Goal: Task Accomplishment & Management: Manage account settings

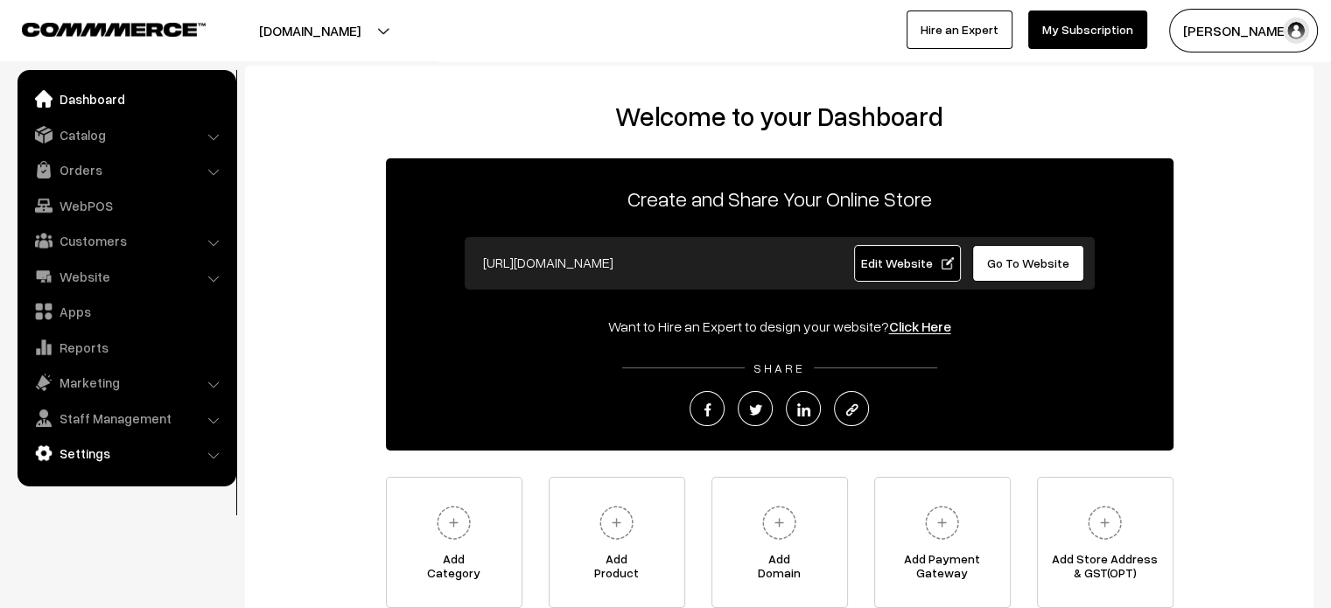
click at [106, 448] on link "Settings" at bounding box center [126, 454] width 208 height 32
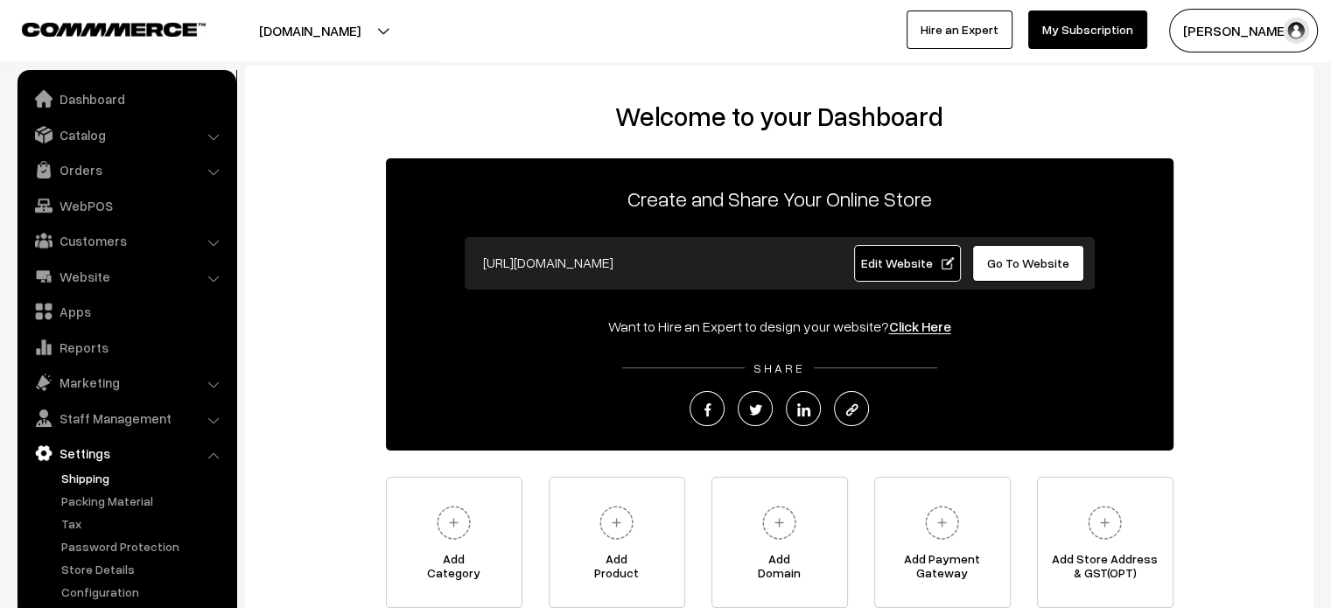
click at [86, 474] on link "Shipping" at bounding box center [143, 478] width 173 height 18
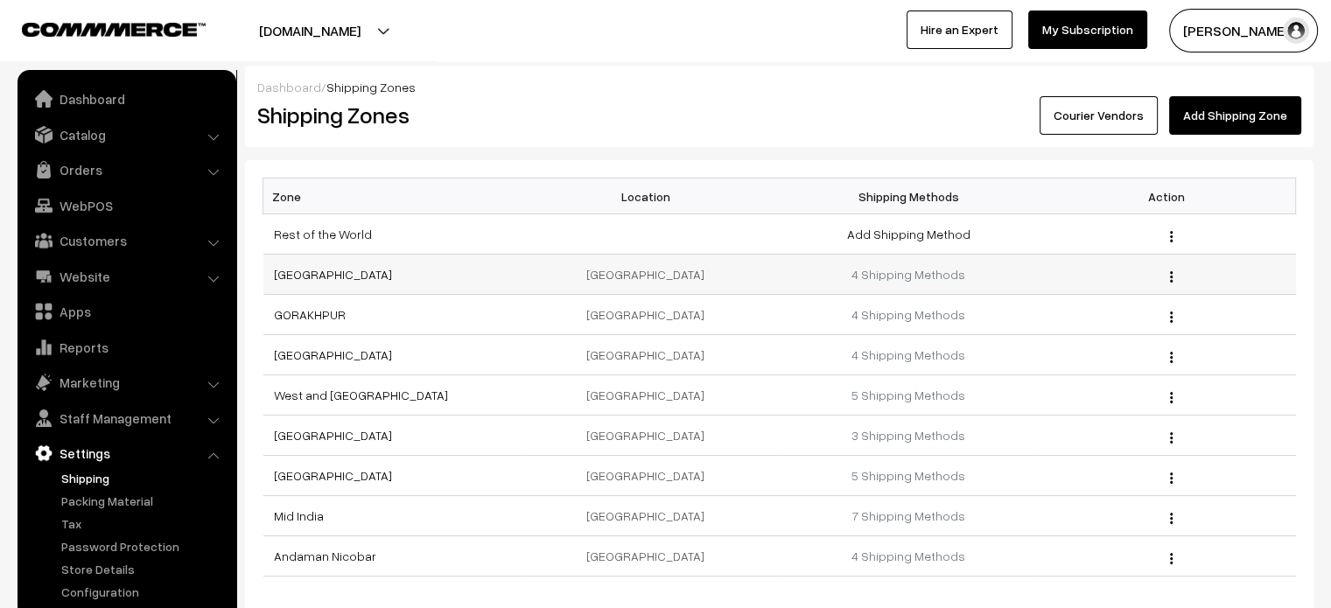
scroll to position [142, 0]
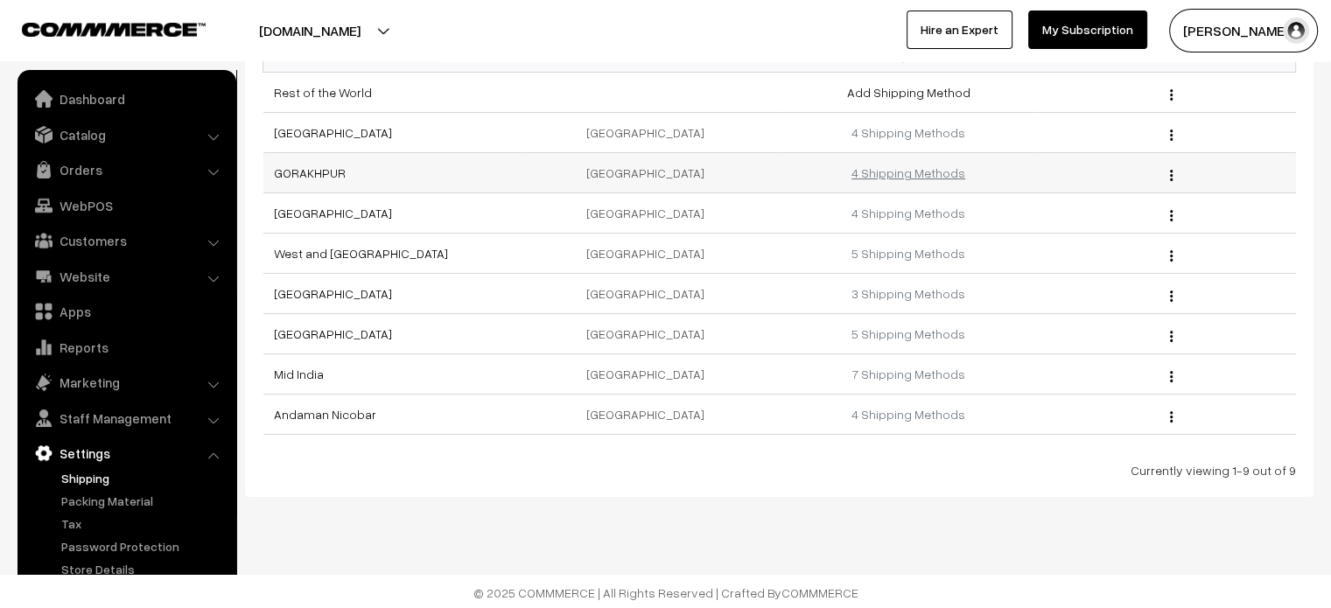
click at [928, 174] on link "4 Shipping Methods" at bounding box center [908, 172] width 114 height 15
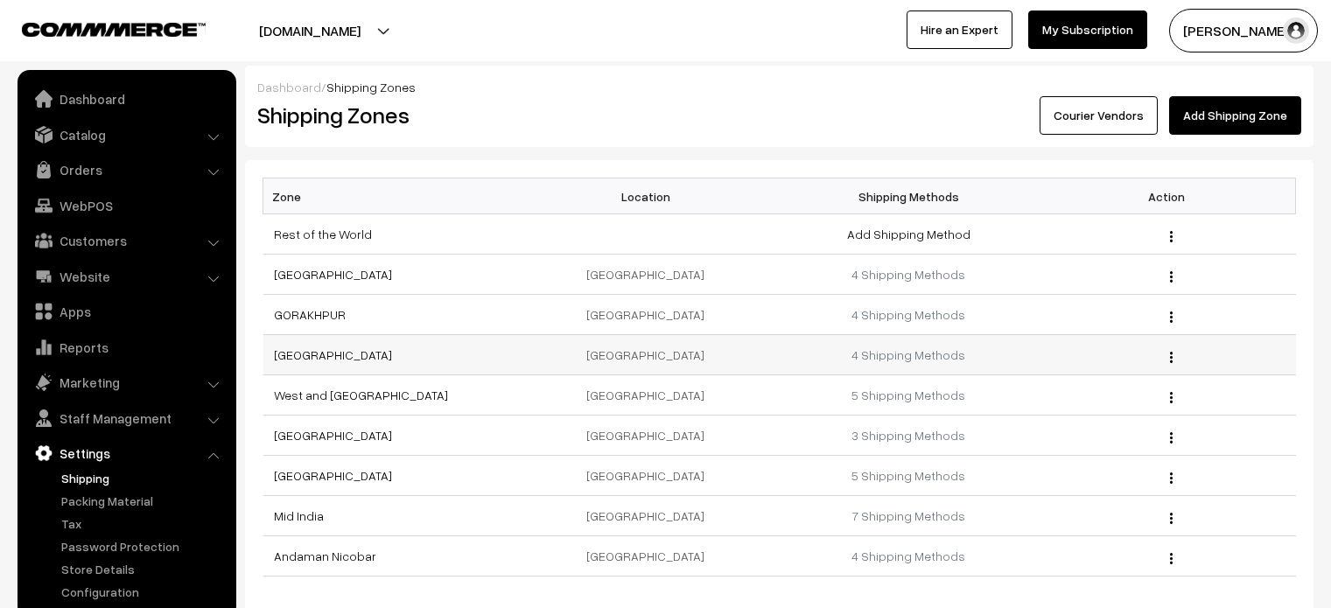
scroll to position [142, 0]
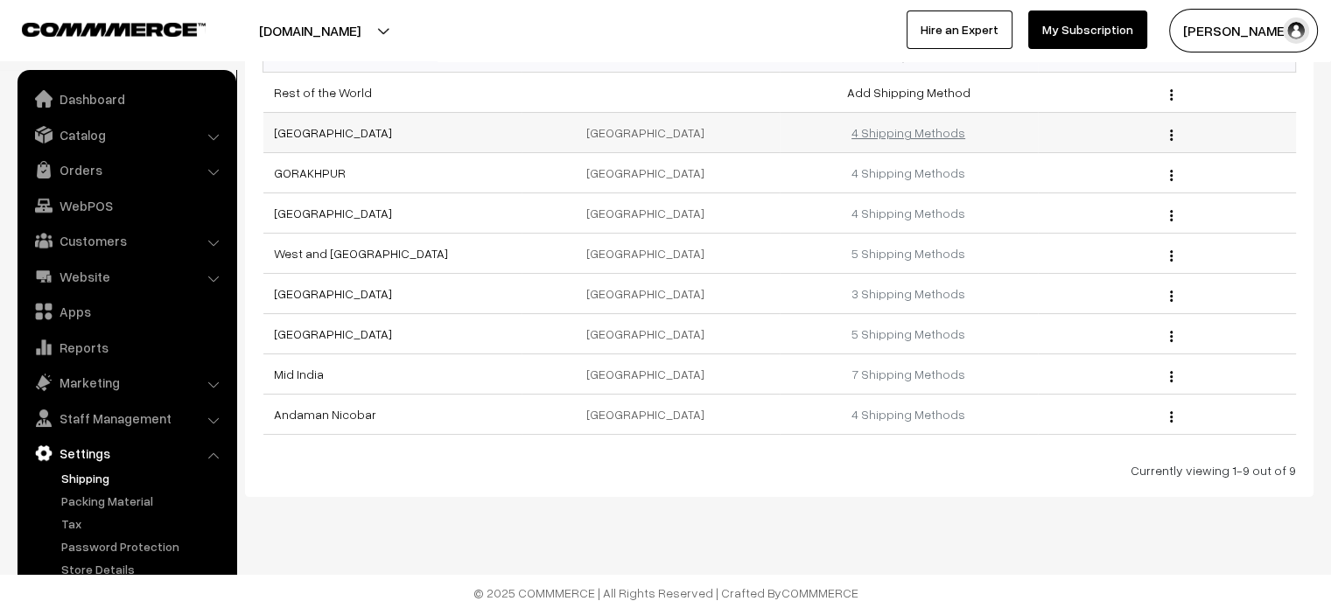
click at [908, 131] on link "4 Shipping Methods" at bounding box center [908, 132] width 114 height 15
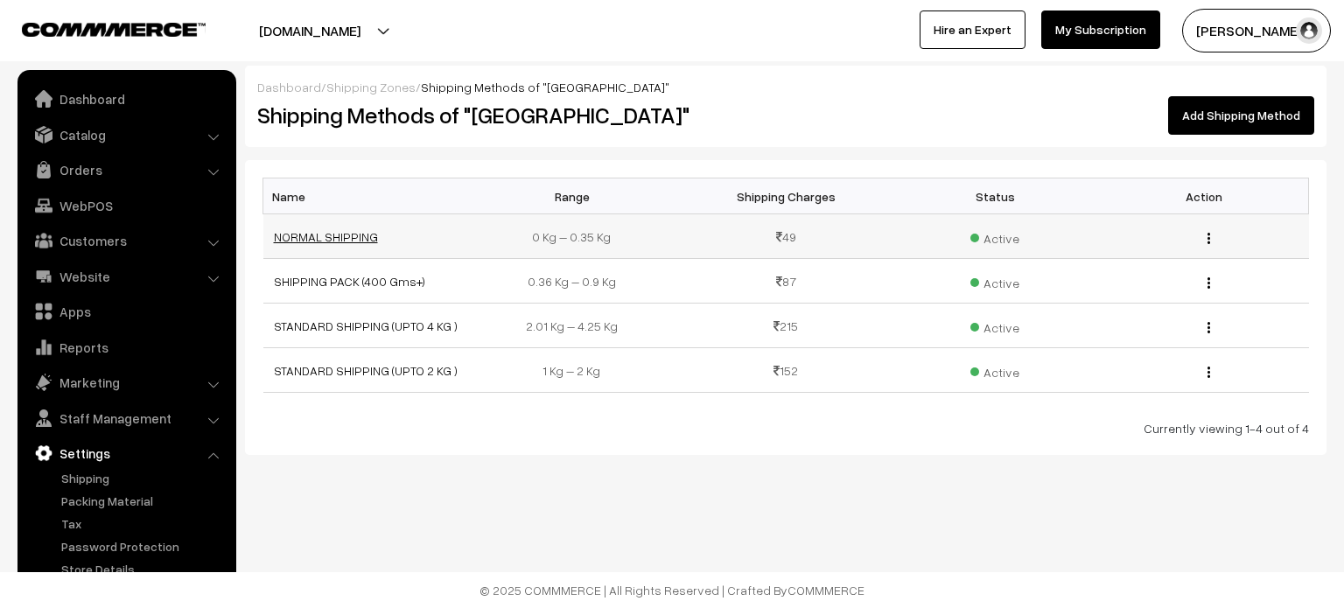
click at [321, 242] on link "NORMAL SHIPPING" at bounding box center [326, 236] width 104 height 15
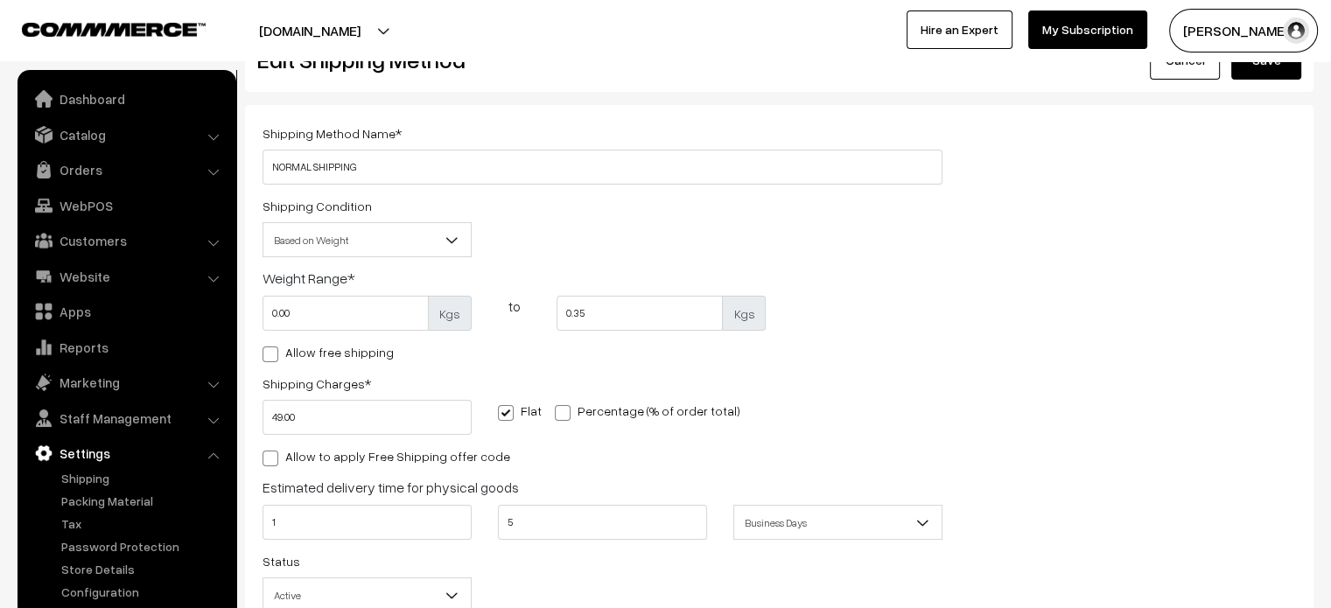
scroll to position [81, 0]
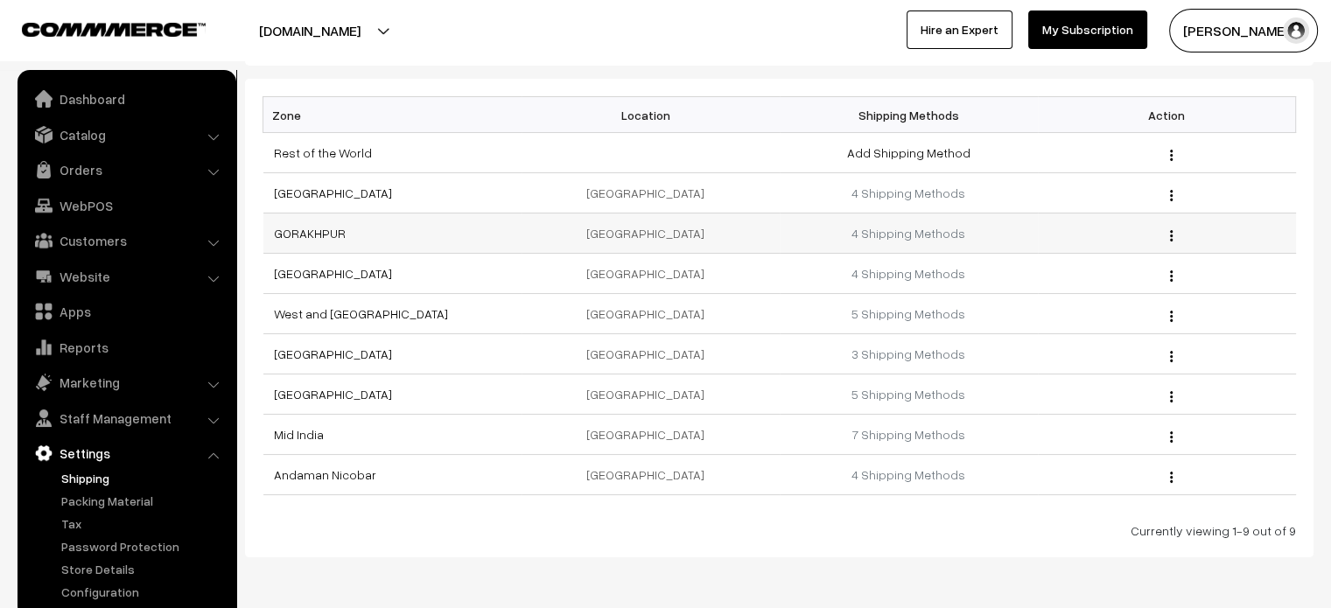
scroll to position [81, 0]
click at [287, 191] on link "India" at bounding box center [333, 193] width 118 height 15
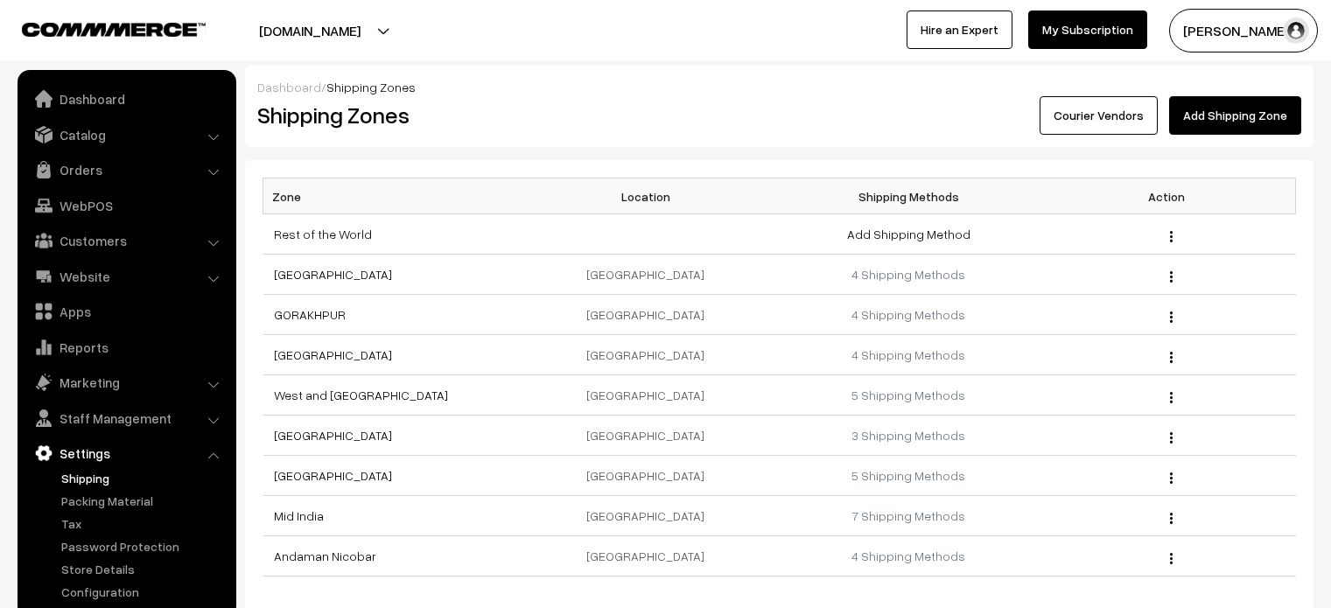
scroll to position [81, 0]
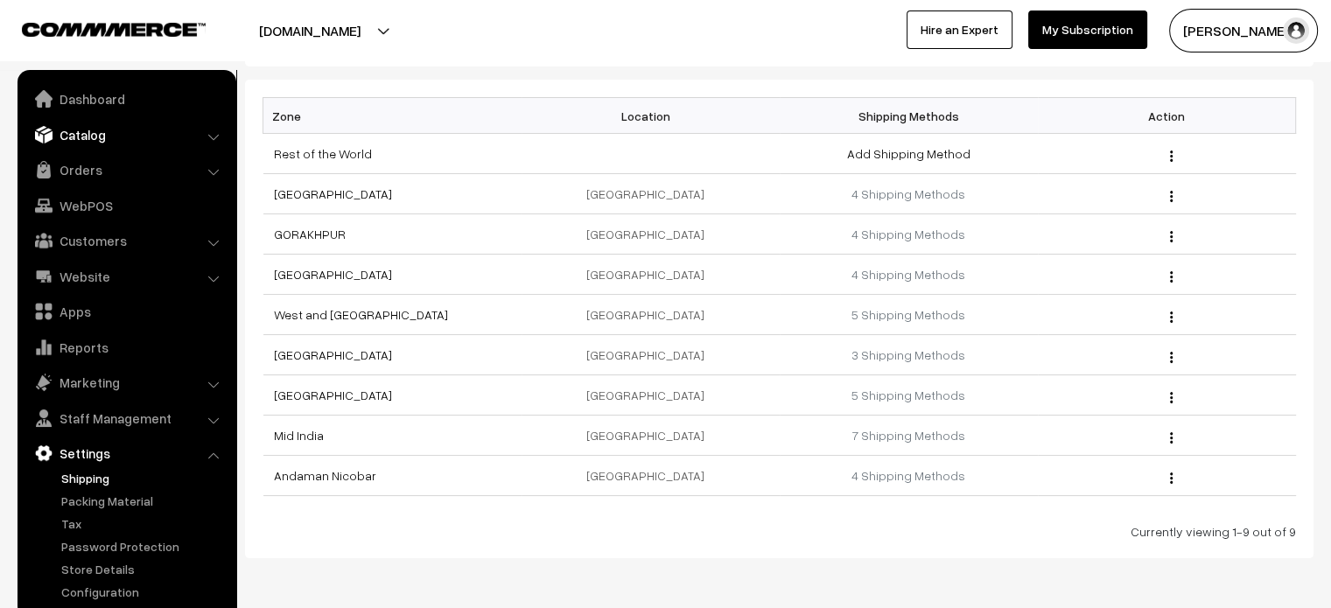
click at [103, 134] on link "Catalog" at bounding box center [126, 135] width 208 height 32
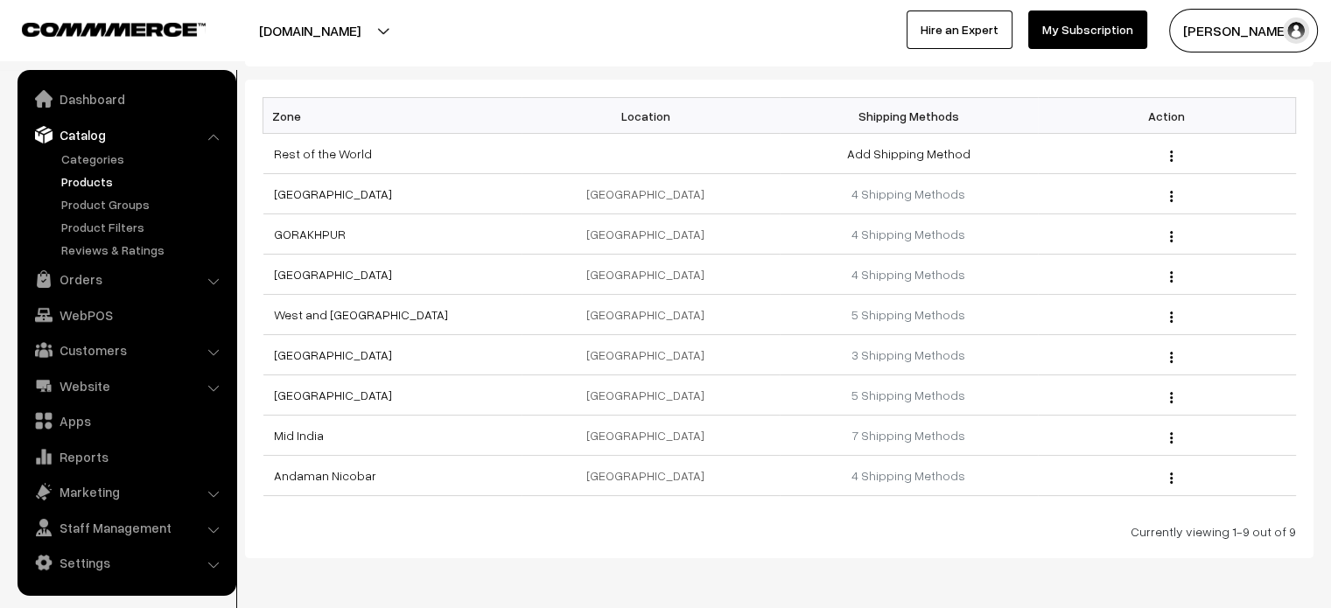
click at [90, 178] on link "Products" at bounding box center [143, 181] width 173 height 18
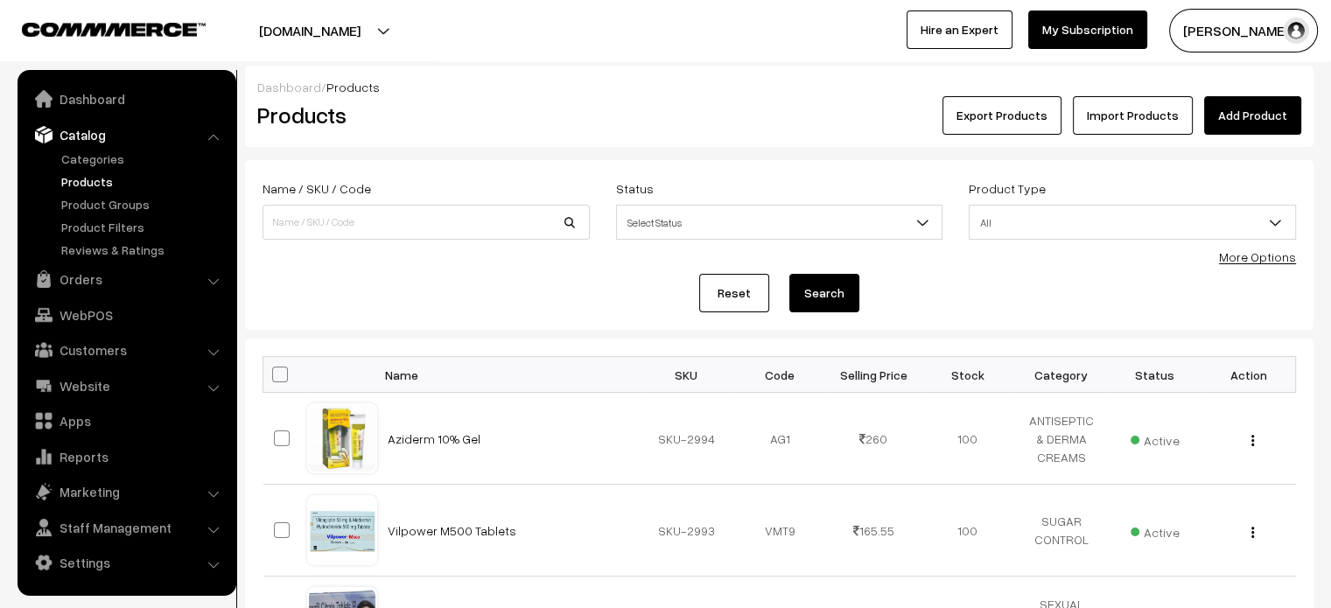
click at [345, 225] on input at bounding box center [426, 222] width 327 height 35
type input "Dabur Aloe Vera Juice 1ltr-Immunity"
click at [845, 297] on button "Search" at bounding box center [824, 293] width 70 height 39
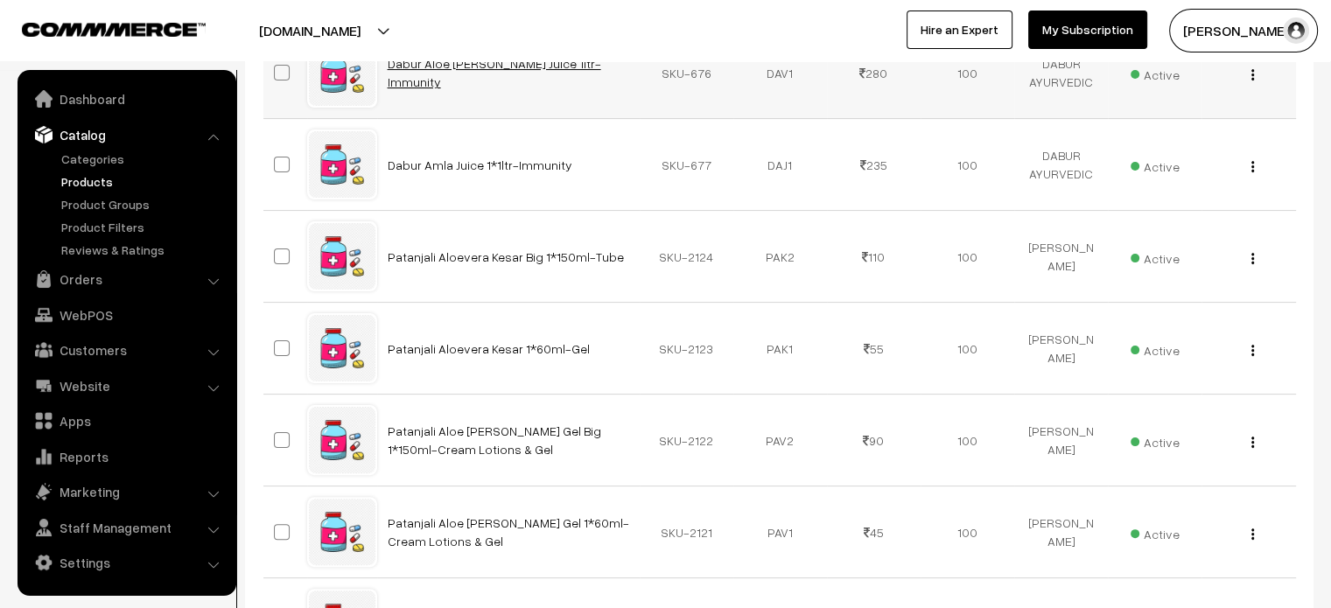
scroll to position [367, 0]
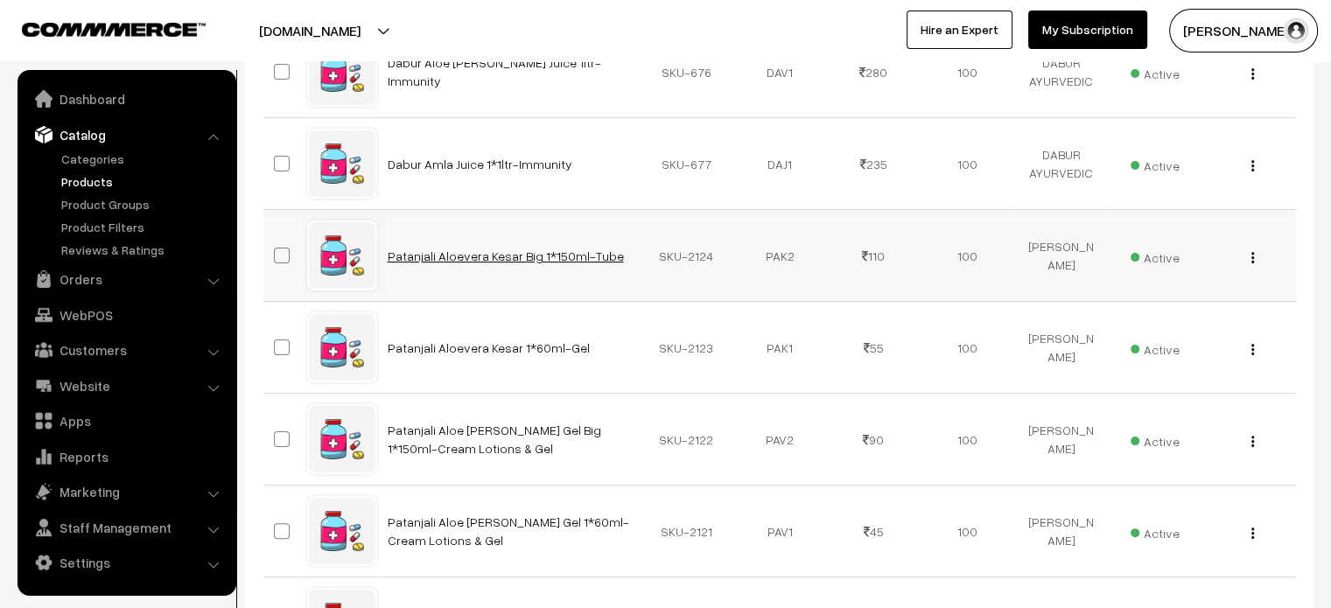
click at [540, 261] on link "Patanjali Aloevera Kesar Big 1*150ml-Tube" at bounding box center [506, 256] width 236 height 15
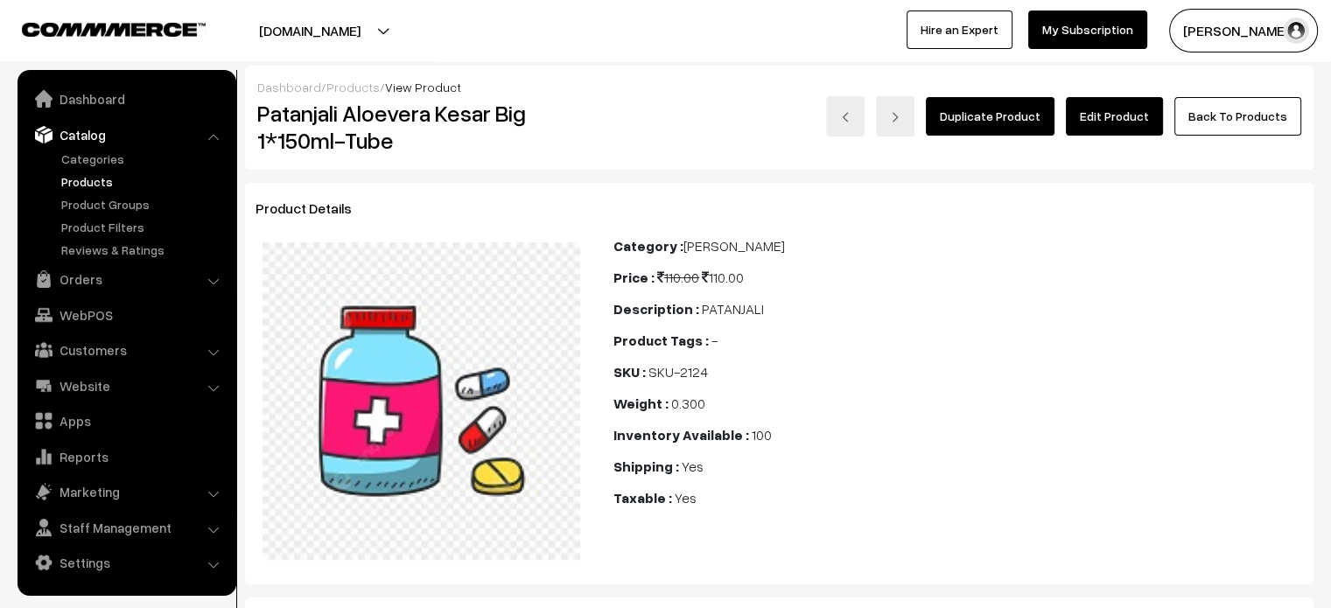
click at [1105, 119] on link "Edit Product" at bounding box center [1114, 116] width 97 height 39
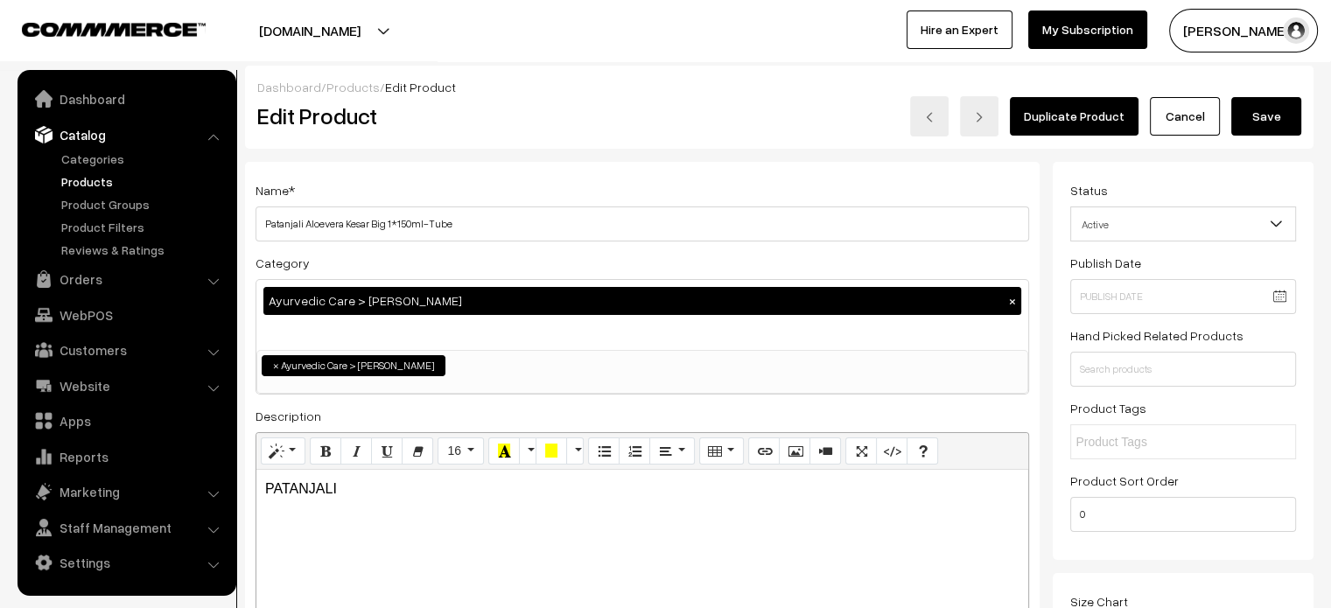
click at [373, 216] on h3 "Adjust Quantity" at bounding box center [324, 243] width 156 height 59
click at [456, 225] on input "Patanjali Aloevera Kesar Big 1*150ml-Tube" at bounding box center [643, 224] width 774 height 35
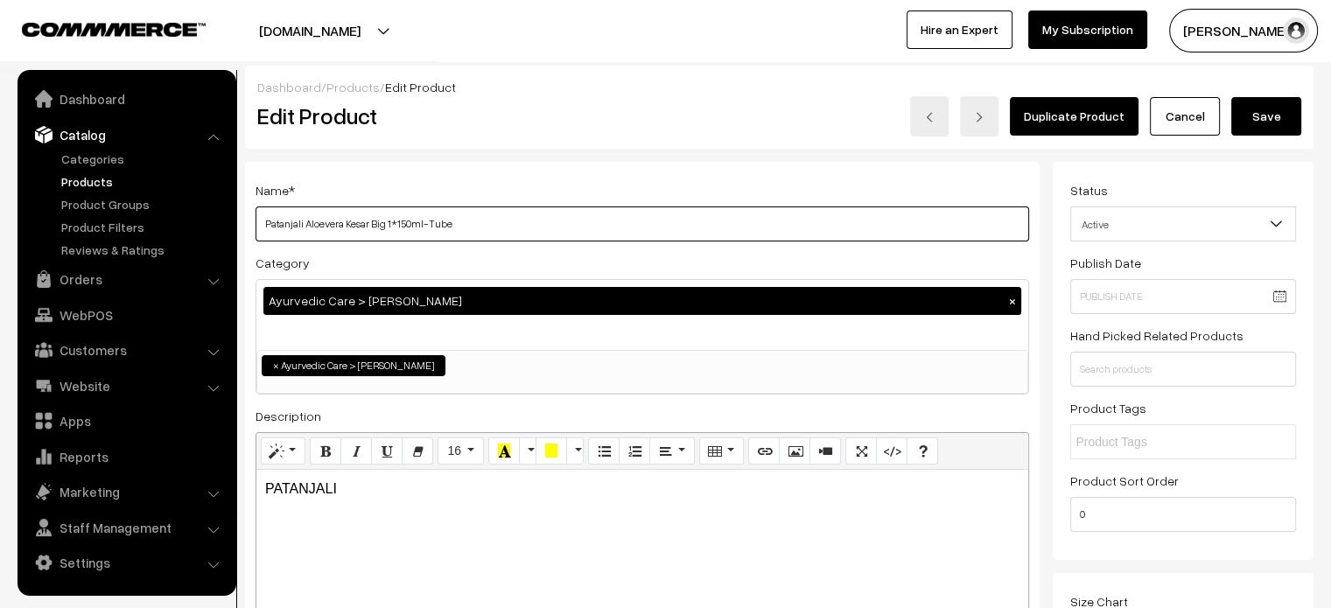
click at [456, 225] on input "Patanjali Aloevera Kesar Big 1*150ml-Tube" at bounding box center [643, 224] width 774 height 35
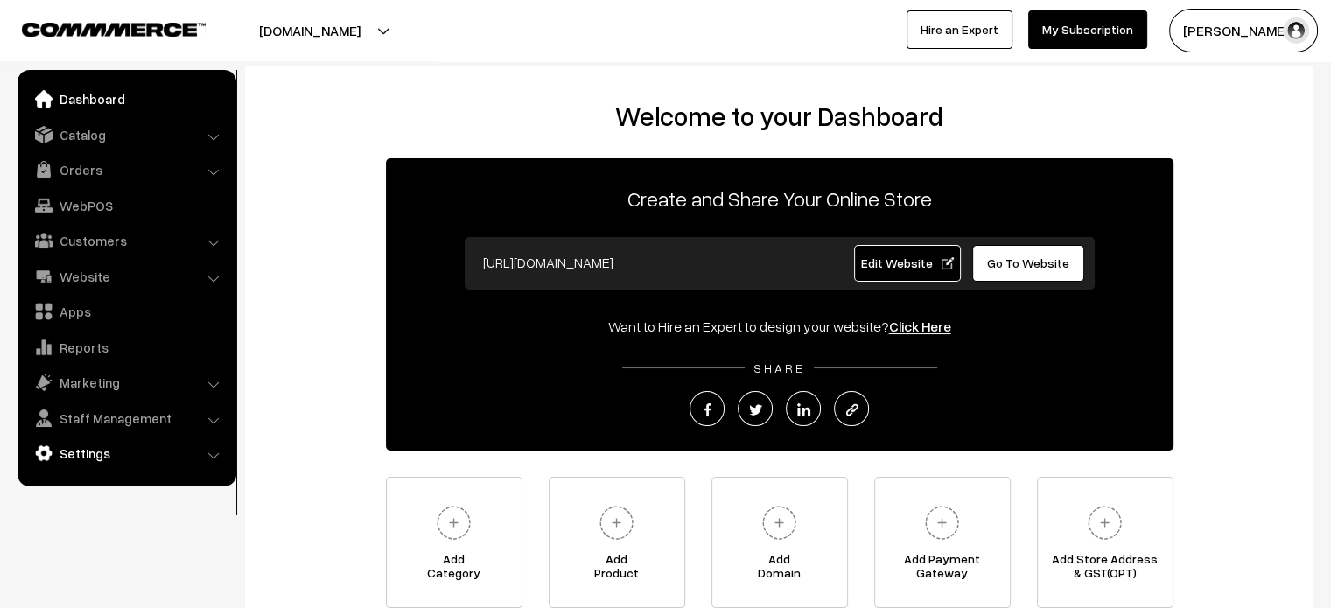
click at [106, 467] on ul "Dashboard Catalog" at bounding box center [127, 278] width 219 height 417
click at [106, 467] on link "Settings" at bounding box center [126, 454] width 208 height 32
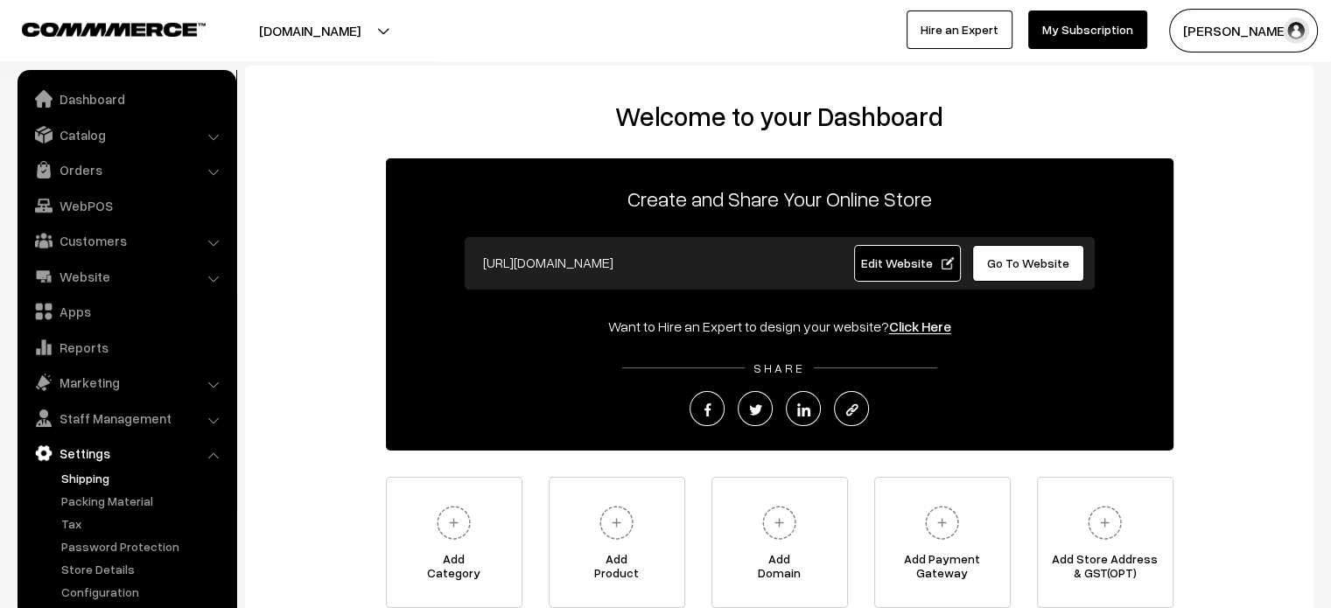
click at [90, 479] on link "Shipping" at bounding box center [143, 478] width 173 height 18
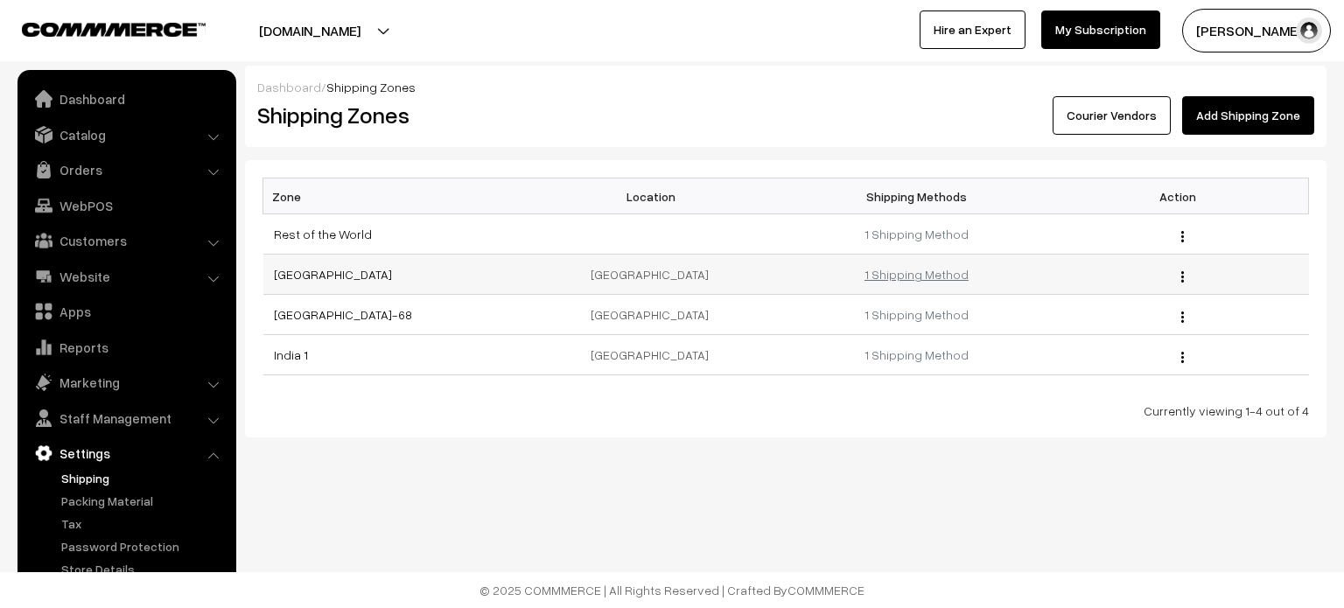
click at [935, 269] on link "1 Shipping Method" at bounding box center [917, 274] width 104 height 15
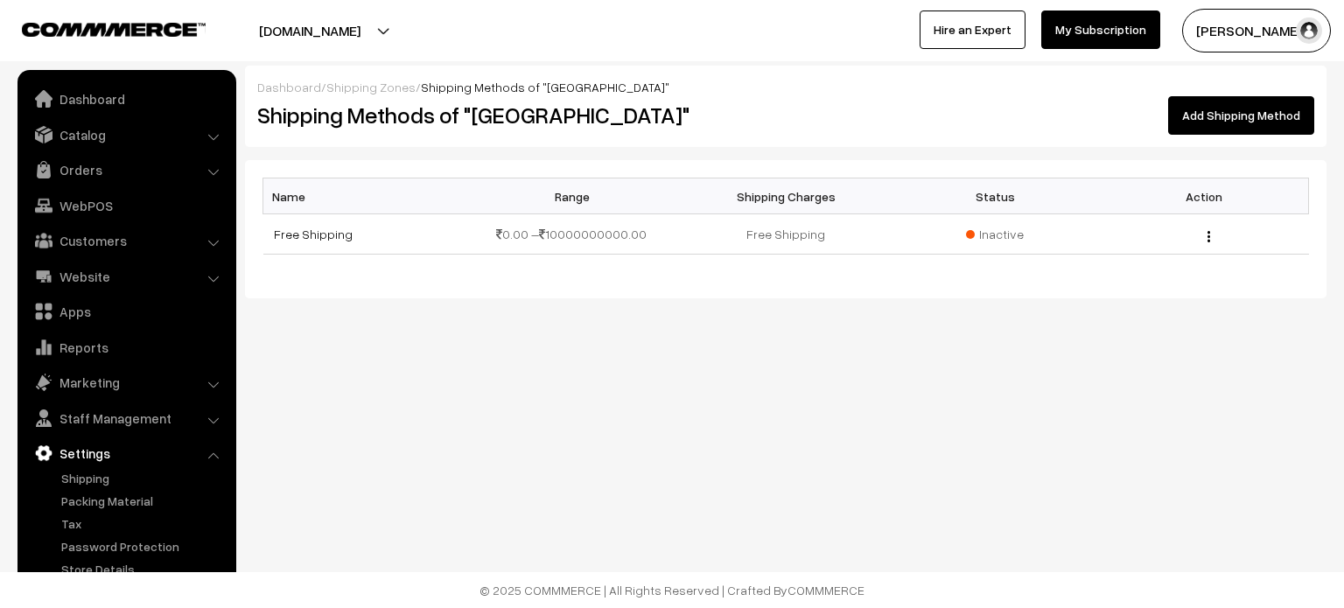
click at [1264, 121] on link "Add Shipping Method" at bounding box center [1241, 115] width 146 height 39
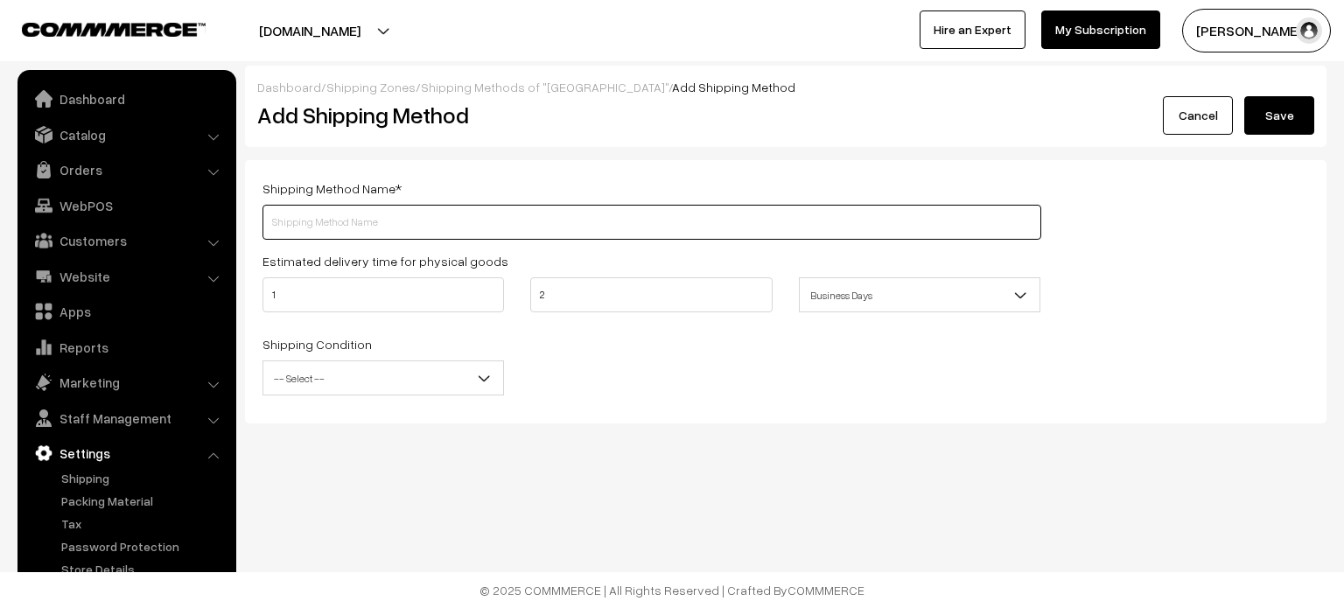
click at [388, 230] on input "text" at bounding box center [652, 222] width 779 height 35
type input "Test"
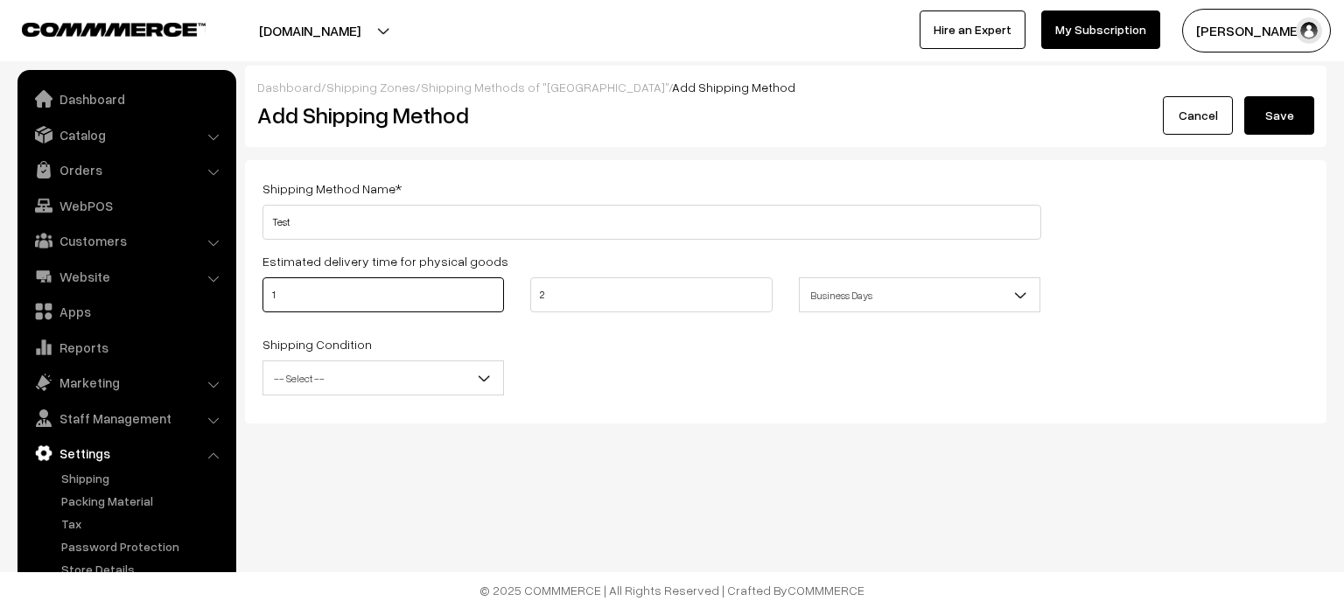
click at [312, 288] on input "1" at bounding box center [384, 294] width 242 height 35
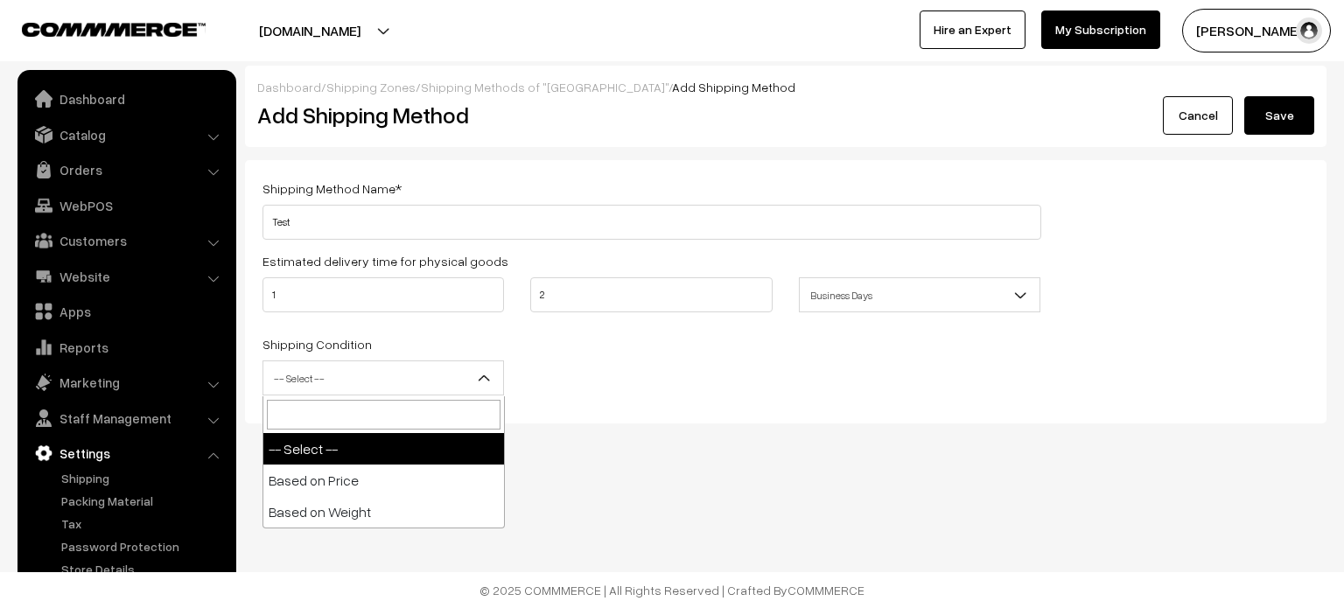
click at [397, 391] on span "-- Select --" at bounding box center [383, 378] width 240 height 31
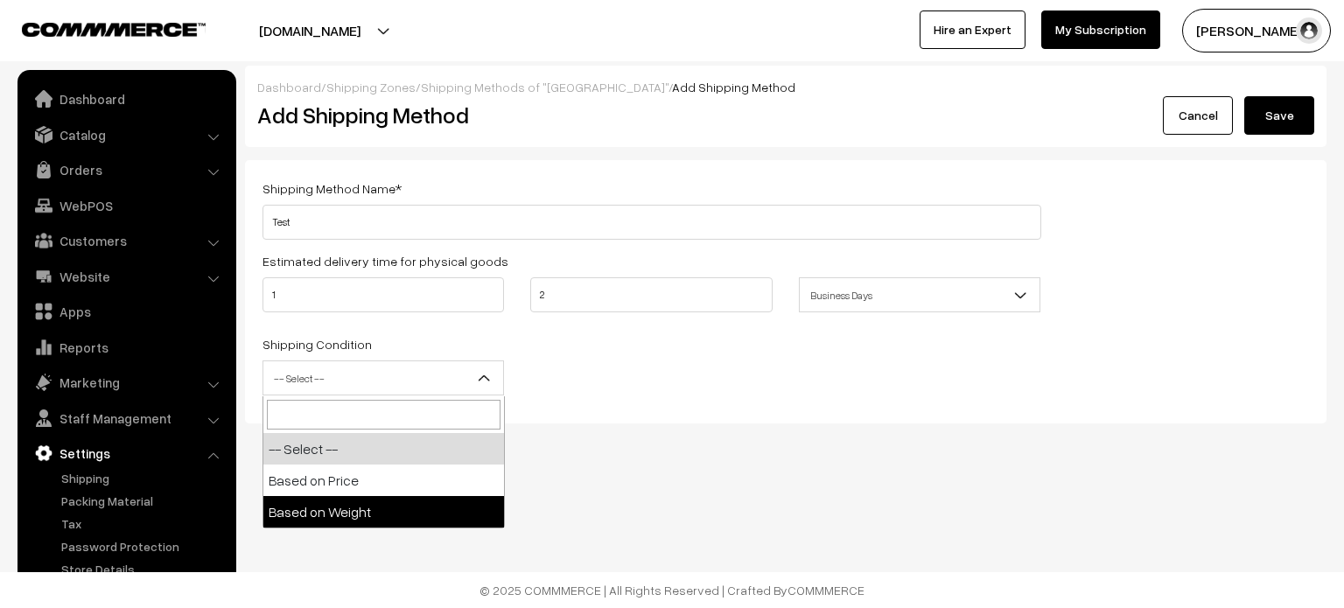
select select "weight"
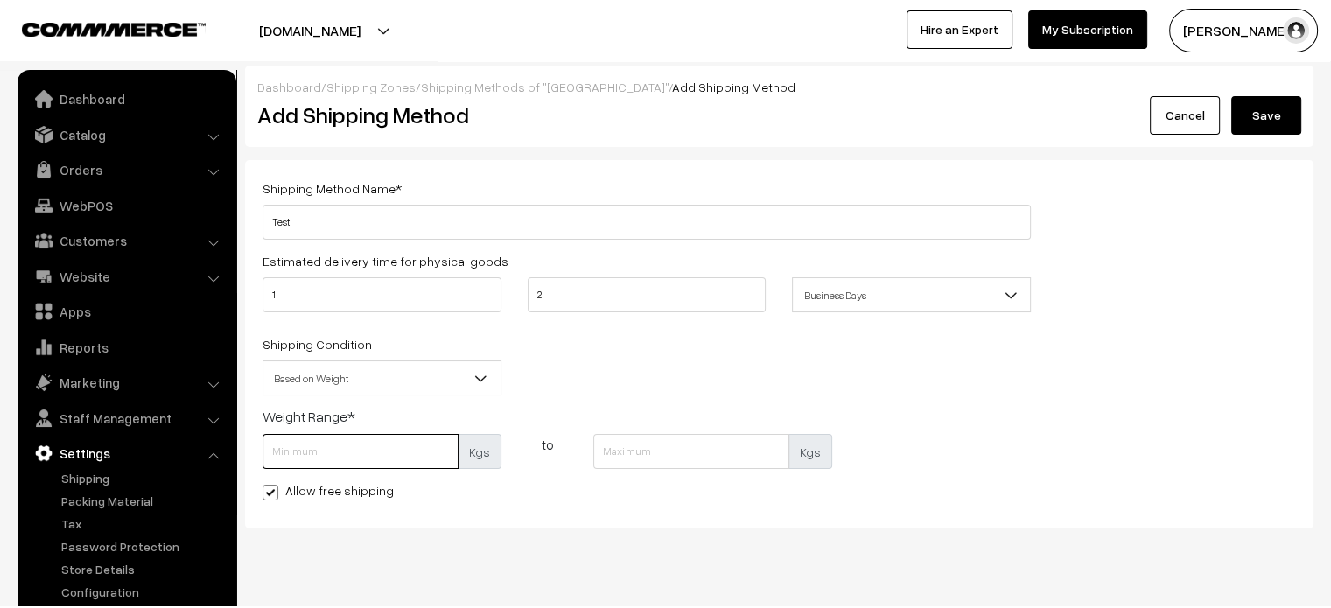
click at [321, 455] on input "text" at bounding box center [361, 451] width 196 height 35
type input "0.20"
type input "0.90"
click at [270, 504] on div "Shipping Method Name * Test Estimated delivery time for physical goods 1 2 Busi…" at bounding box center [646, 344] width 795 height 333
click at [274, 499] on span at bounding box center [271, 493] width 16 height 16
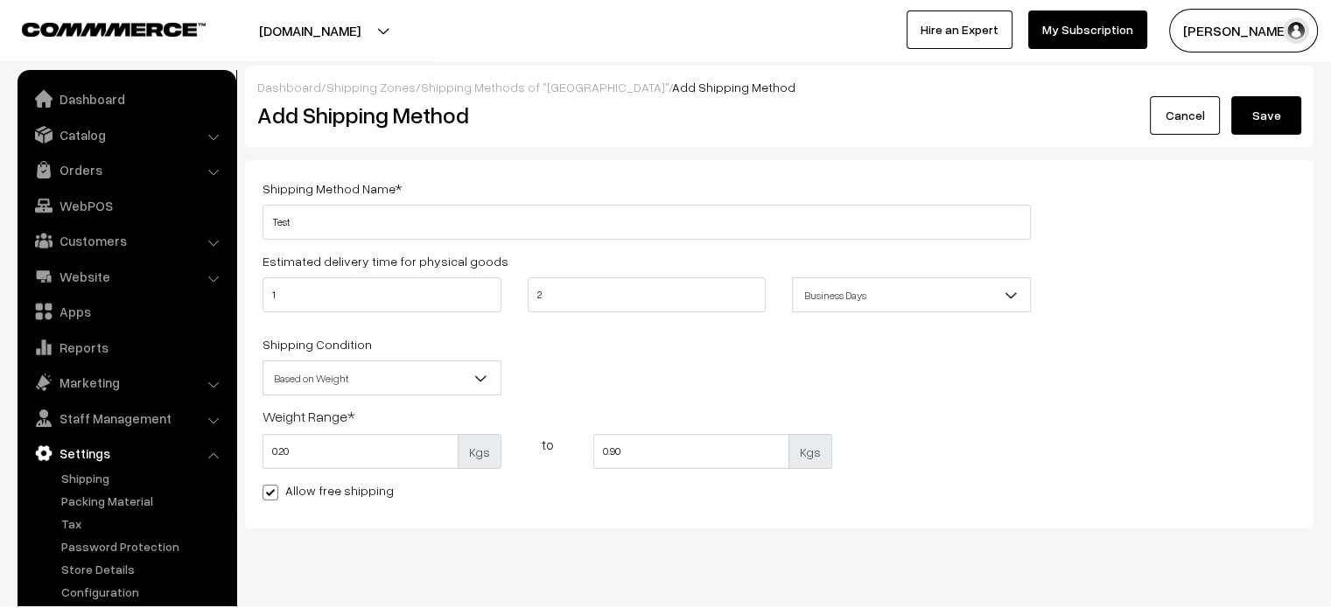
click at [274, 495] on input "Allow free shipping" at bounding box center [268, 489] width 11 height 11
checkbox input "false"
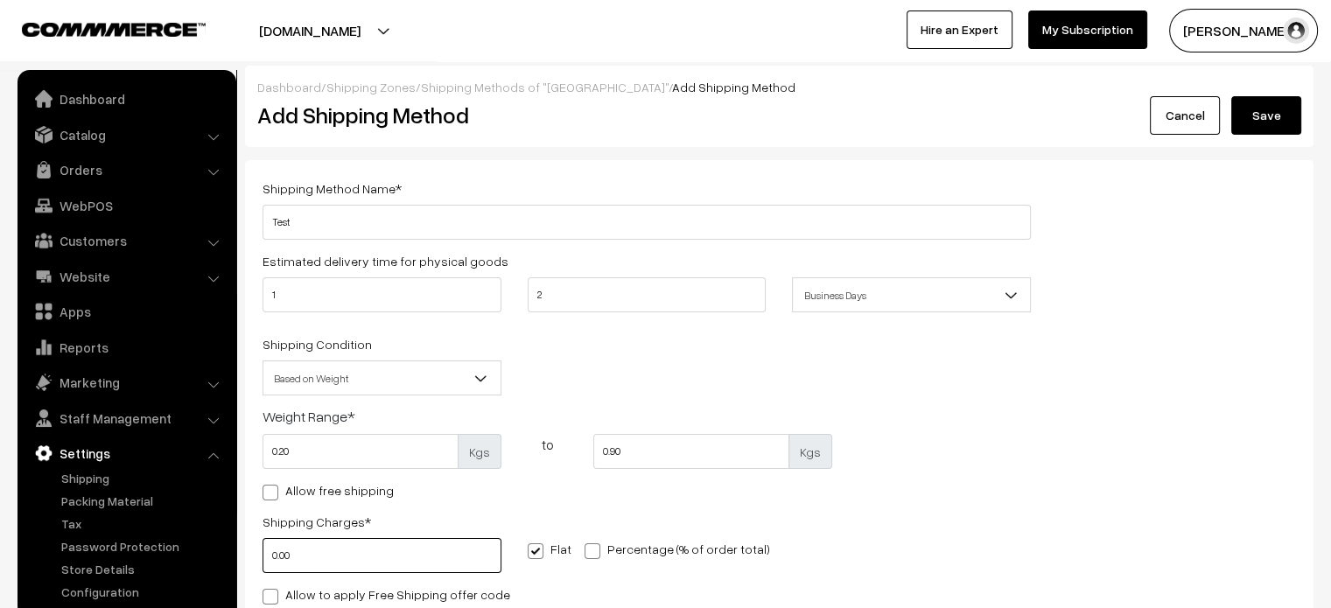
scroll to position [139, 0]
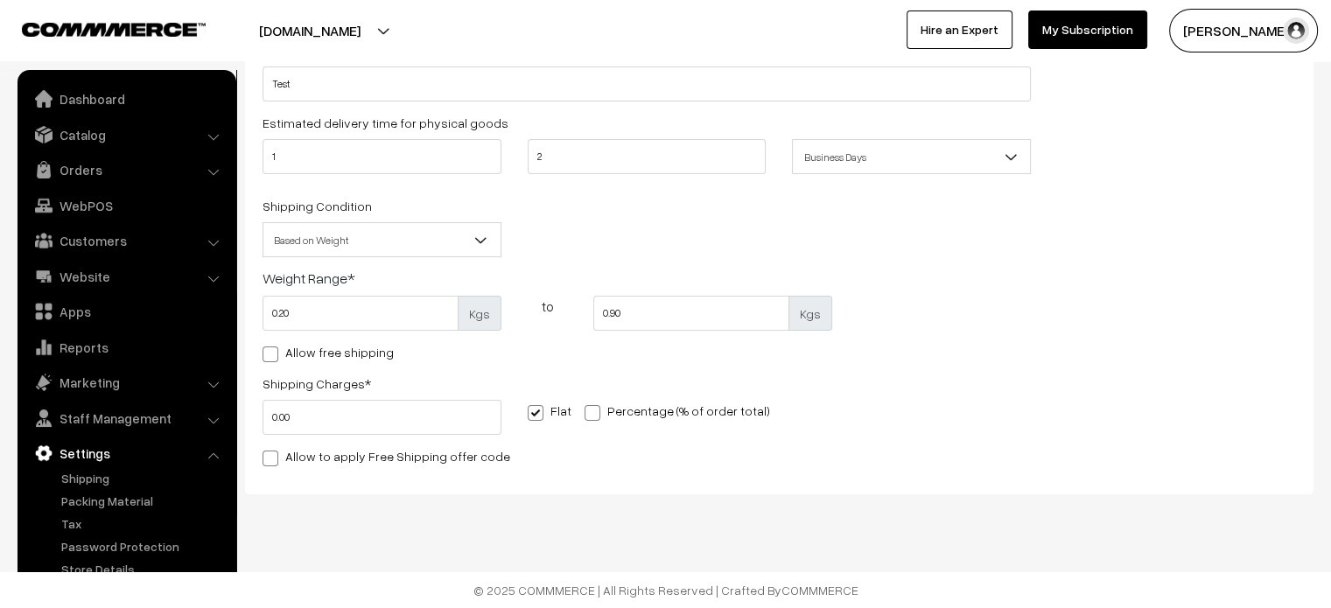
type input "0"
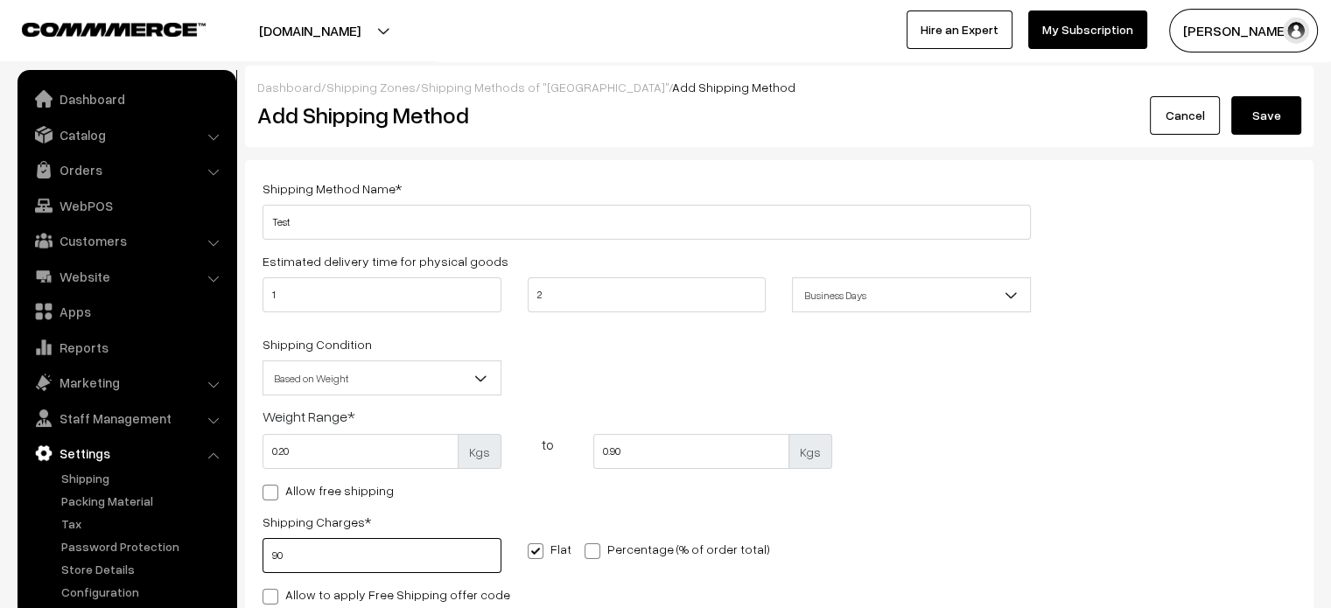
type input "90"
click at [1266, 124] on button "Save" at bounding box center [1266, 115] width 70 height 39
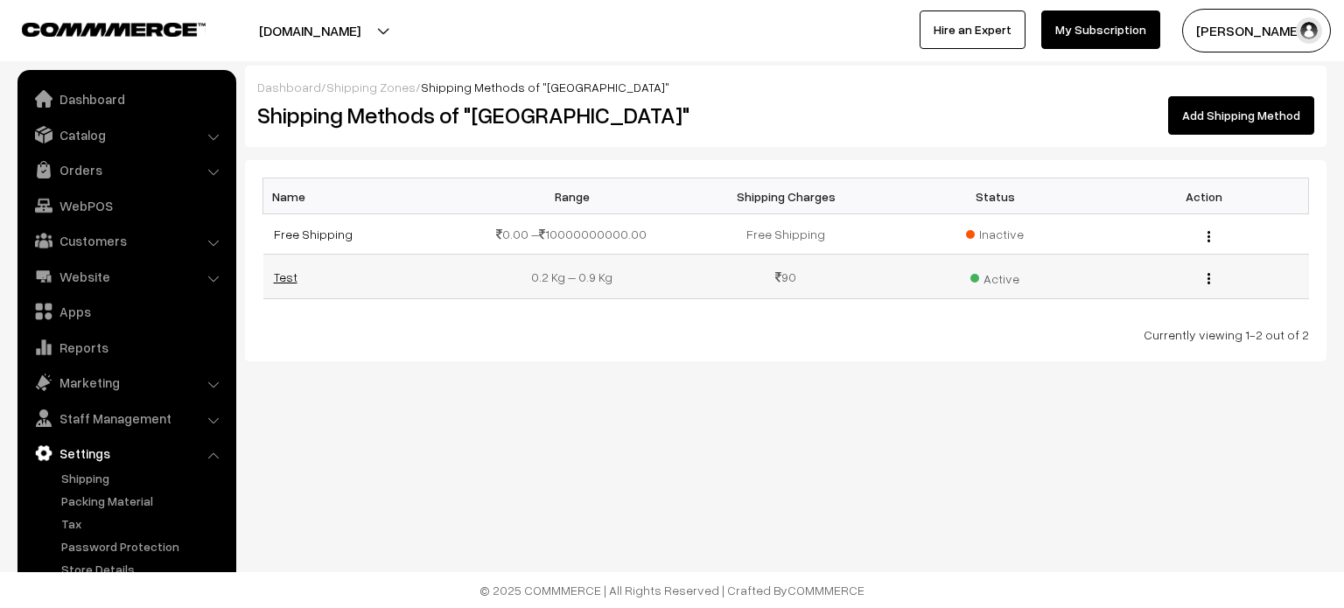
click at [284, 280] on link "Test" at bounding box center [286, 277] width 24 height 15
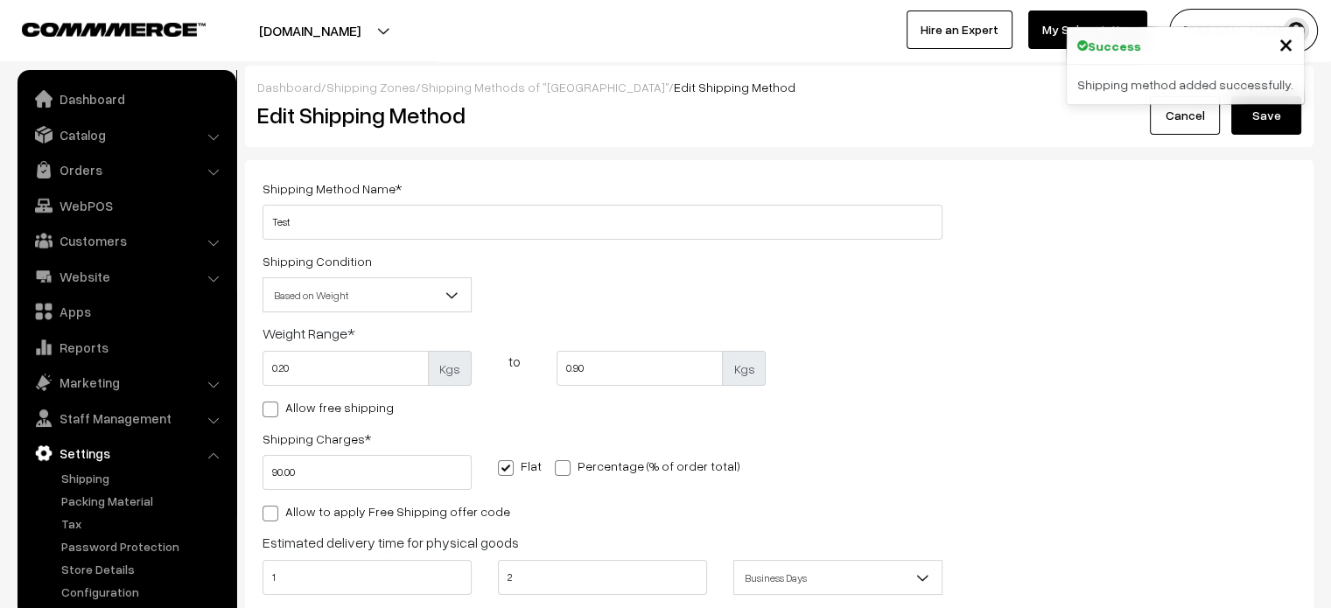
click at [387, 87] on link "Shipping Zones" at bounding box center [370, 87] width 89 height 15
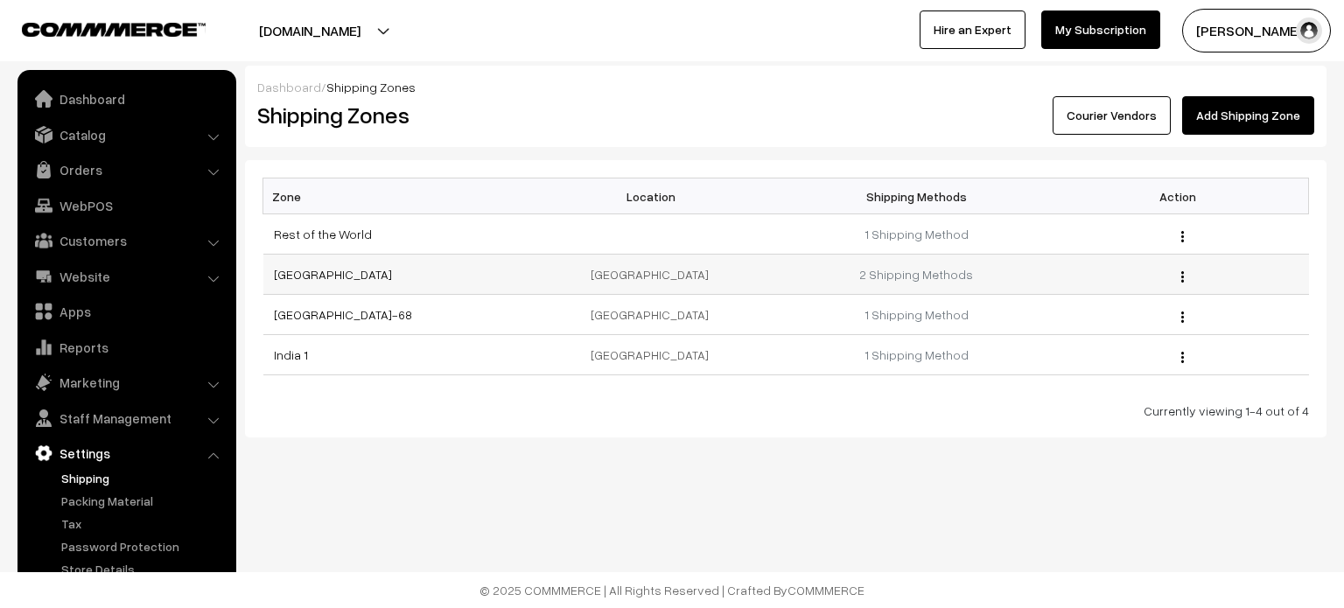
click at [298, 265] on td "[GEOGRAPHIC_DATA]" at bounding box center [394, 275] width 262 height 40
click at [291, 274] on link "[GEOGRAPHIC_DATA]" at bounding box center [333, 274] width 118 height 15
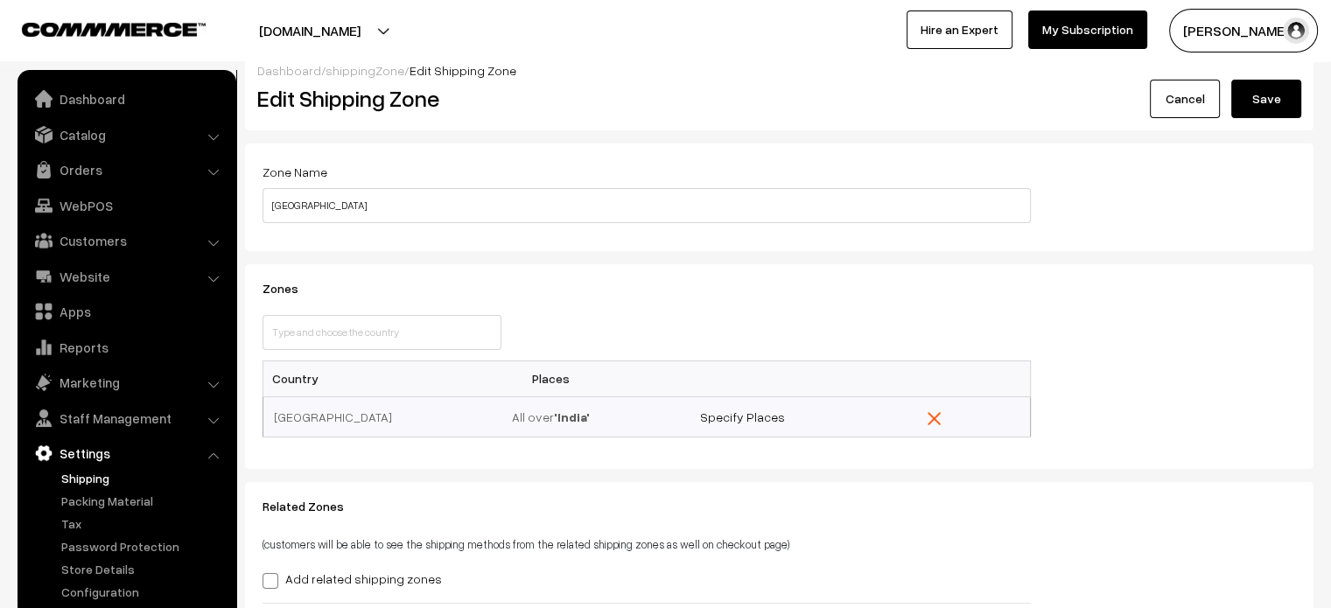
scroll to position [14, 0]
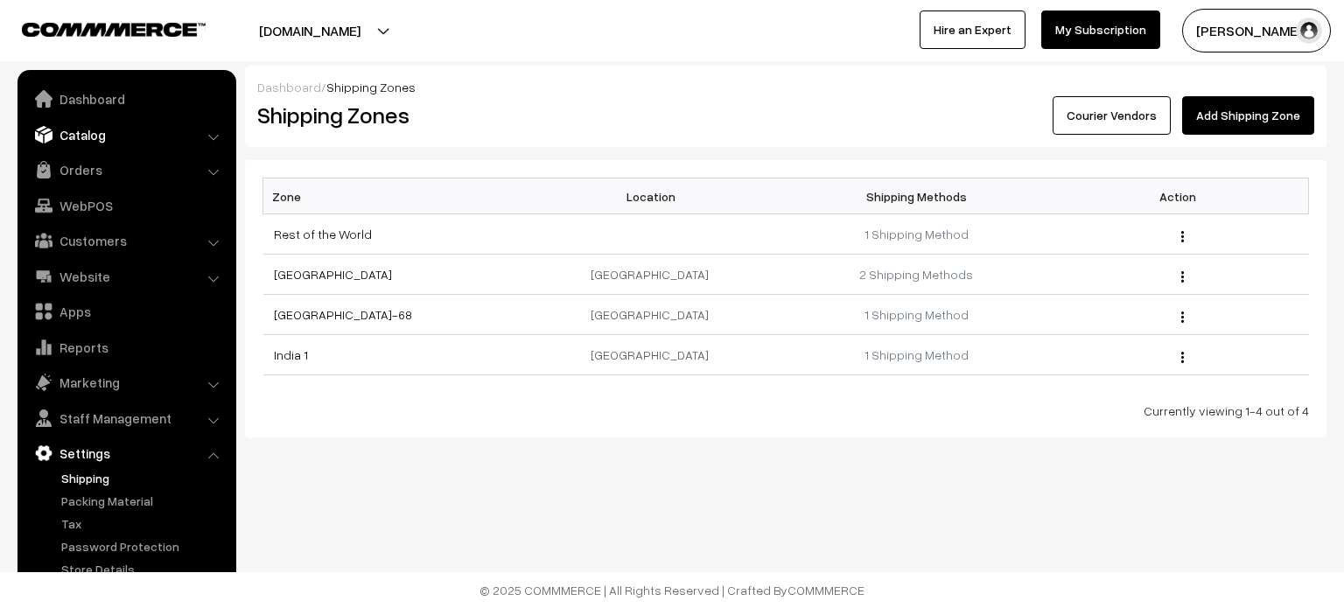
click at [94, 132] on link "Catalog" at bounding box center [126, 135] width 208 height 32
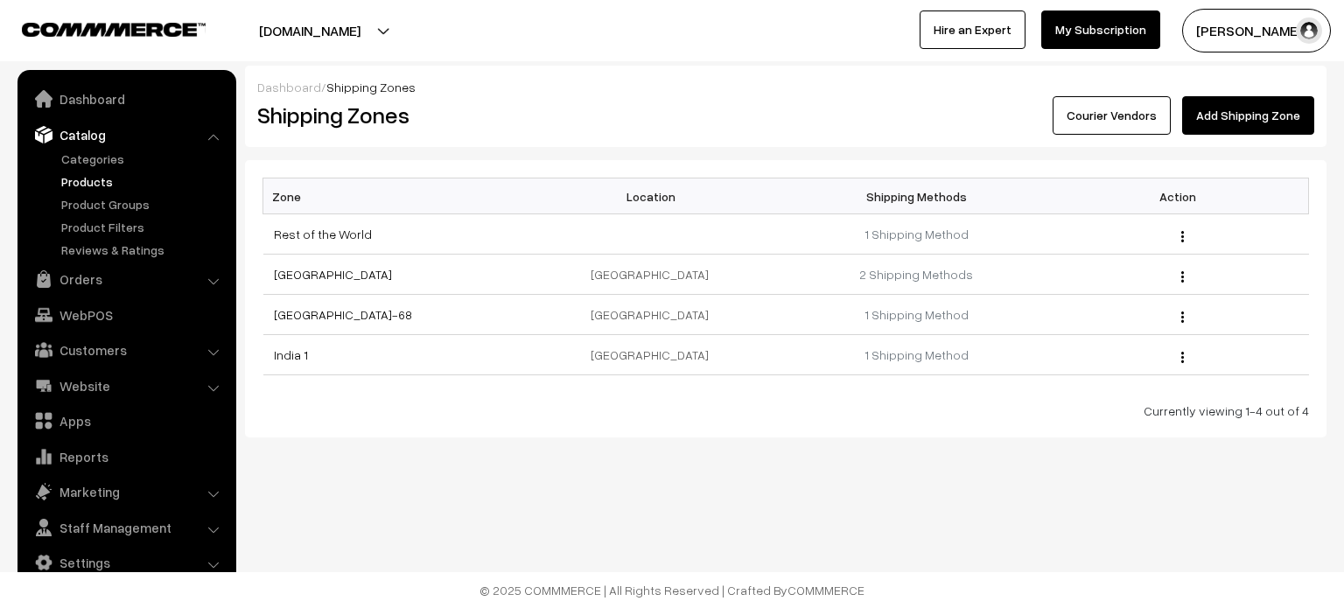
click at [100, 179] on link "Products" at bounding box center [143, 181] width 173 height 18
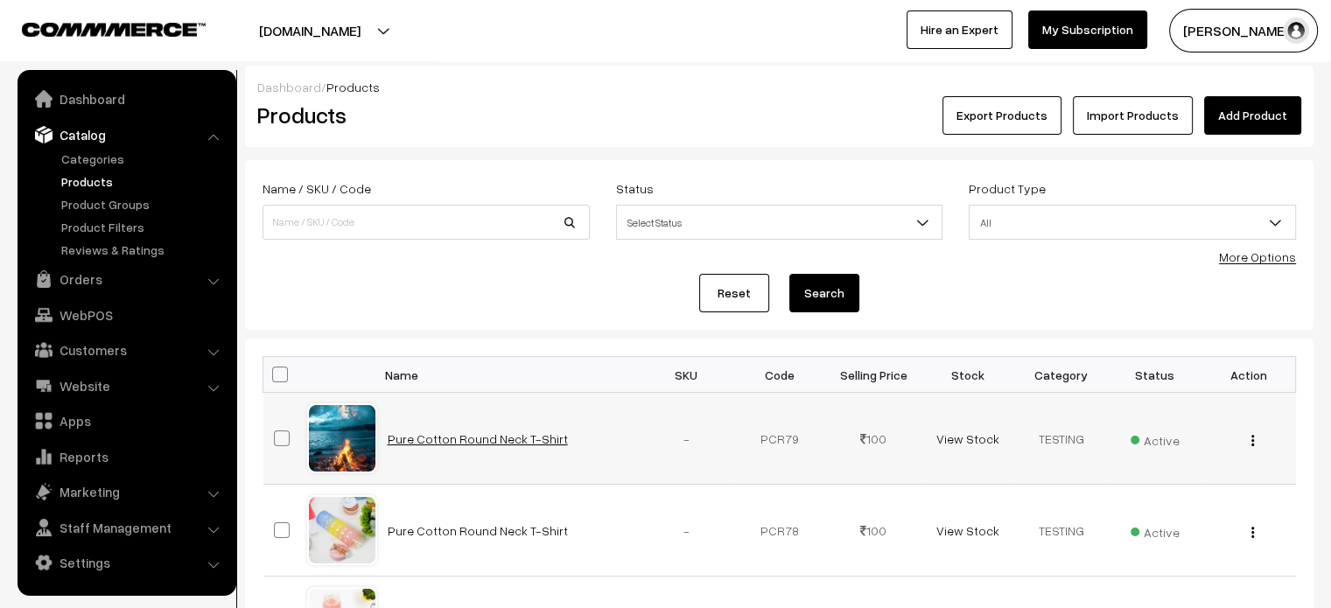
click at [483, 441] on link "Pure Cotton Round Neck T-Shirt" at bounding box center [478, 438] width 180 height 15
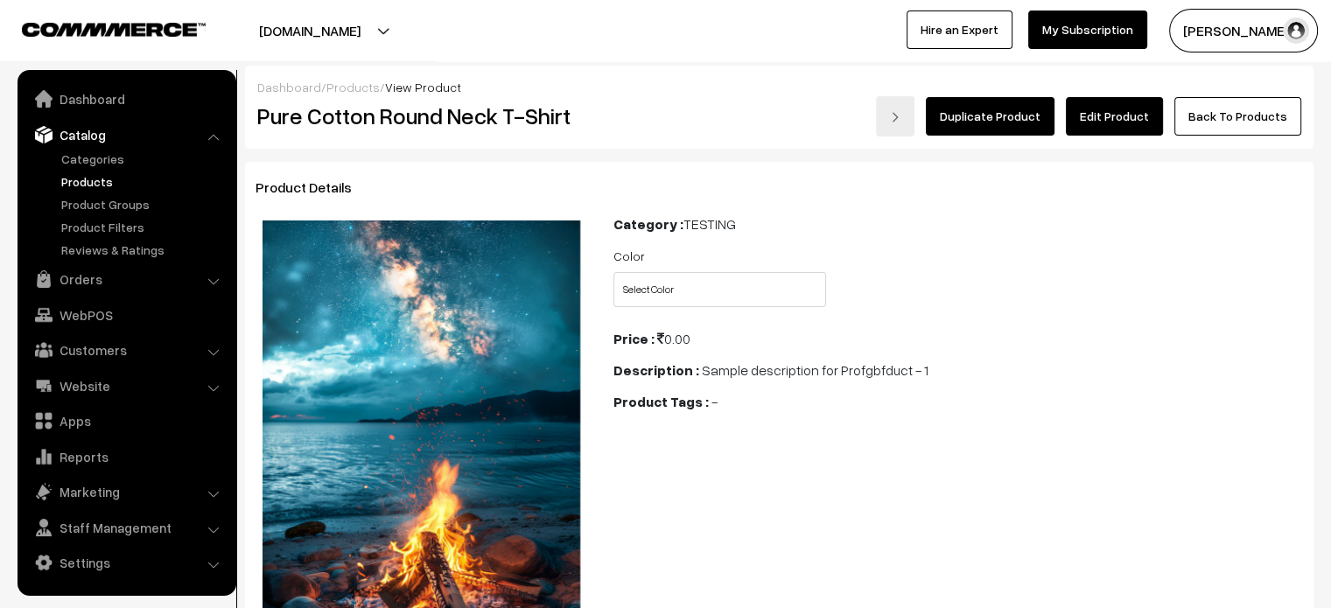
click at [1115, 109] on link "Edit Product" at bounding box center [1114, 116] width 97 height 39
click at [340, 82] on link "Products" at bounding box center [352, 87] width 53 height 15
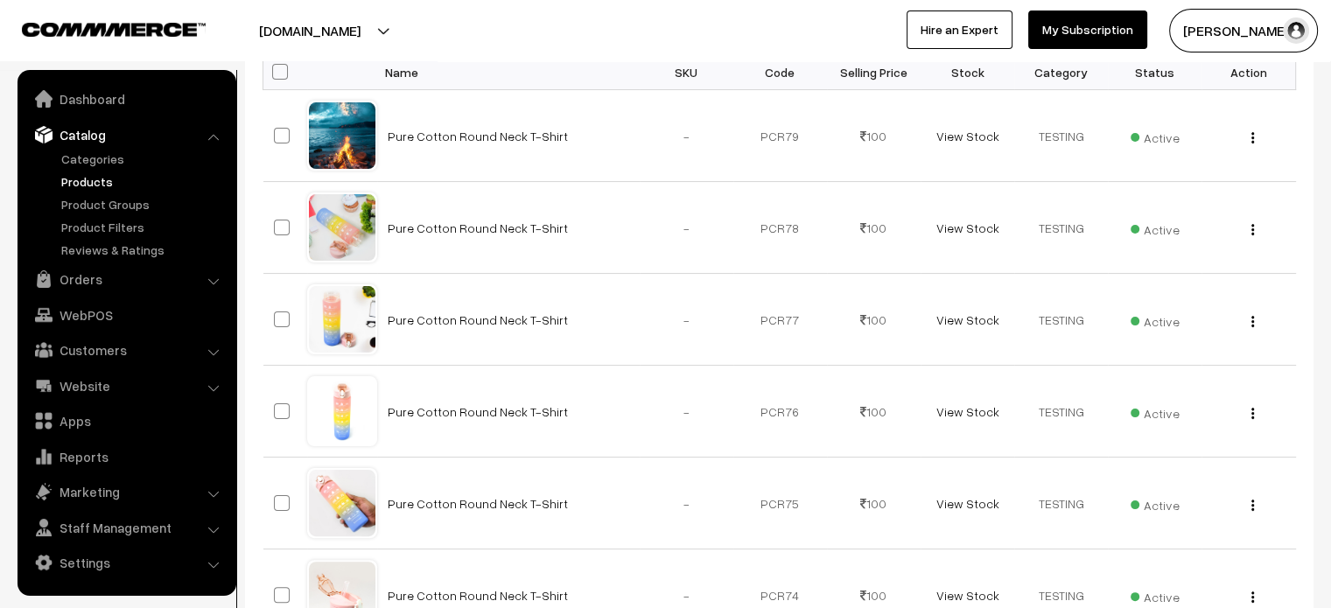
scroll to position [308, 0]
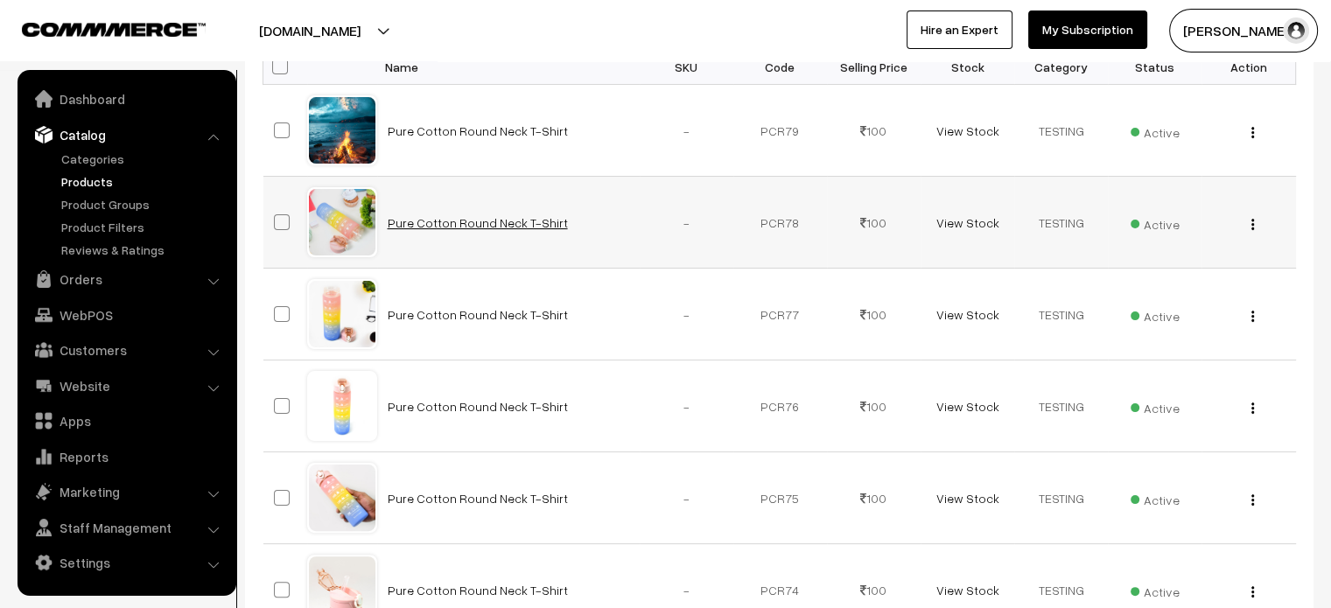
click at [492, 219] on link "Pure Cotton Round Neck T-Shirt" at bounding box center [478, 222] width 180 height 15
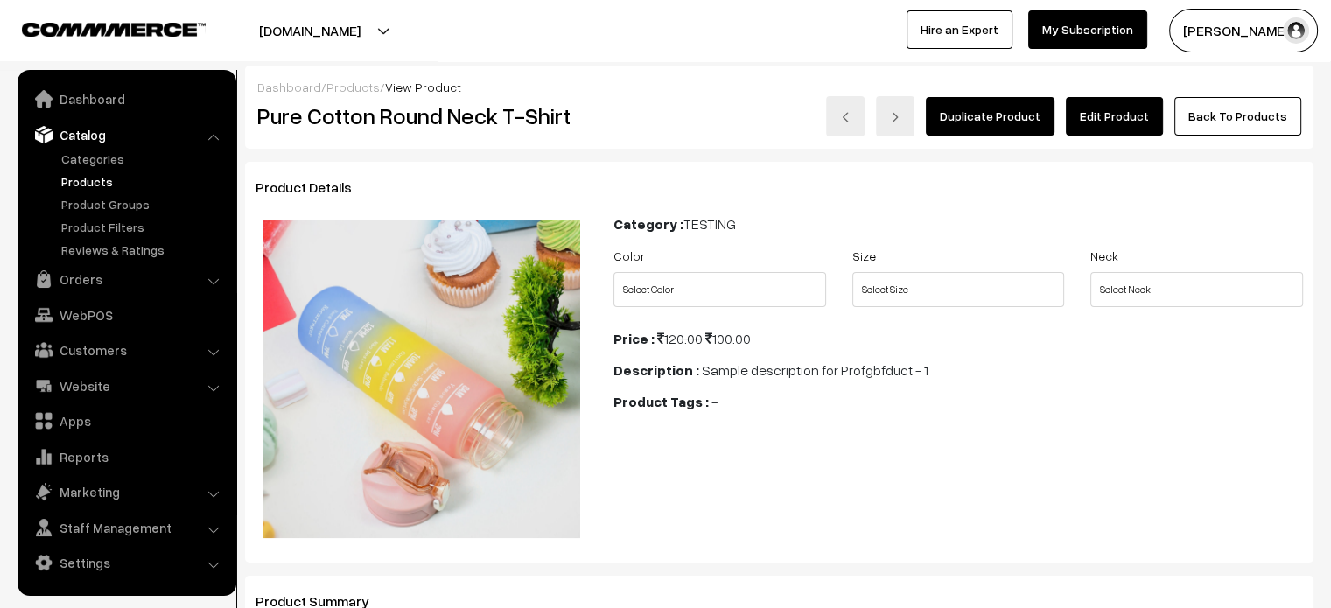
click at [1118, 118] on link "Edit Product" at bounding box center [1114, 116] width 97 height 39
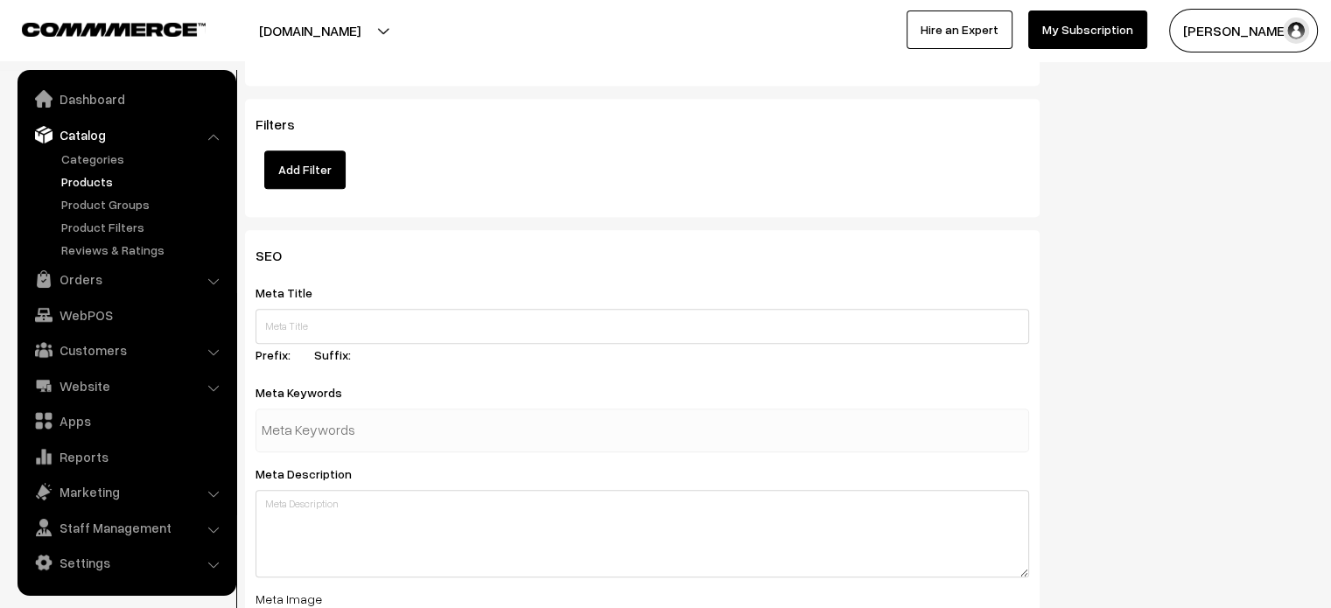
scroll to position [1346, 0]
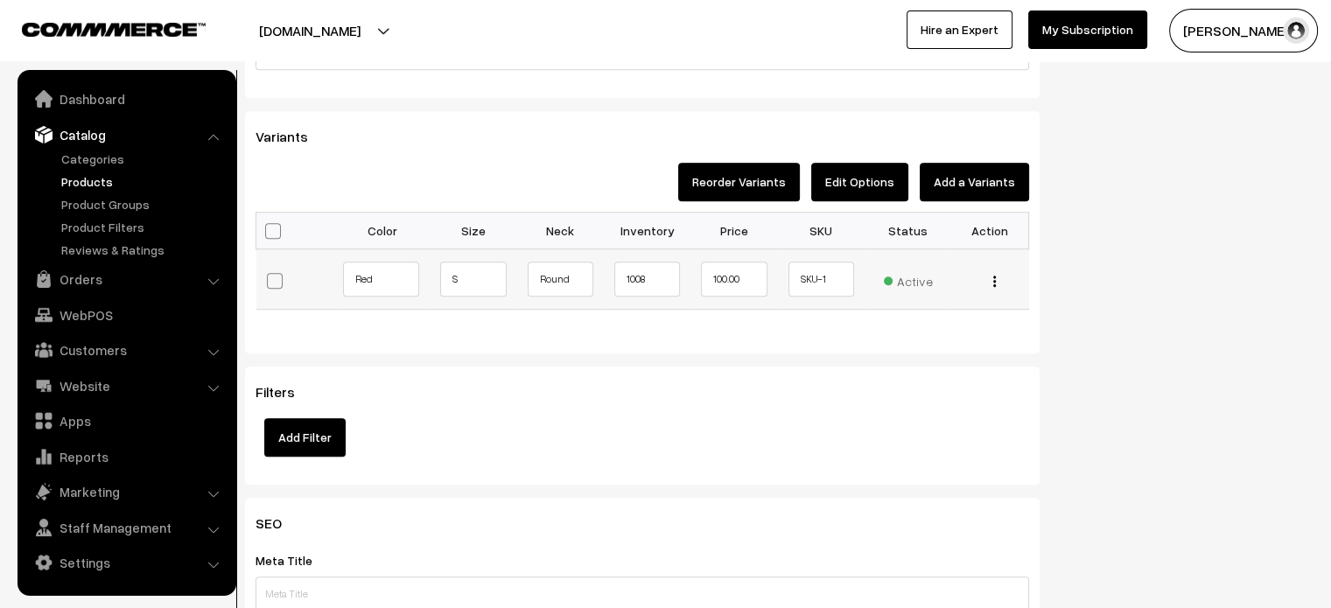
click at [993, 277] on img "button" at bounding box center [994, 281] width 3 height 11
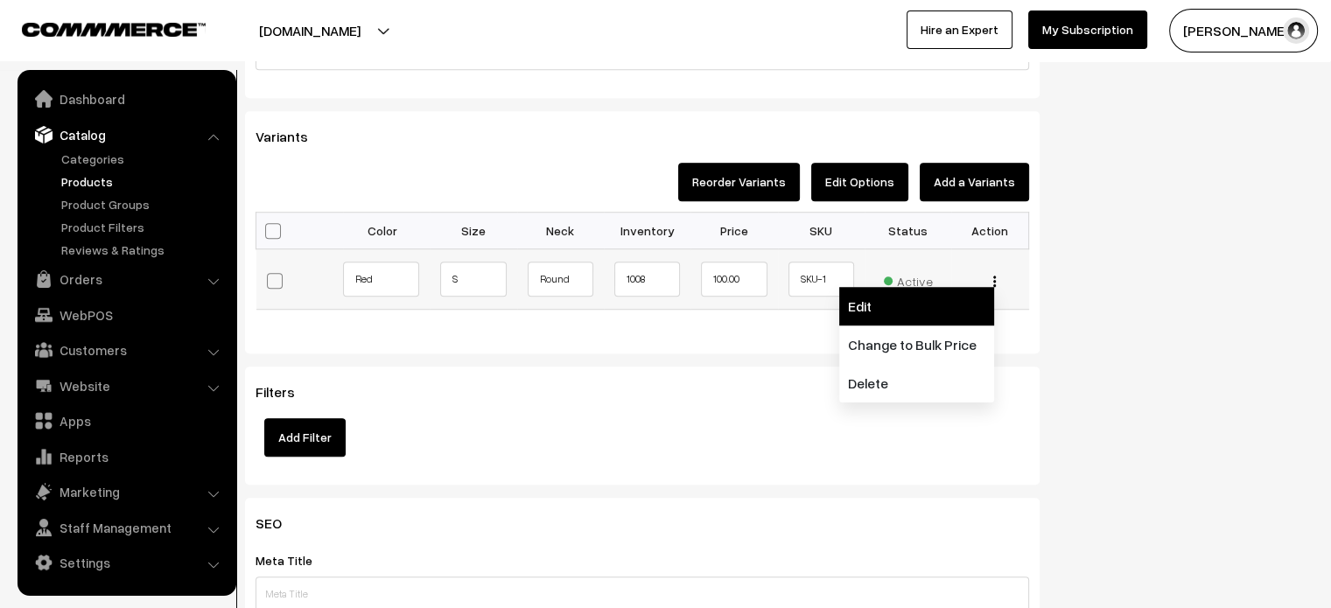
click at [903, 310] on link "Edit" at bounding box center [916, 306] width 155 height 39
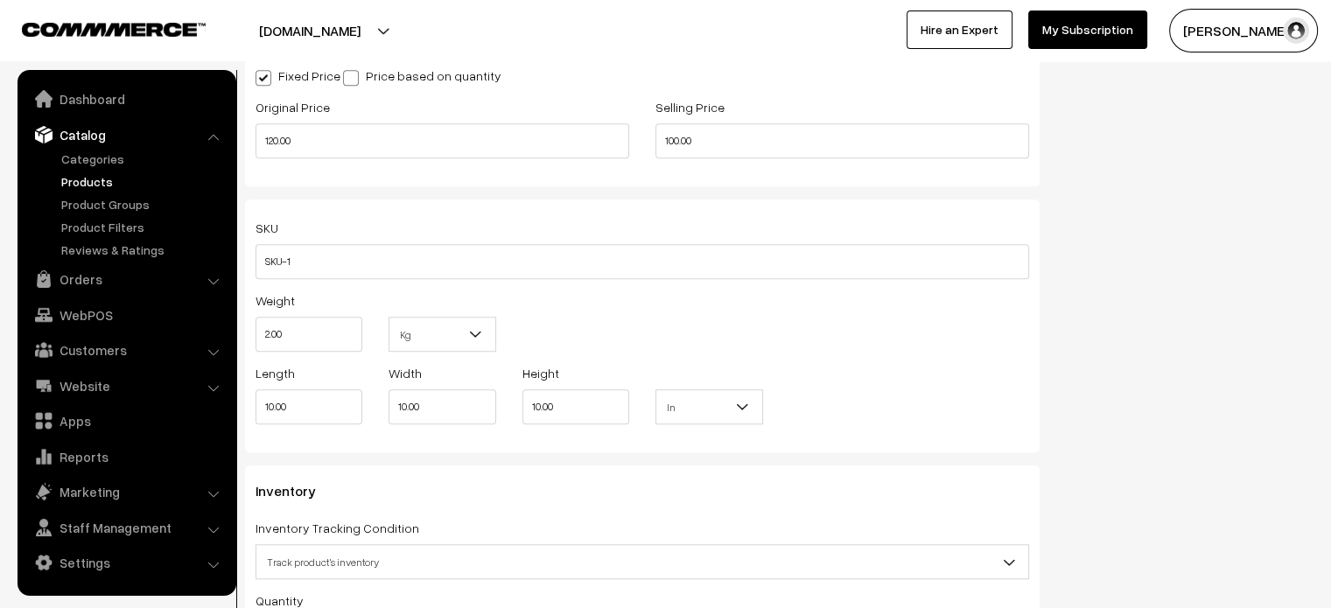
scroll to position [1348, 0]
click at [291, 333] on input "2.00" at bounding box center [309, 331] width 107 height 35
click at [266, 332] on input "2.00" at bounding box center [309, 331] width 107 height 35
type input "0"
type input "o.30"
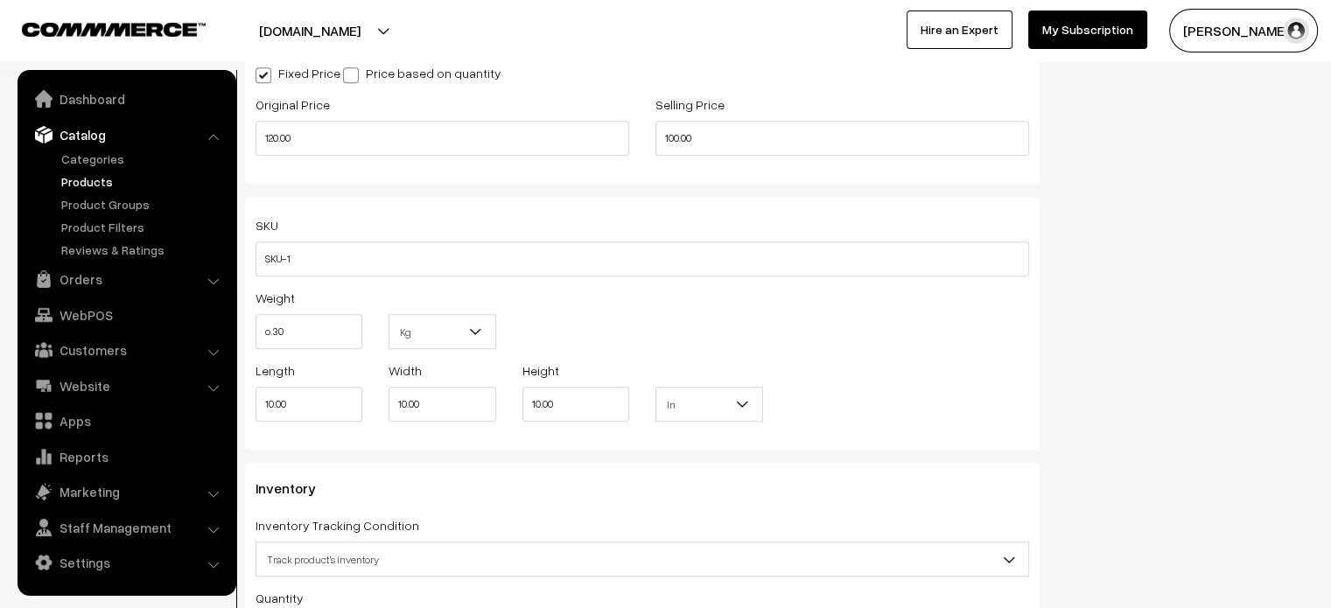
click at [728, 298] on div "Weight o.30 Kg Kg" at bounding box center [642, 323] width 800 height 73
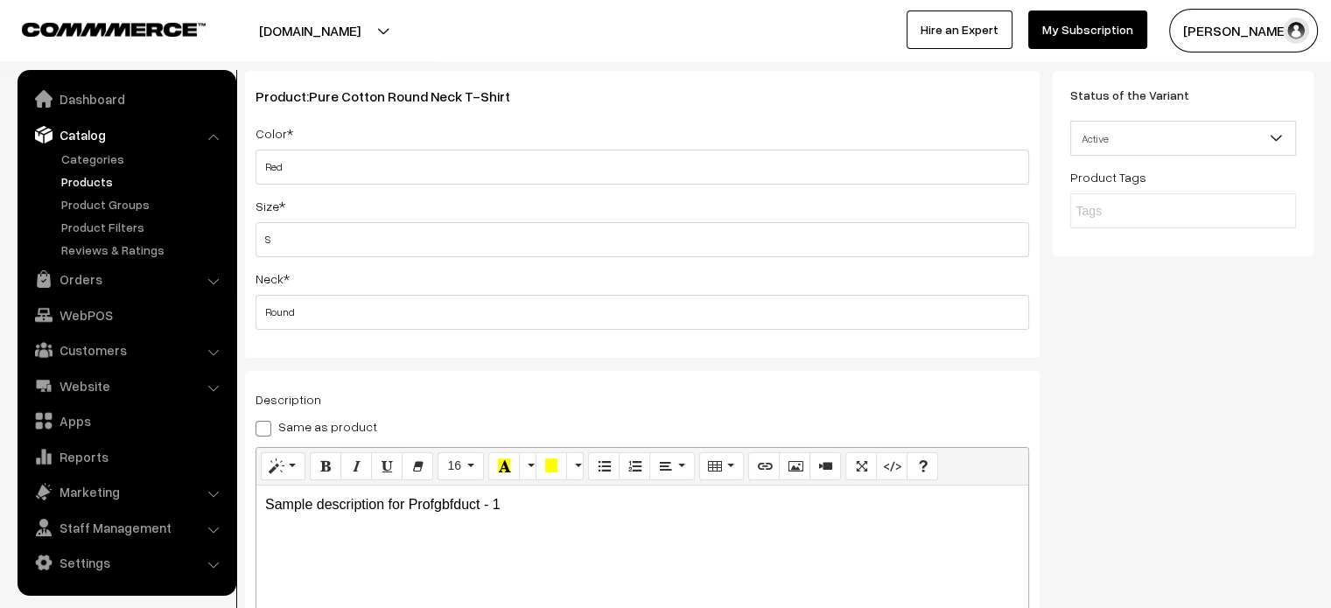
scroll to position [0, 0]
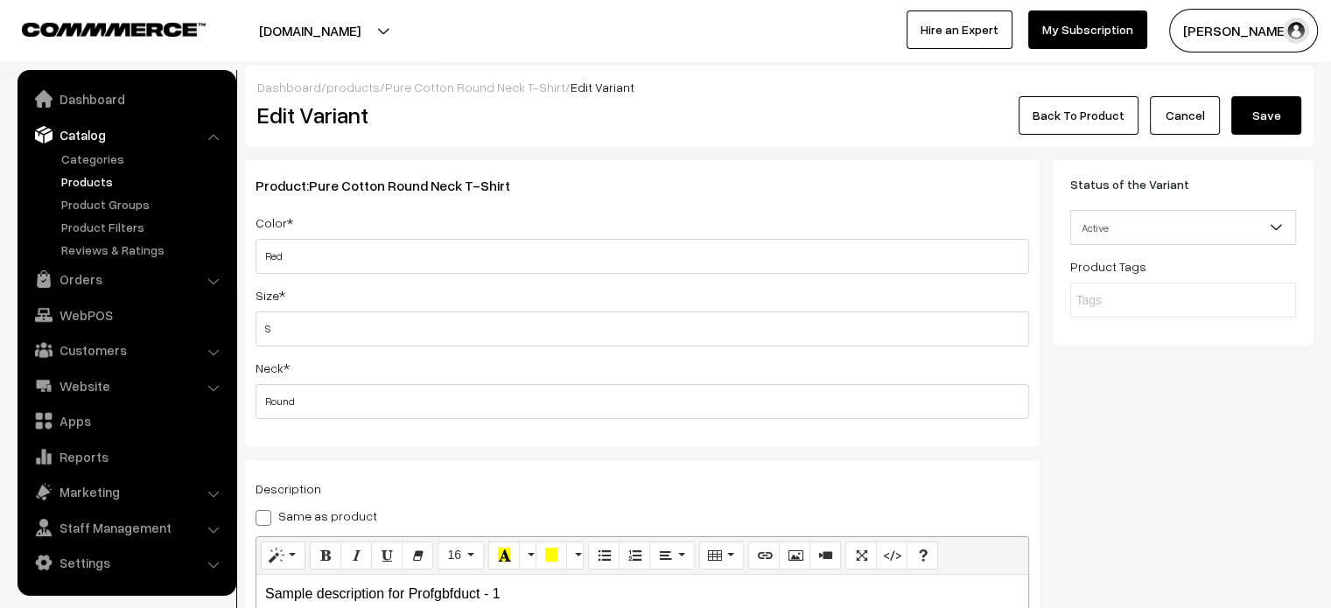
click at [420, 184] on span "Pure Cotton Round Neck T-Shirt" at bounding box center [409, 186] width 201 height 18
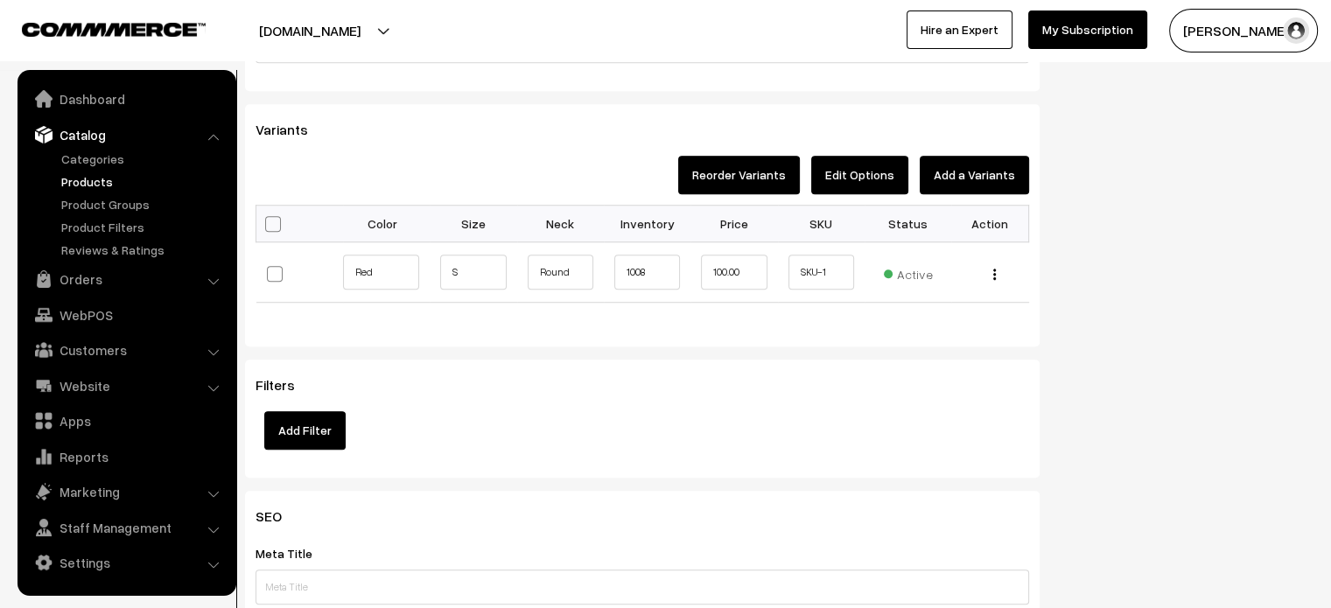
scroll to position [1452, 0]
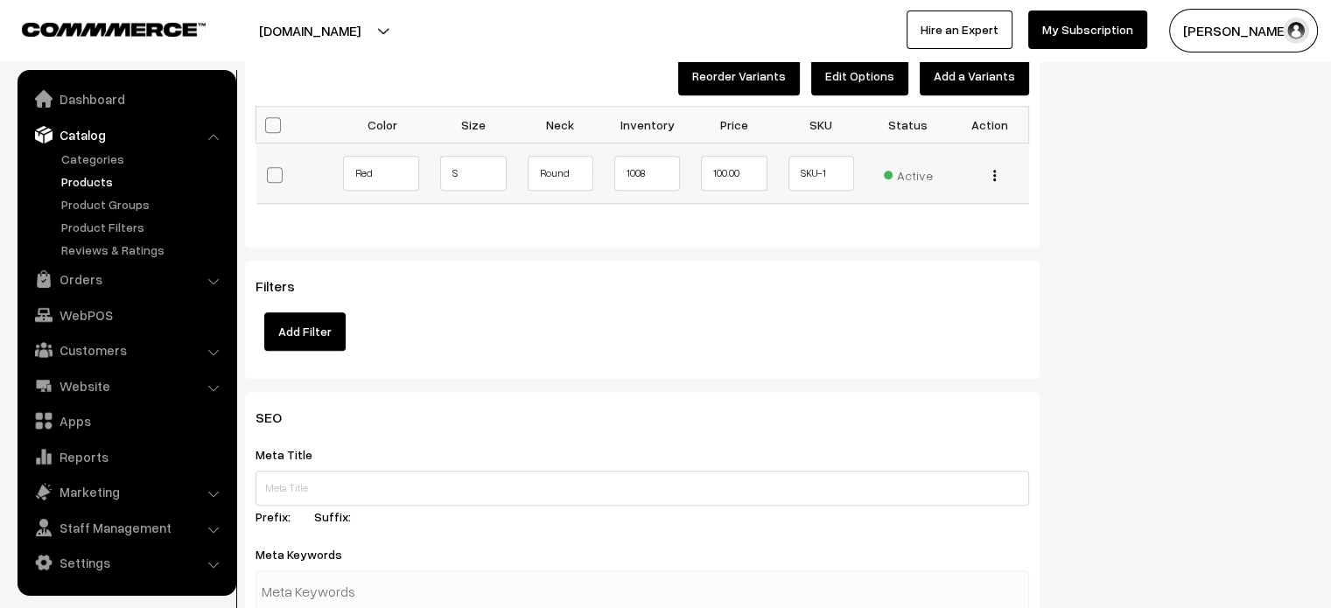
click at [996, 174] on button "button" at bounding box center [994, 175] width 4 height 14
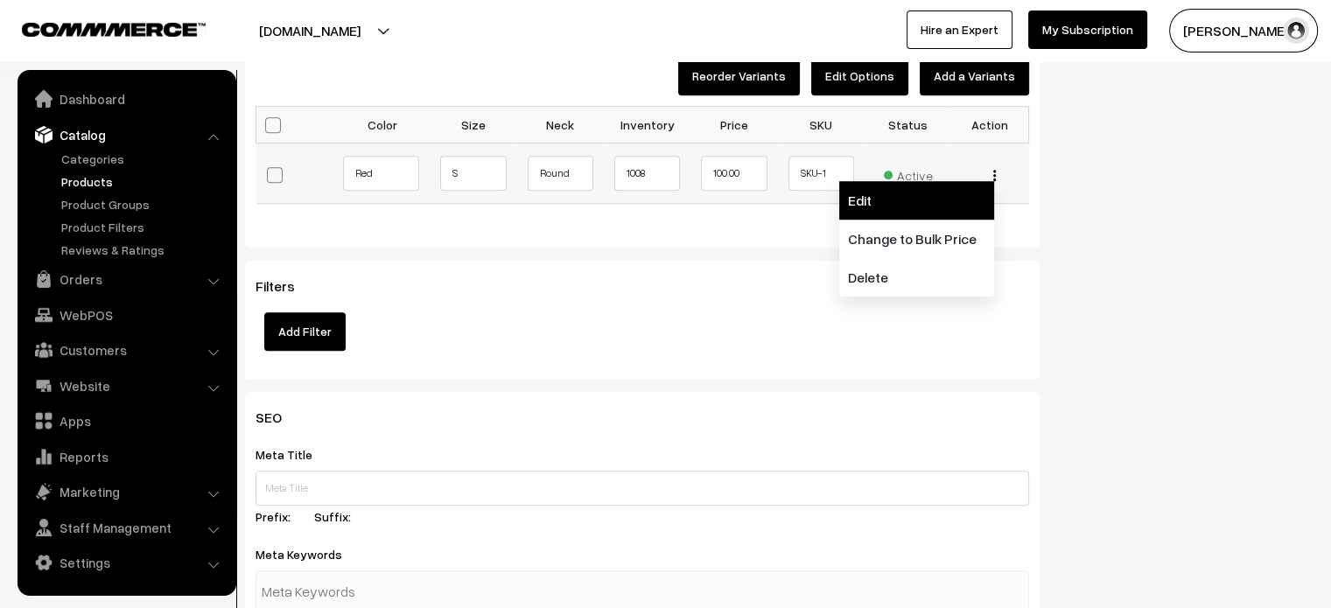
click at [933, 210] on link "Edit" at bounding box center [916, 200] width 155 height 39
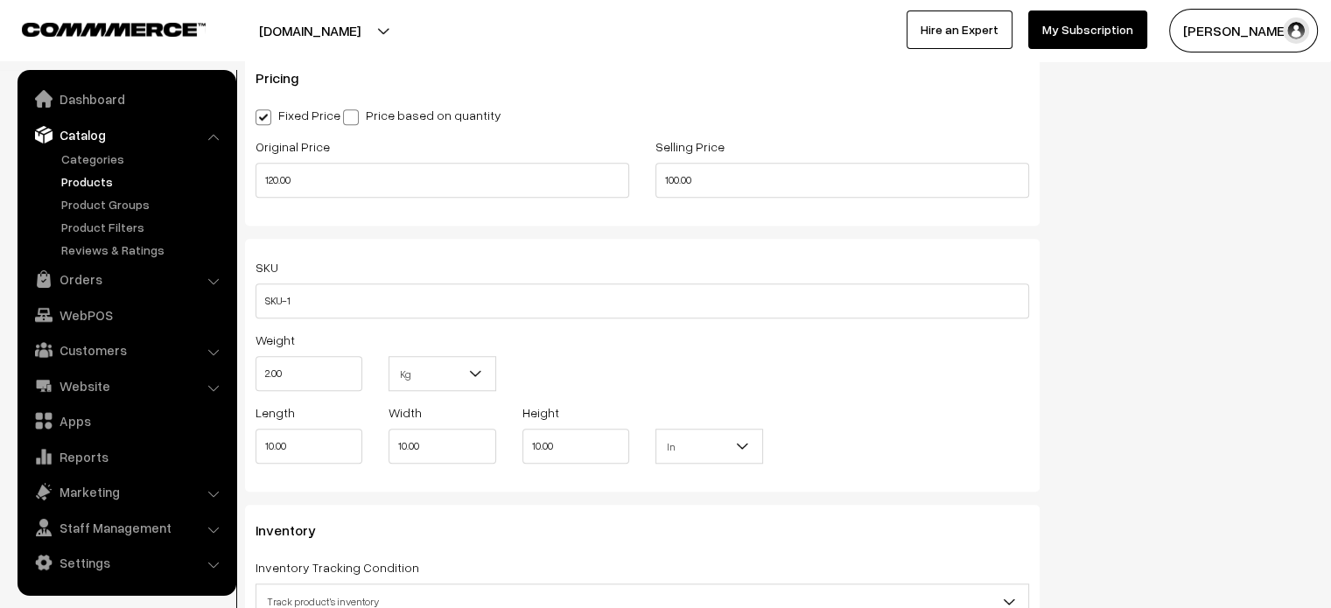
scroll to position [1321, 0]
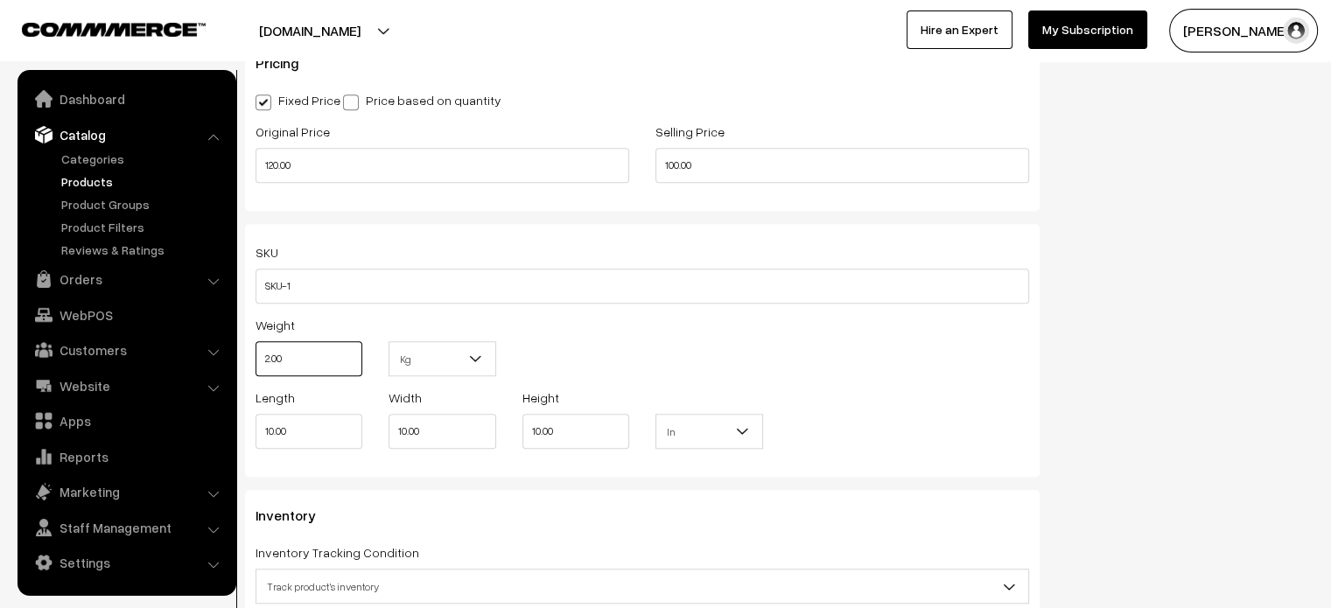
click at [304, 353] on input "2.00" at bounding box center [309, 358] width 107 height 35
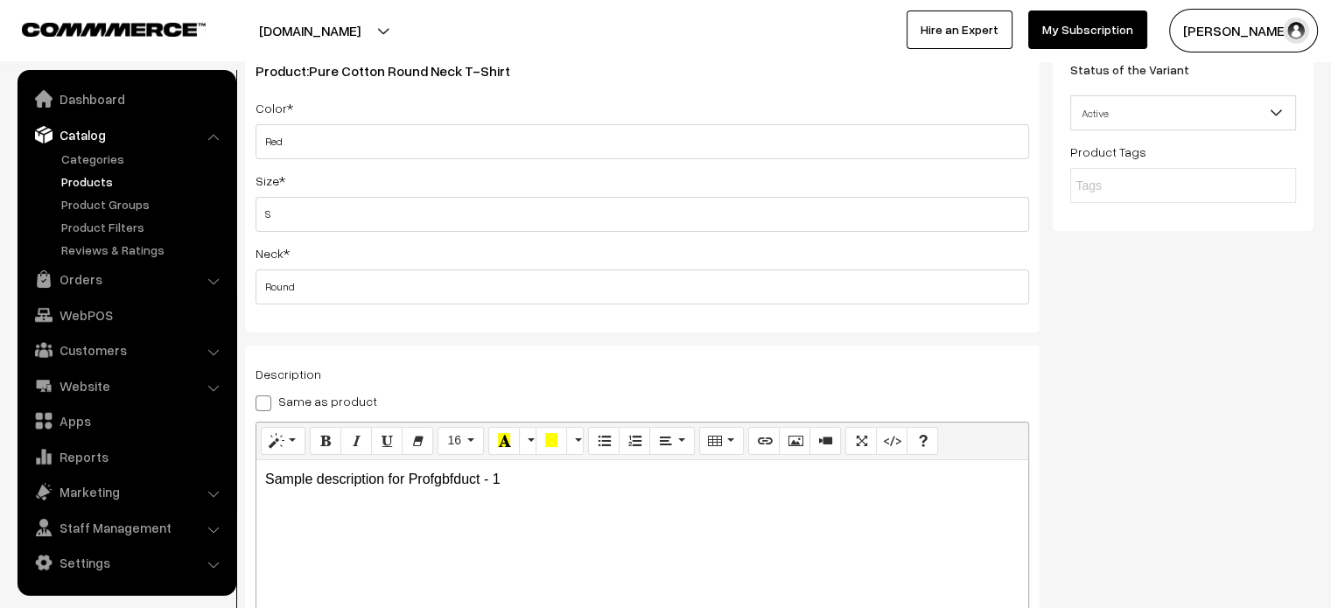
scroll to position [0, 0]
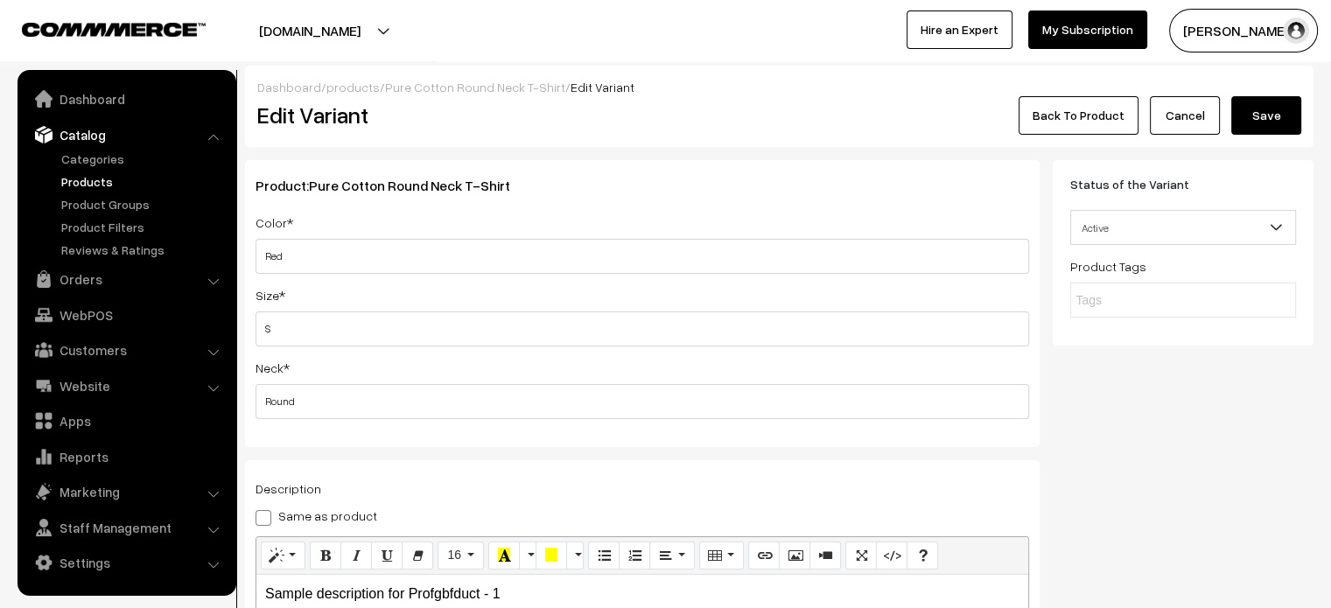
type input "0.30"
click at [1293, 121] on button "Save" at bounding box center [1266, 115] width 70 height 39
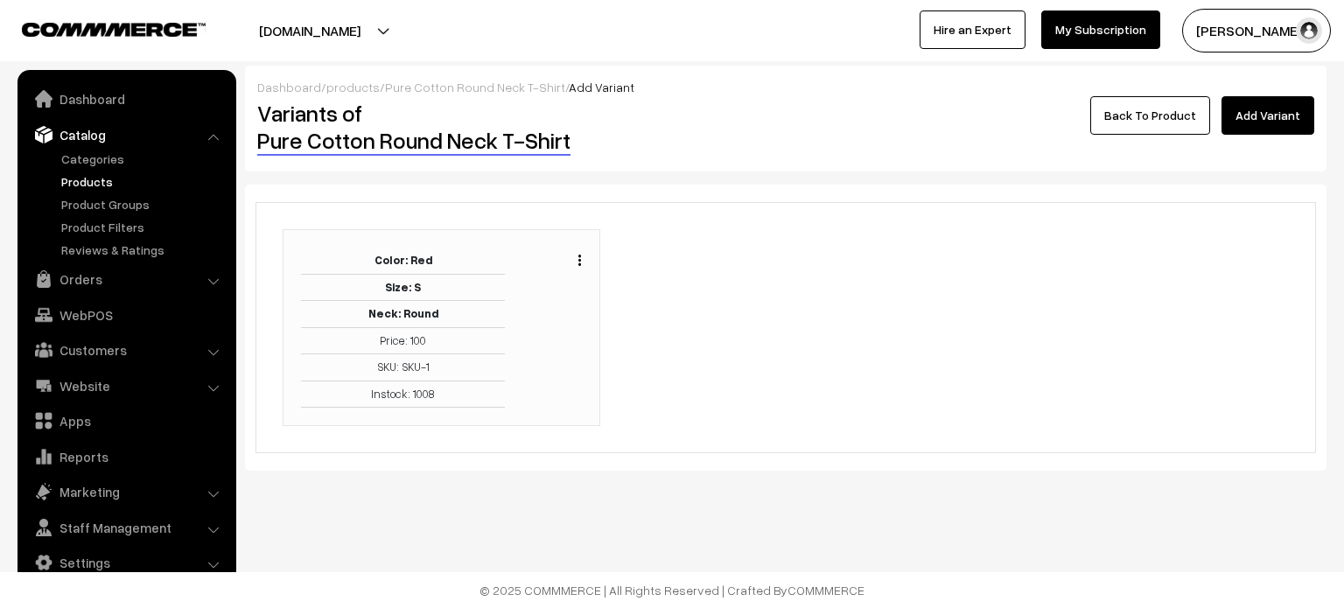
click at [1134, 122] on link "Back To Product" at bounding box center [1150, 115] width 120 height 39
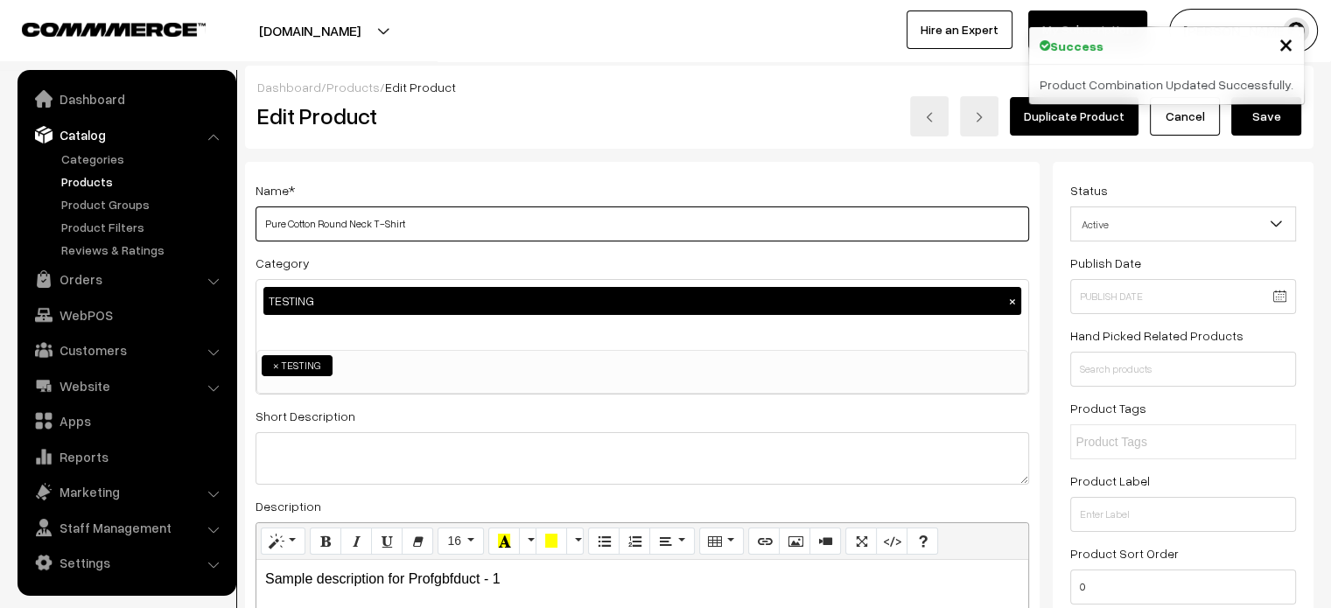
click at [448, 227] on input "Pure Cotton Round Neck T-Shirt" at bounding box center [643, 224] width 774 height 35
click at [1271, 125] on button "Save" at bounding box center [1266, 116] width 70 height 39
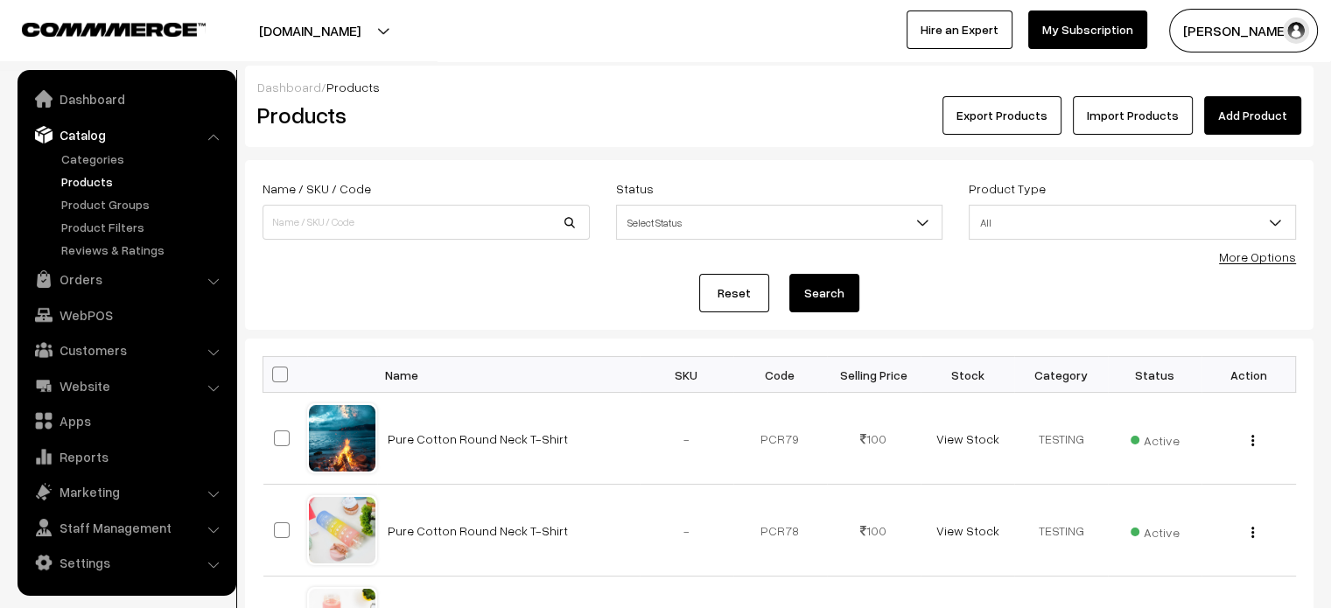
click at [422, 30] on button "[DOMAIN_NAME]" at bounding box center [310, 31] width 224 height 44
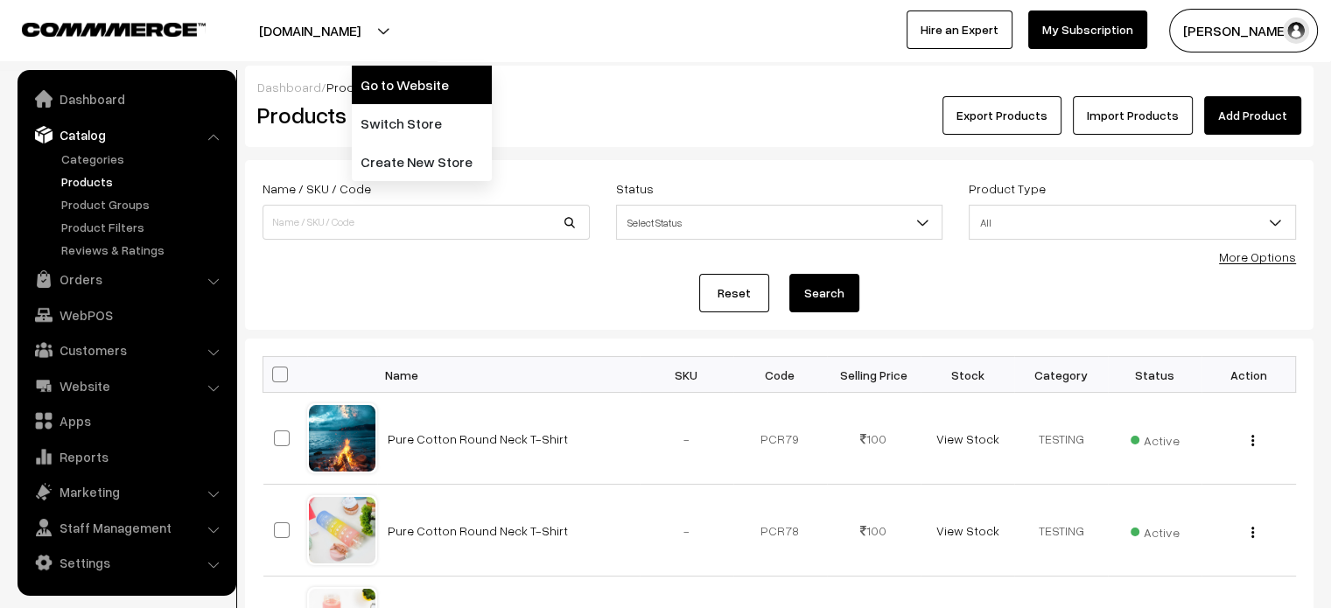
click at [436, 88] on link "Go to Website" at bounding box center [422, 85] width 140 height 39
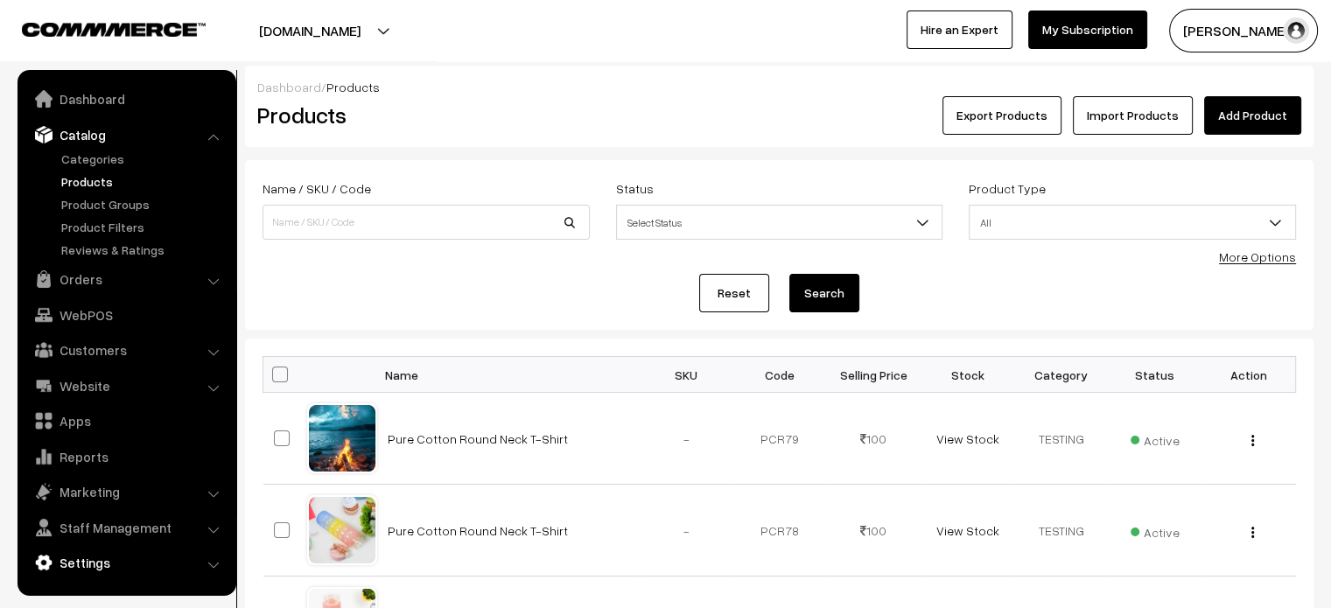
click at [136, 561] on link "Settings" at bounding box center [126, 563] width 208 height 32
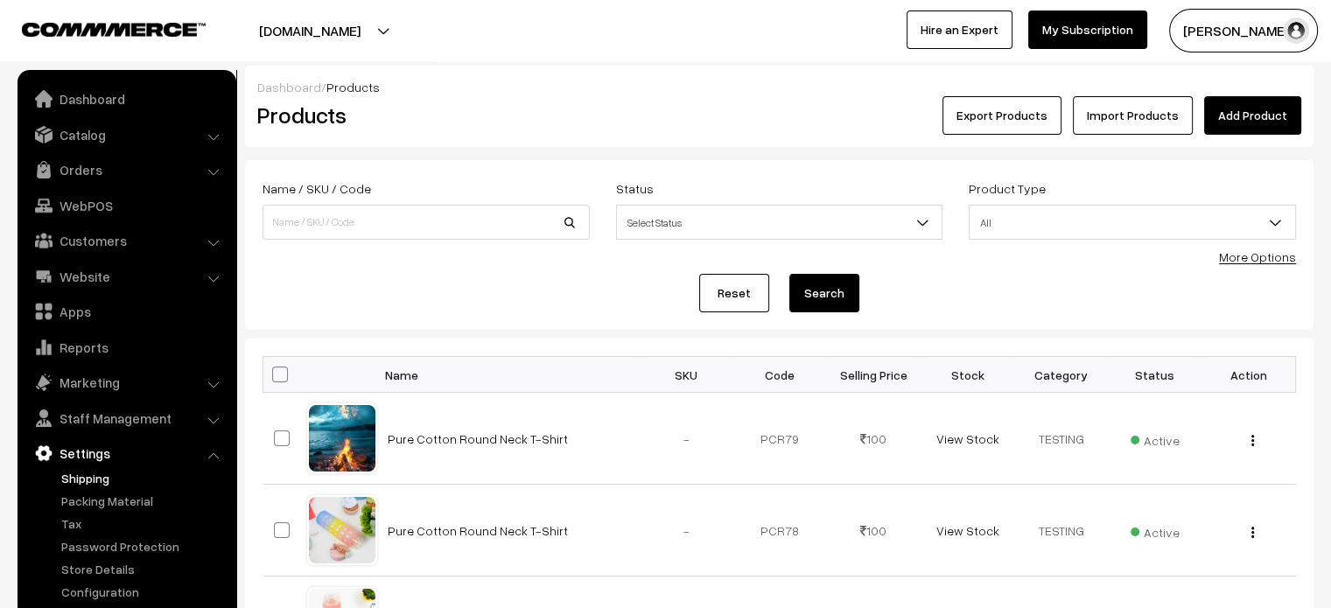
click at [92, 486] on link "Shipping" at bounding box center [143, 478] width 173 height 18
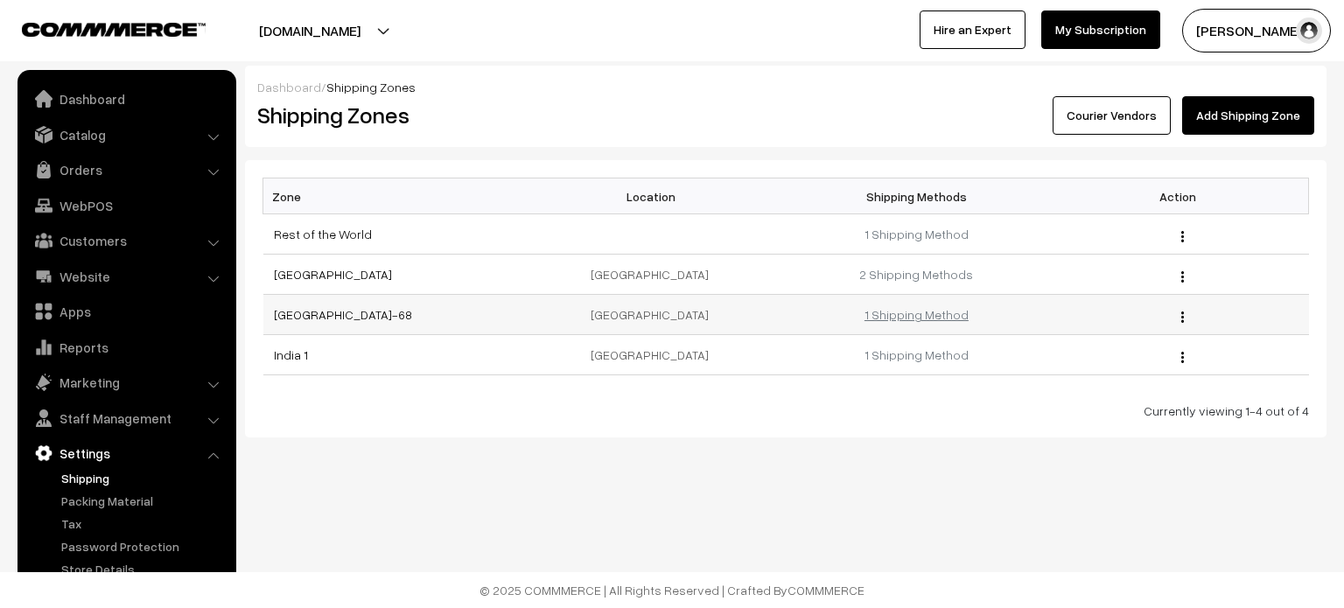
click at [899, 311] on link "1 Shipping Method" at bounding box center [917, 314] width 104 height 15
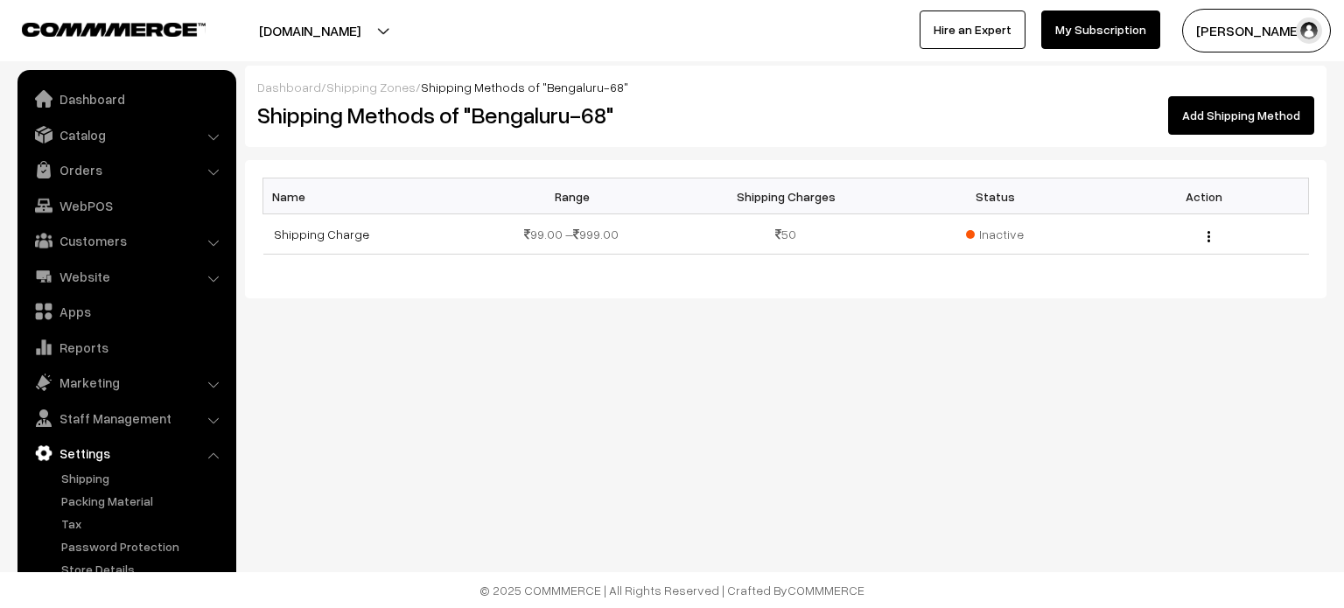
click at [387, 83] on link "Shipping Zones" at bounding box center [370, 87] width 89 height 15
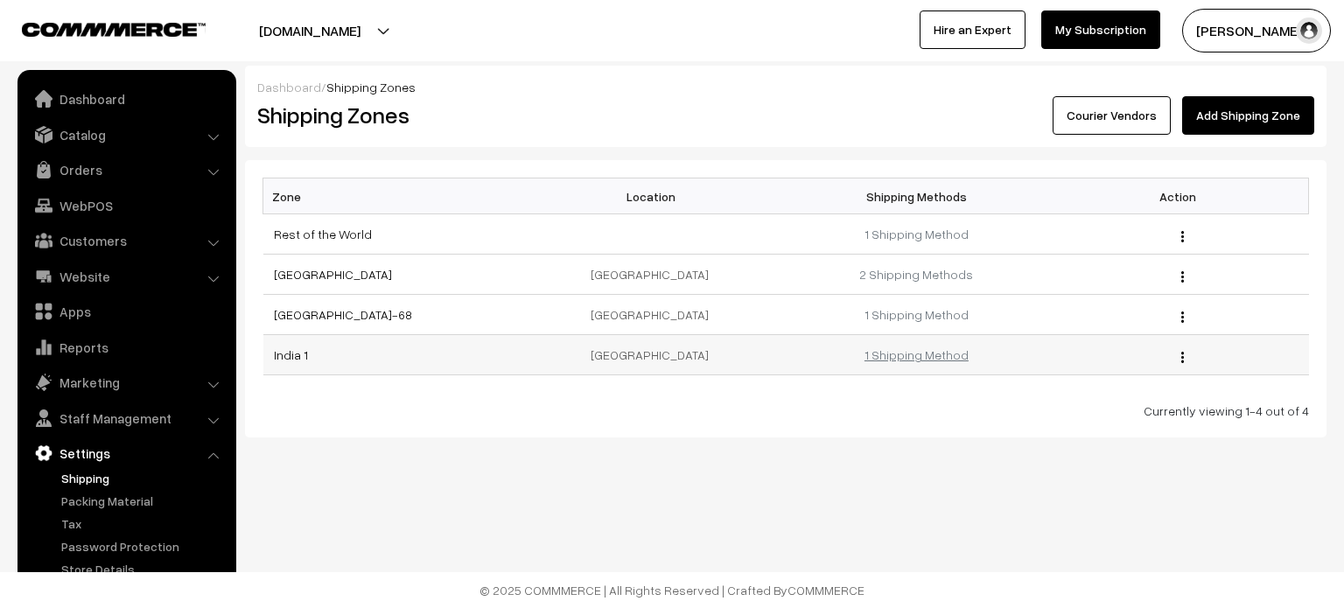
click at [942, 359] on link "1 Shipping Method" at bounding box center [917, 354] width 104 height 15
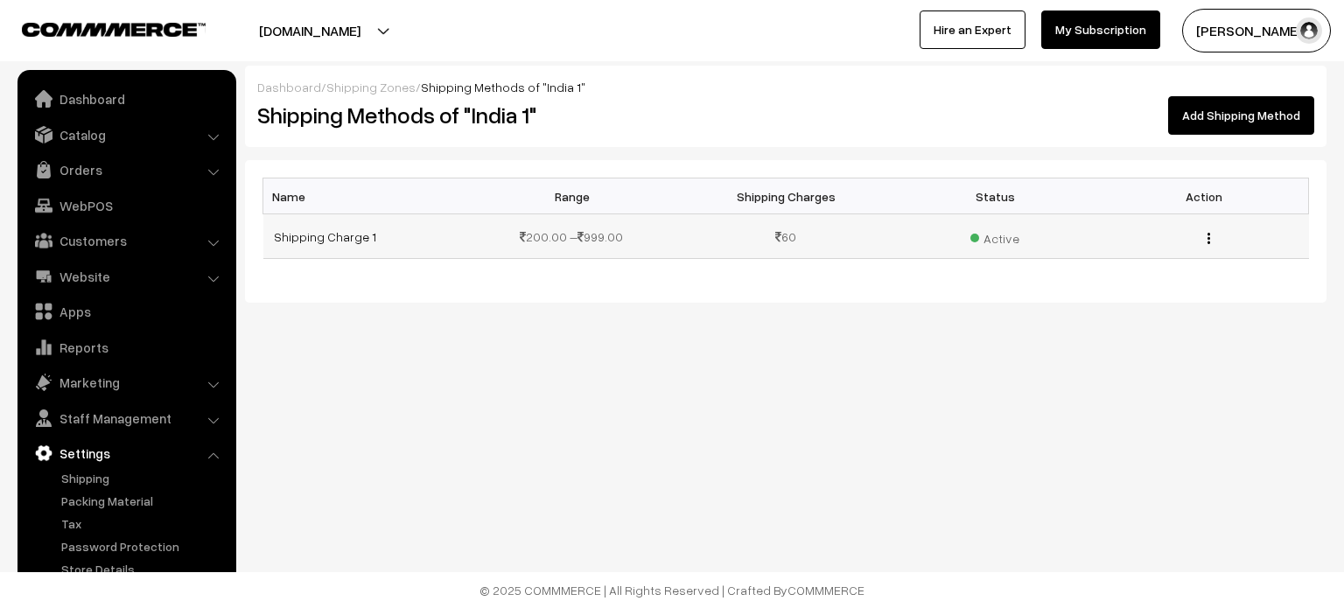
click at [994, 241] on span "Active" at bounding box center [994, 236] width 49 height 23
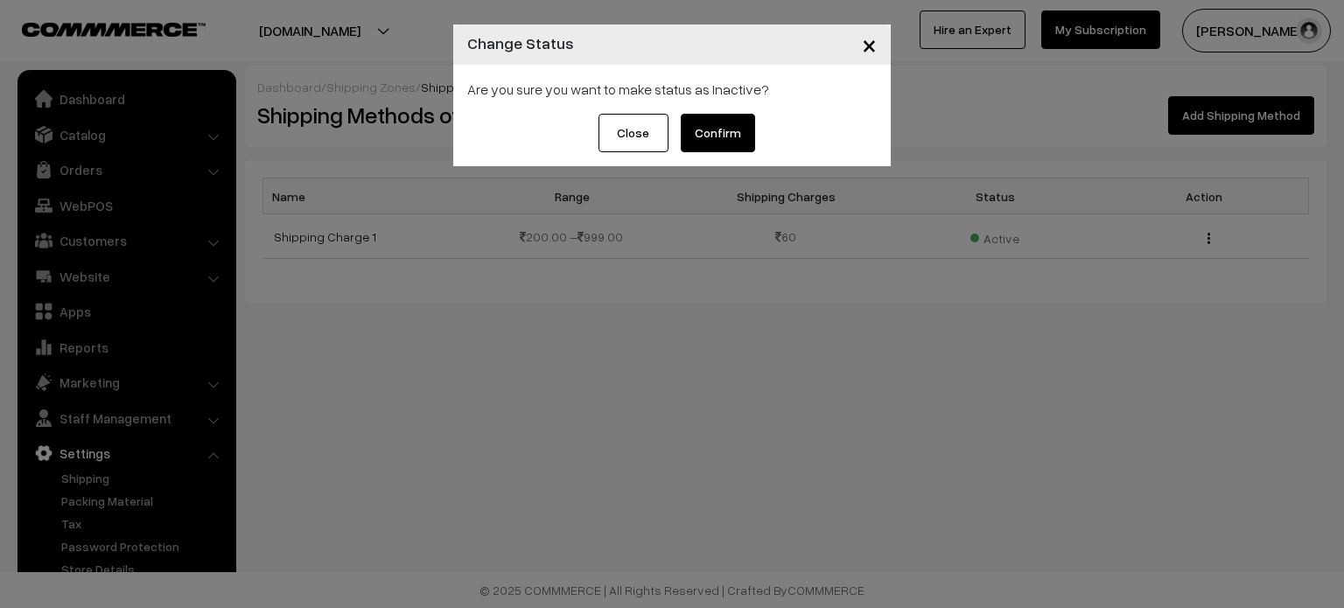
click at [731, 123] on button "Confirm" at bounding box center [718, 133] width 74 height 39
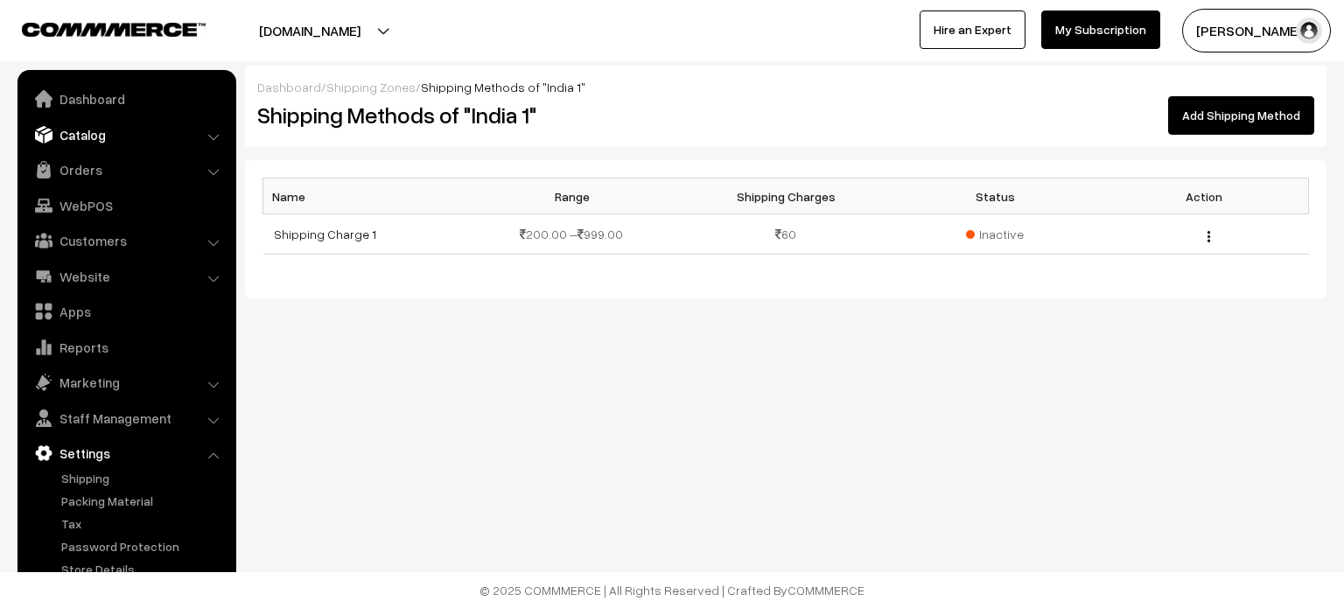
click at [98, 139] on link "Catalog" at bounding box center [126, 135] width 208 height 32
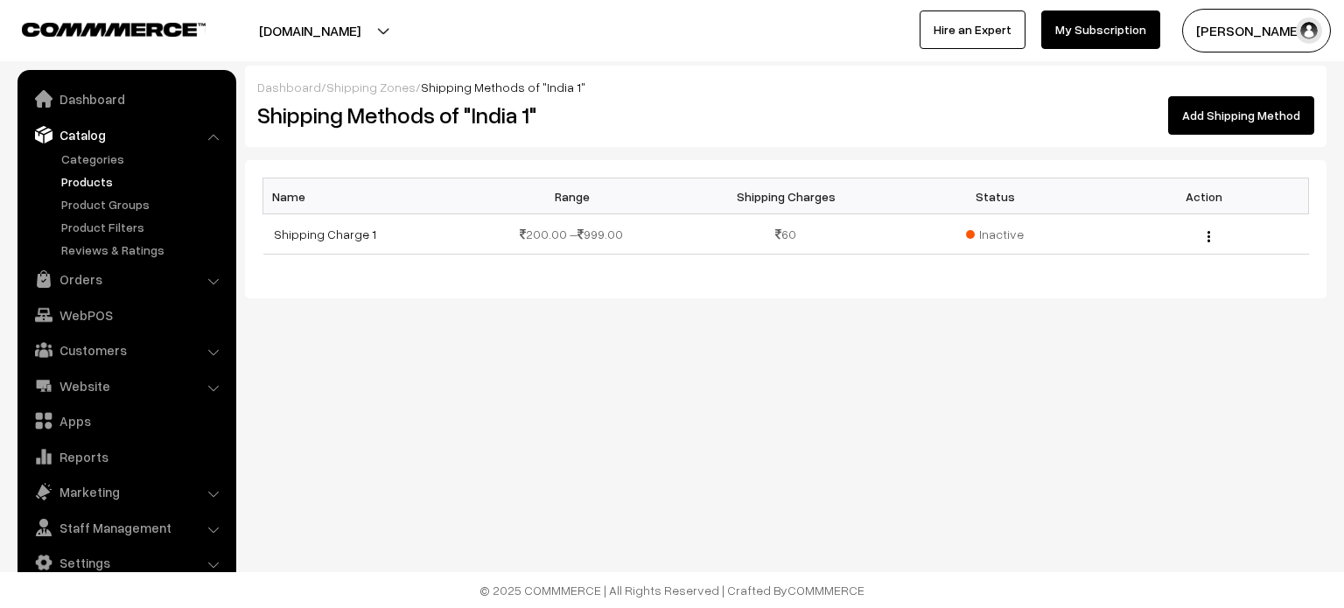
click at [81, 187] on link "Products" at bounding box center [143, 181] width 173 height 18
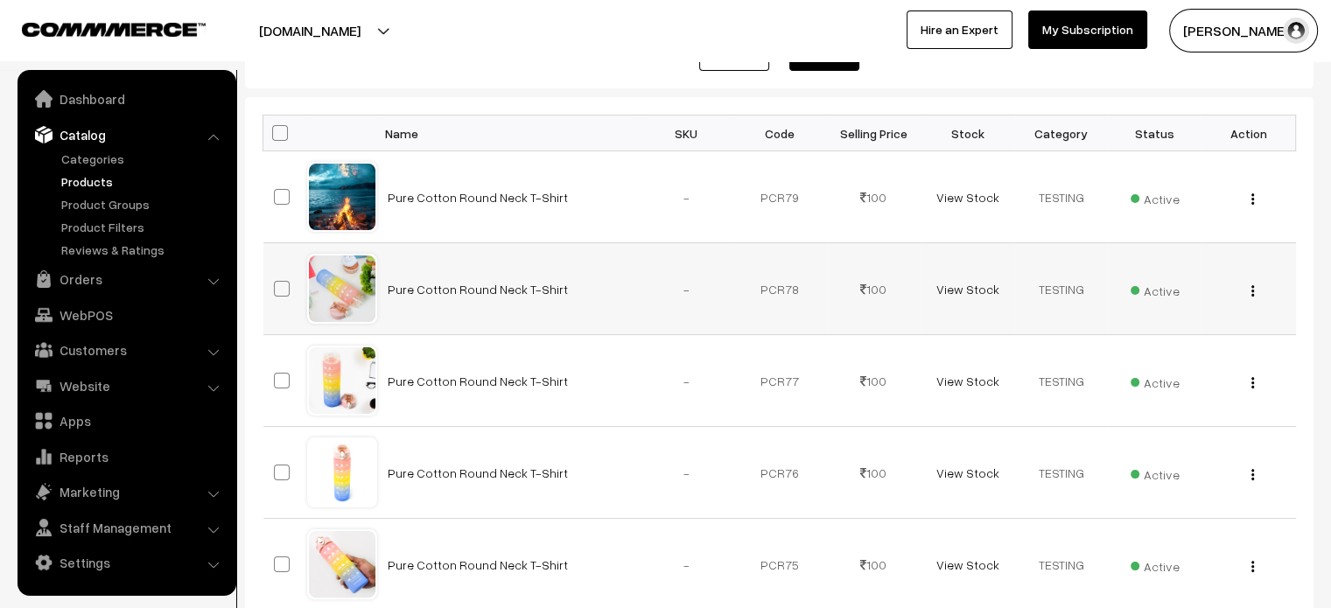
scroll to position [245, 0]
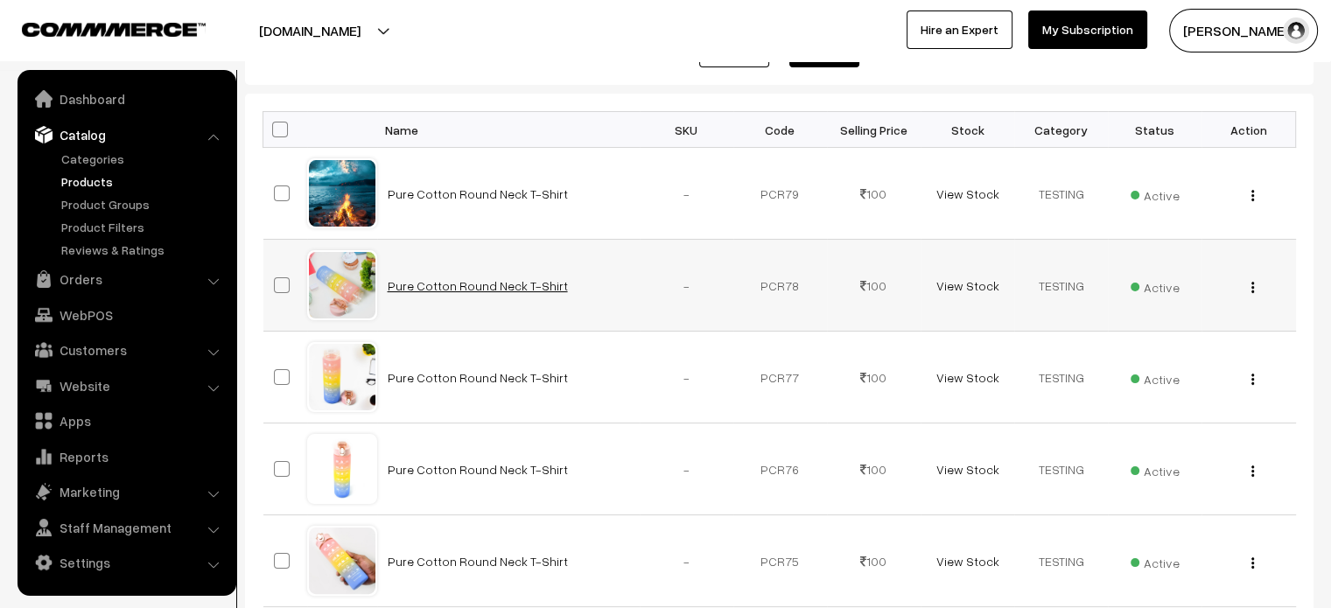
click at [486, 278] on link "Pure Cotton Round Neck T-Shirt" at bounding box center [478, 285] width 180 height 15
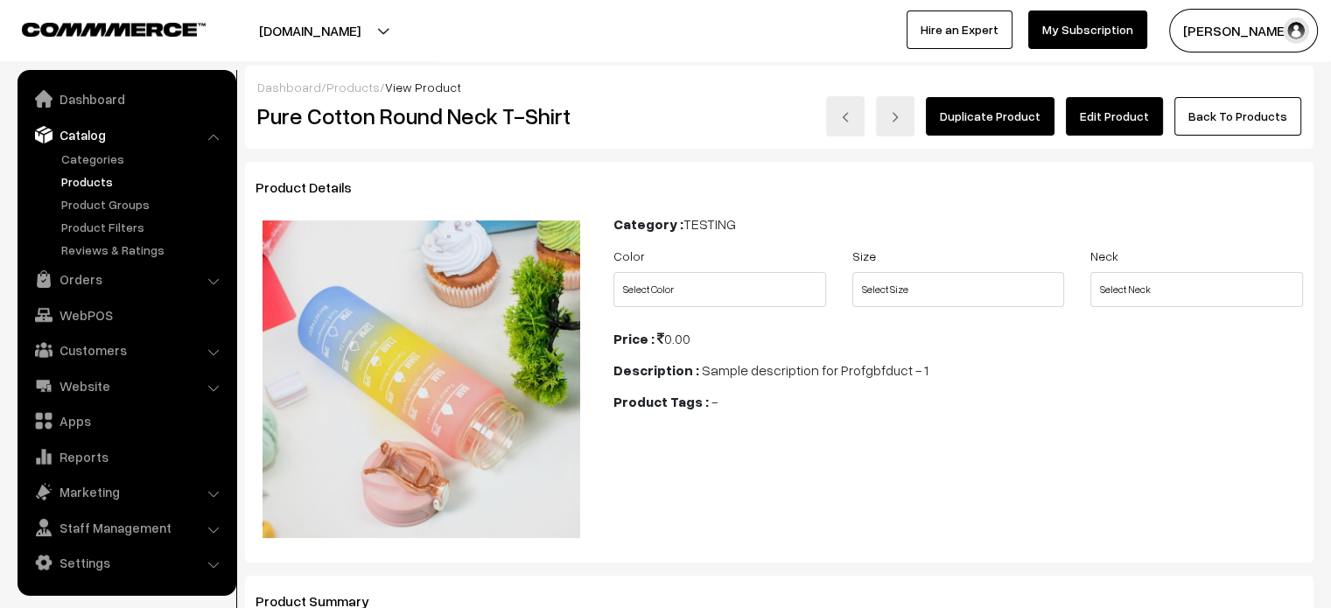
click at [1131, 112] on link "Edit Product" at bounding box center [1114, 116] width 97 height 39
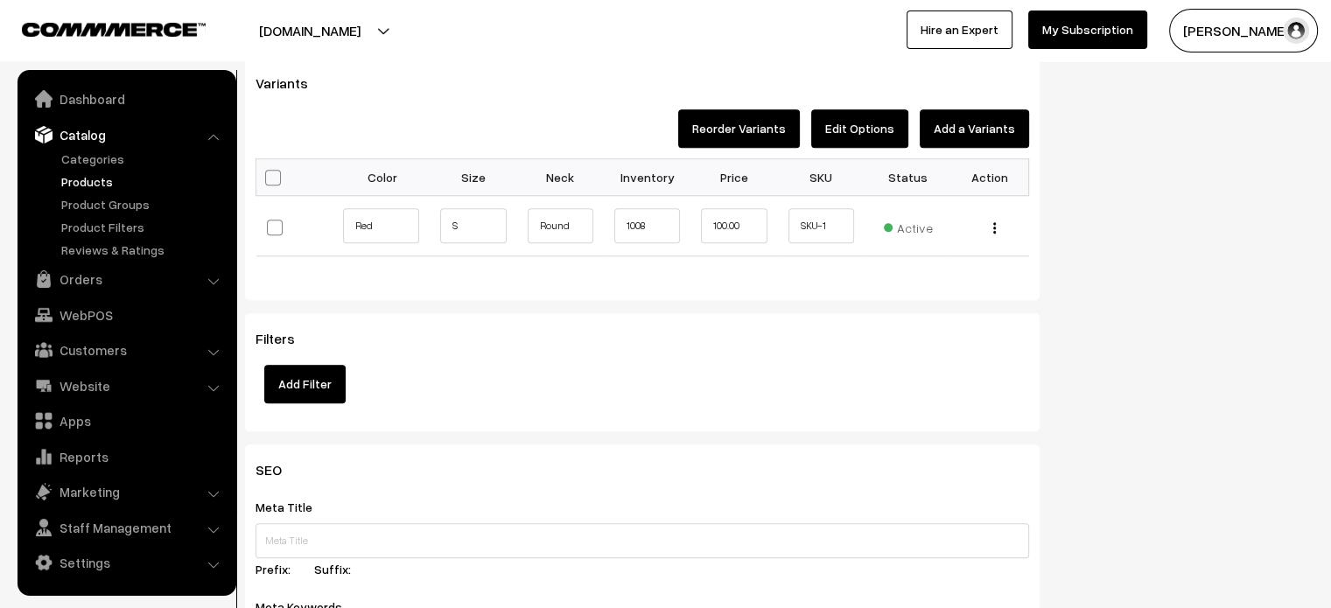
scroll to position [1390, 0]
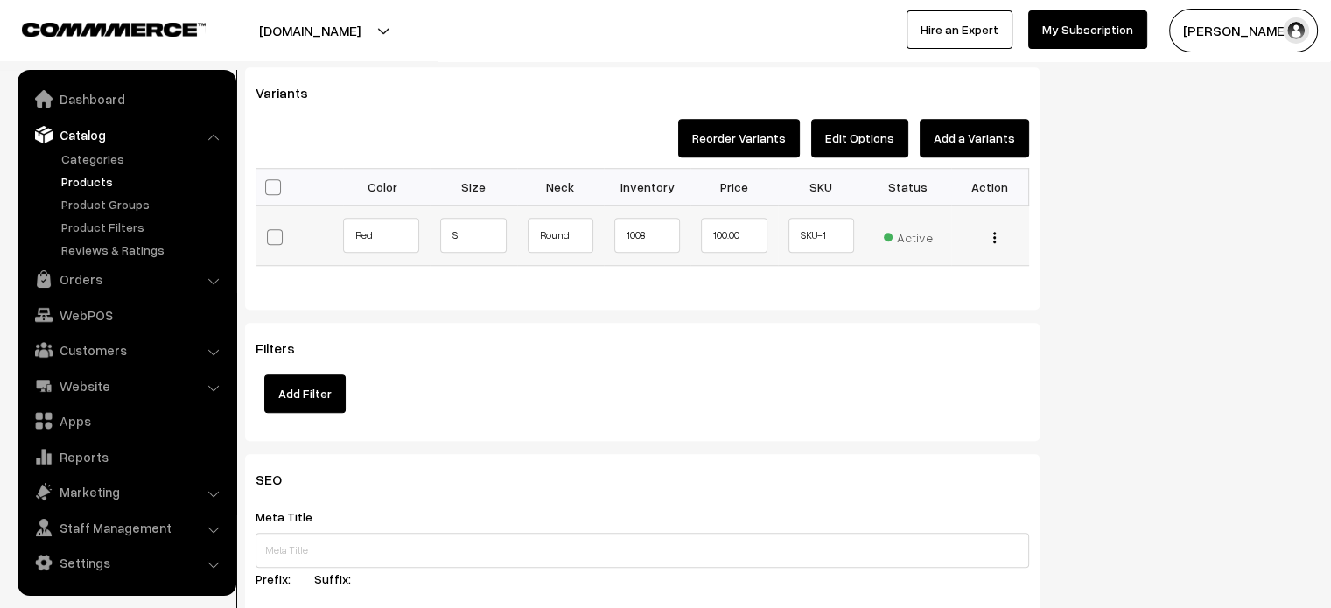
click at [994, 237] on img "button" at bounding box center [994, 237] width 3 height 11
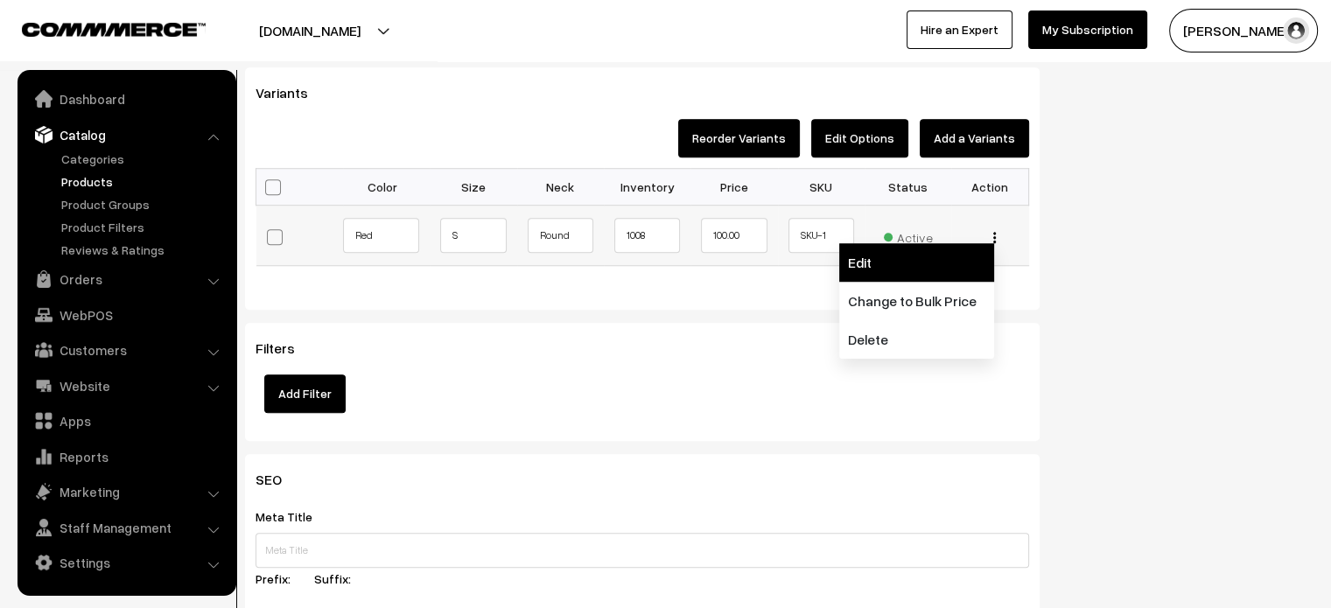
click at [952, 266] on link "Edit" at bounding box center [916, 262] width 155 height 39
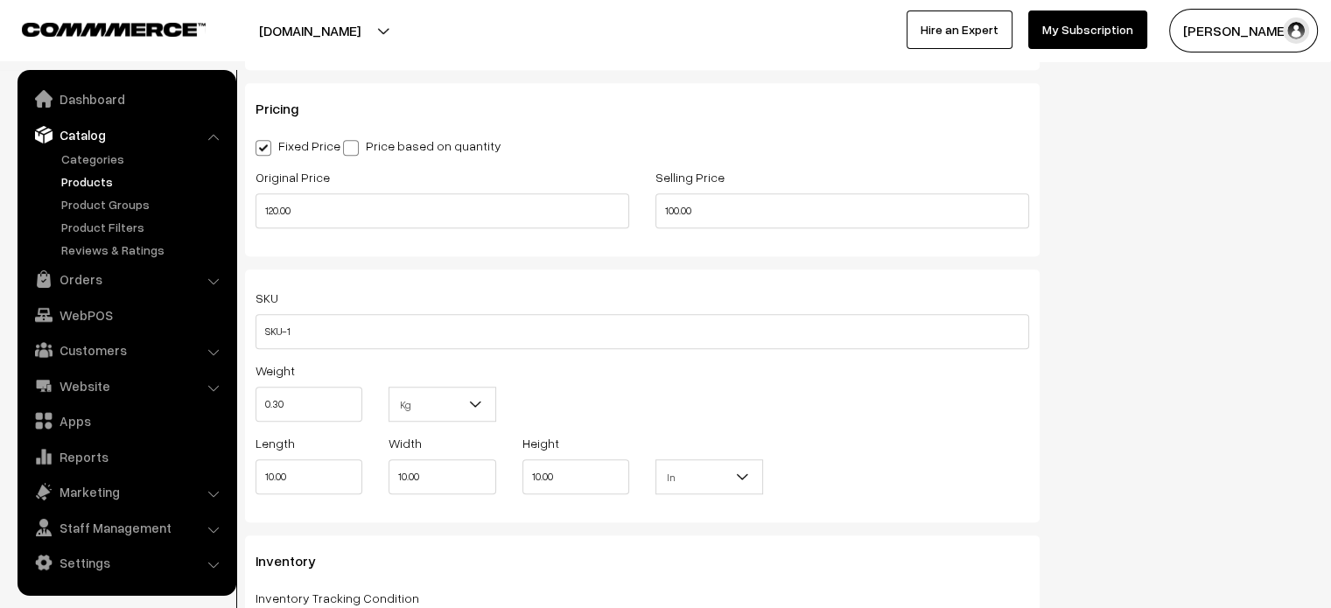
scroll to position [1279, 0]
click at [276, 404] on input "0.30" at bounding box center [309, 400] width 107 height 35
type input "0.2"
click at [700, 398] on div "Weight 0.2 Kg Kg" at bounding box center [642, 392] width 800 height 73
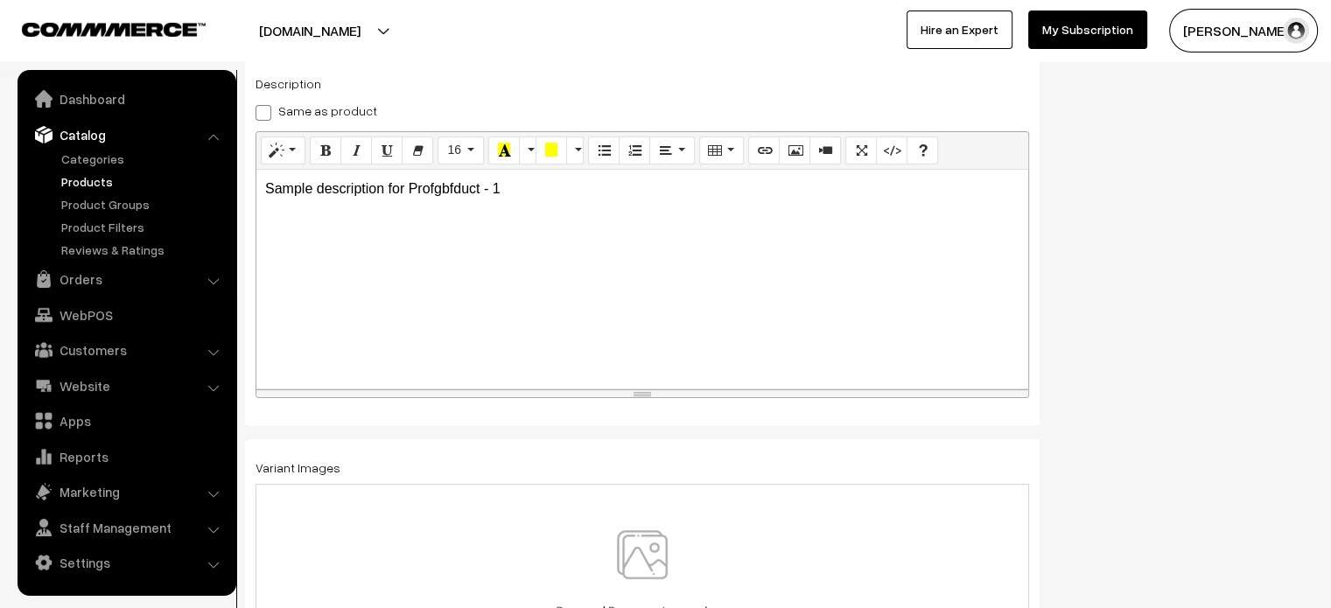
scroll to position [0, 0]
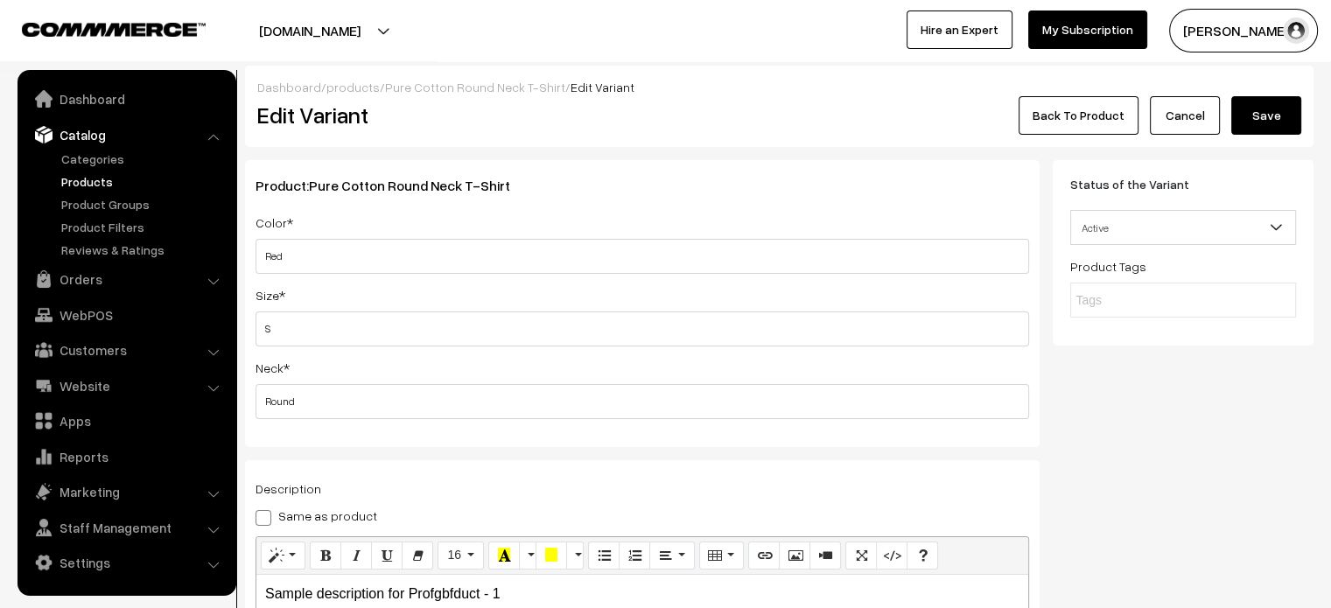
click at [1282, 105] on button "Save" at bounding box center [1266, 115] width 70 height 39
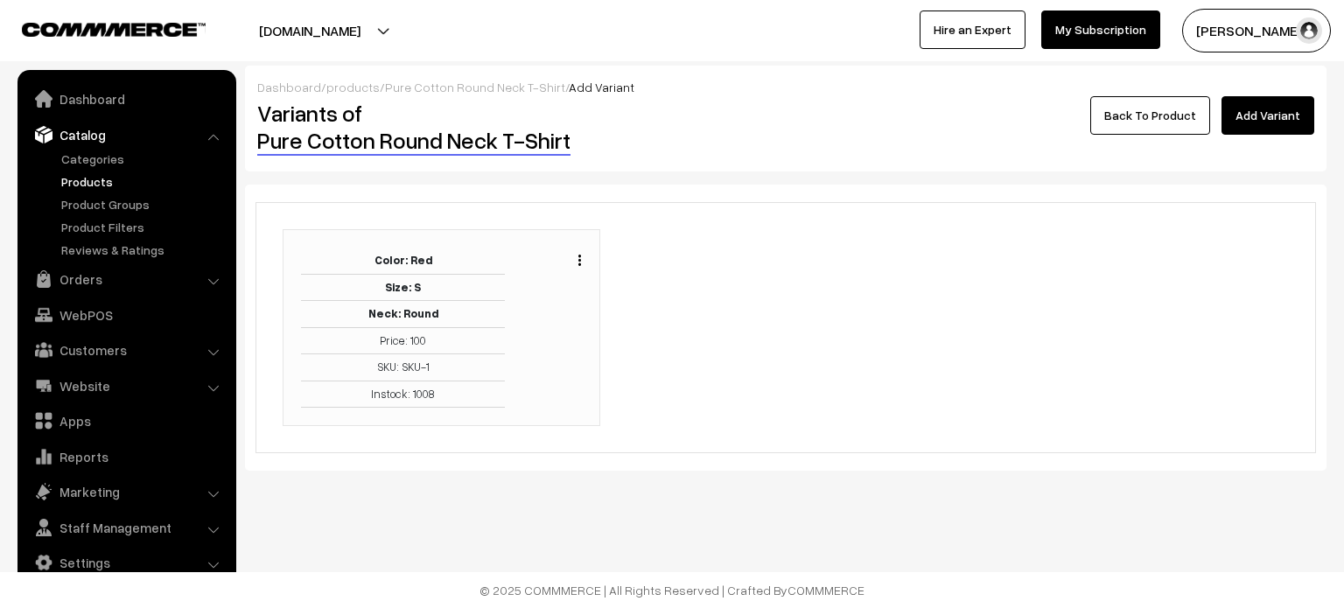
click at [1160, 110] on link "Back To Product" at bounding box center [1150, 115] width 120 height 39
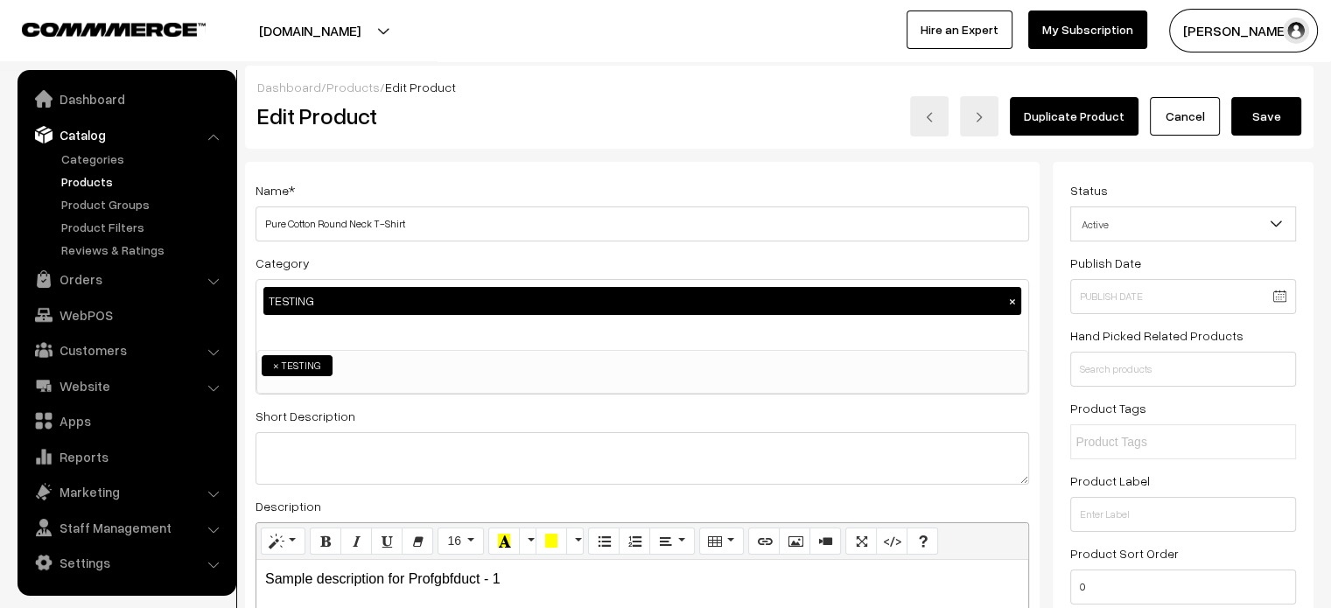
click at [1285, 118] on button "Save" at bounding box center [1266, 116] width 70 height 39
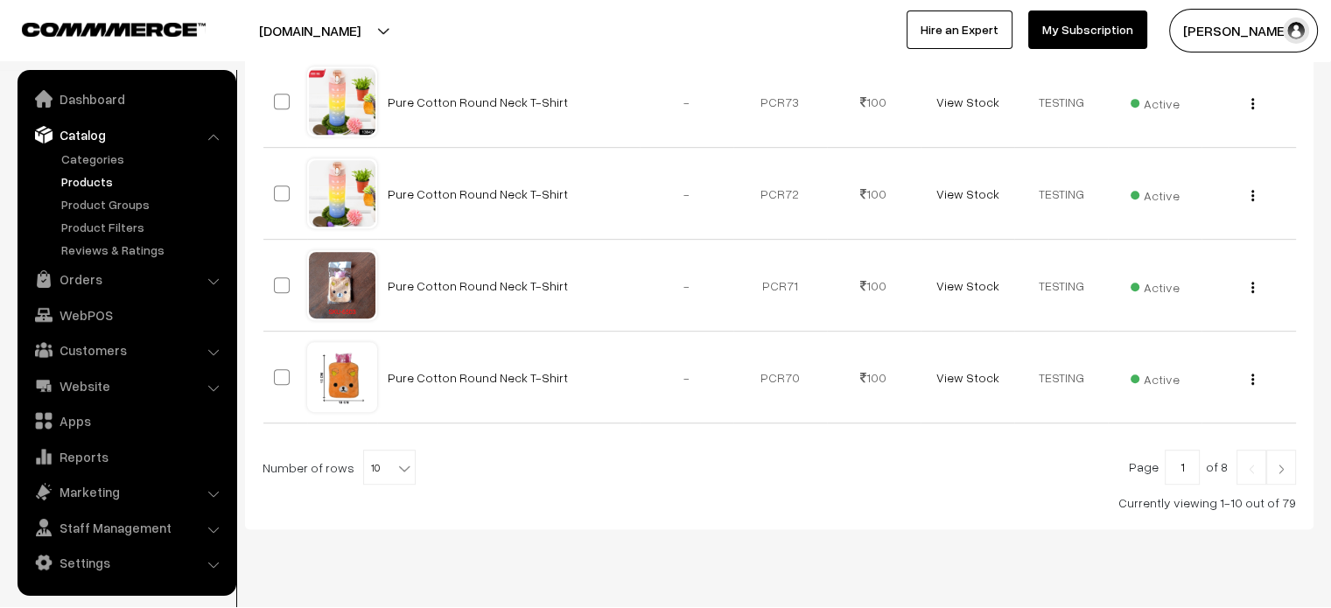
scroll to position [921, 0]
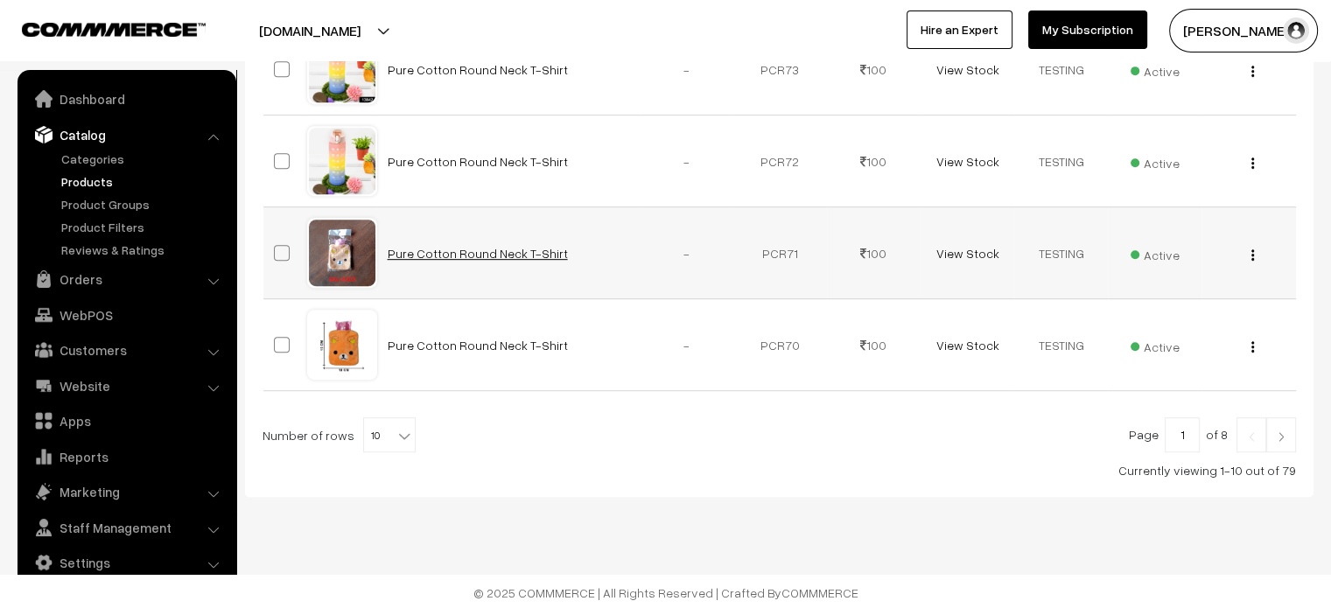
click at [462, 249] on link "Pure Cotton Round Neck T-Shirt" at bounding box center [478, 253] width 180 height 15
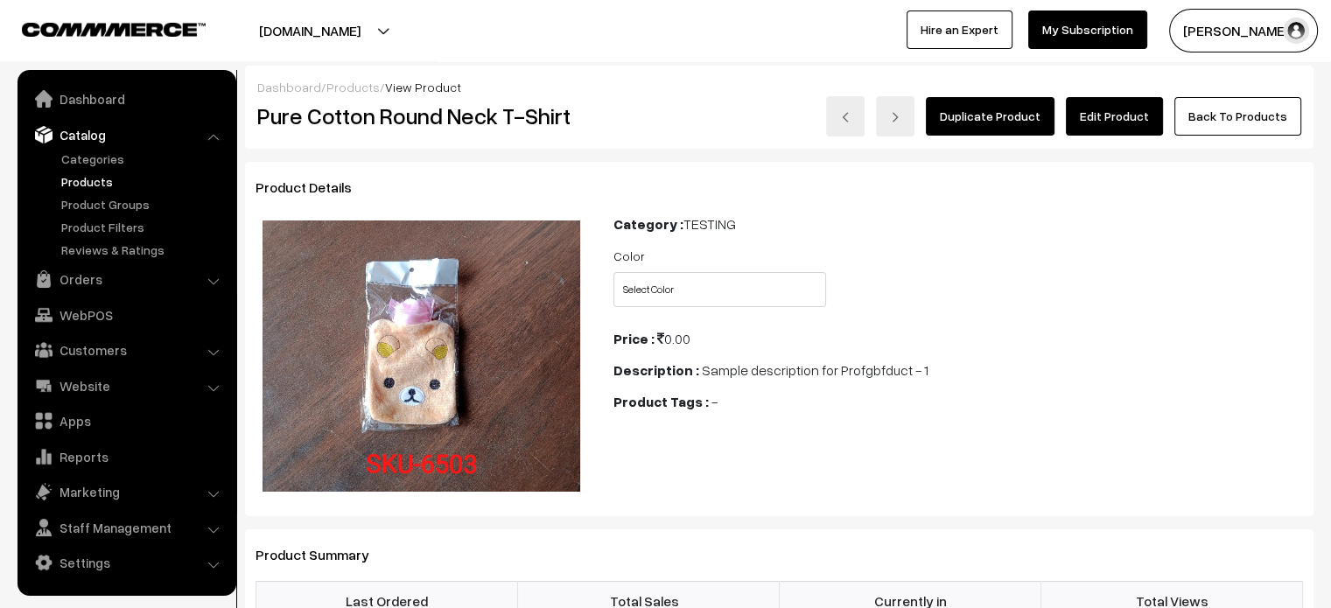
click at [1153, 101] on link "Edit Product" at bounding box center [1114, 116] width 97 height 39
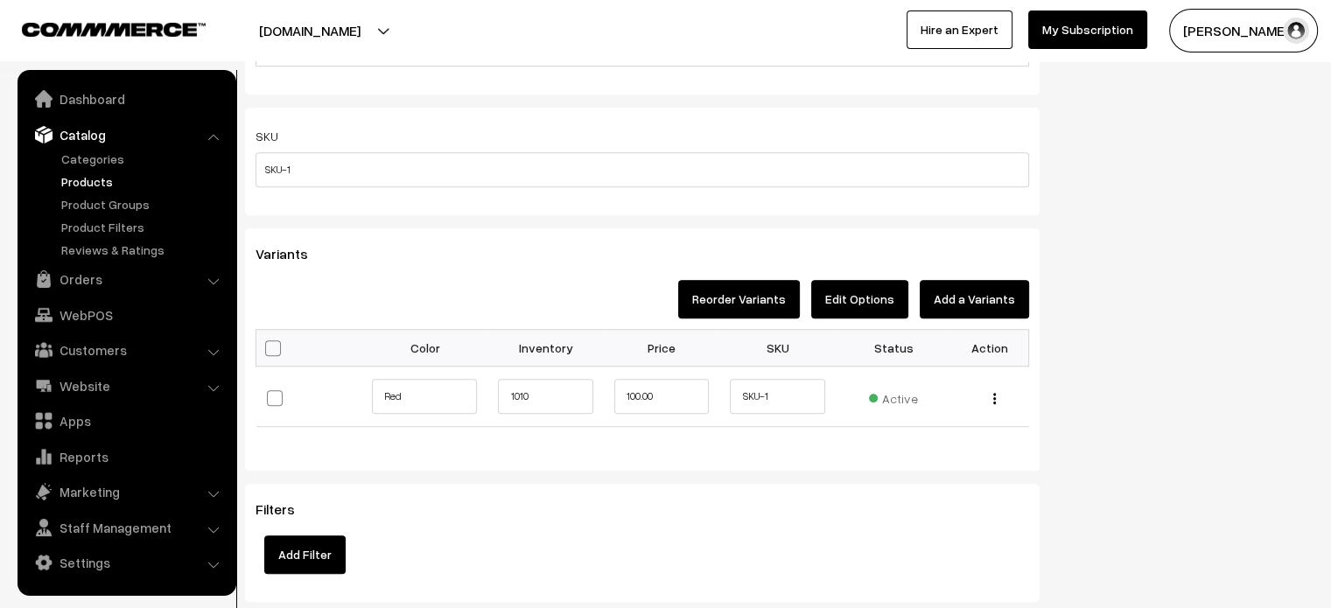
scroll to position [1232, 0]
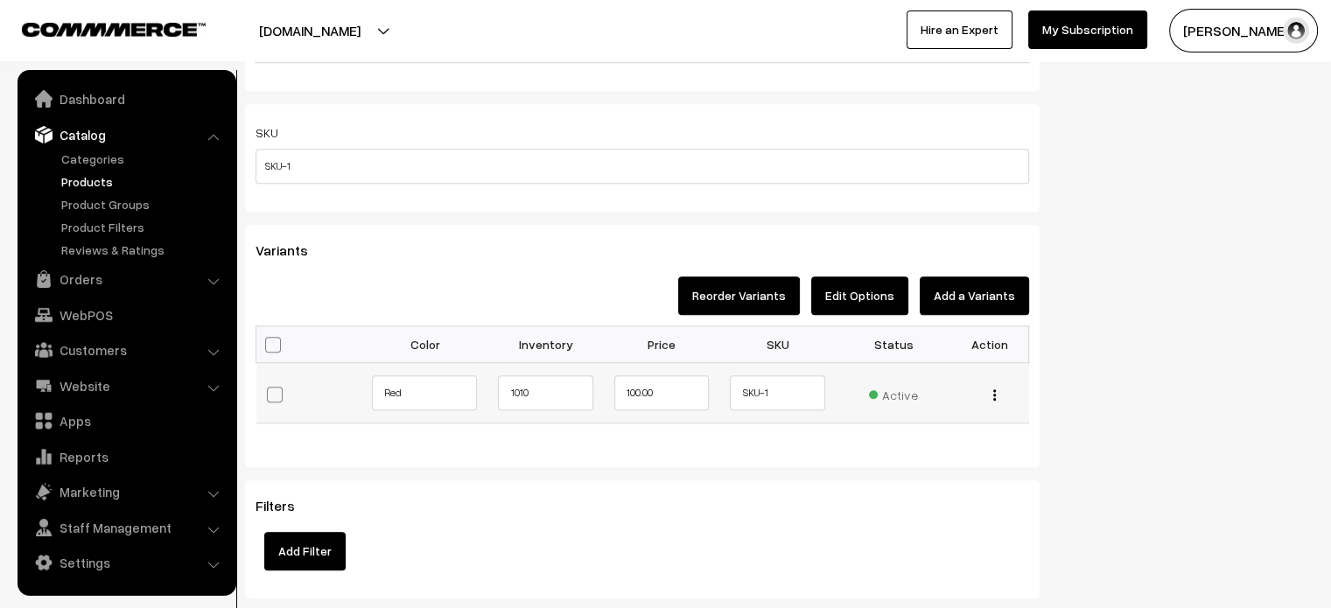
click at [996, 397] on button "button" at bounding box center [994, 395] width 4 height 14
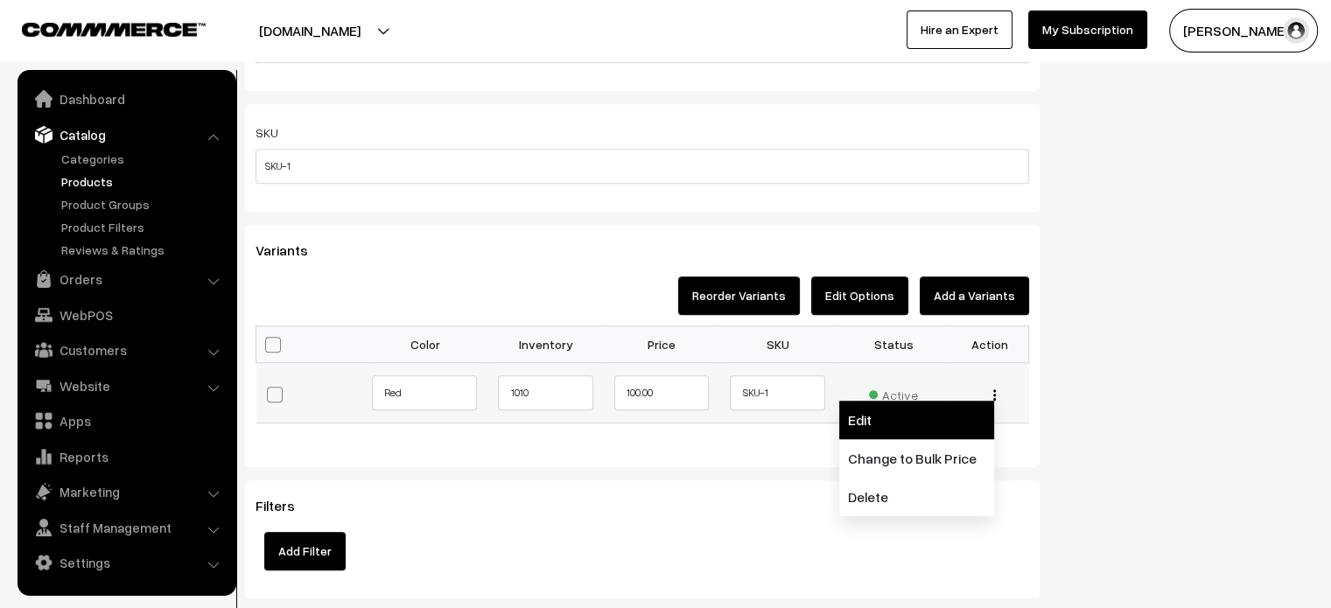
click at [878, 428] on link "Edit" at bounding box center [916, 420] width 155 height 39
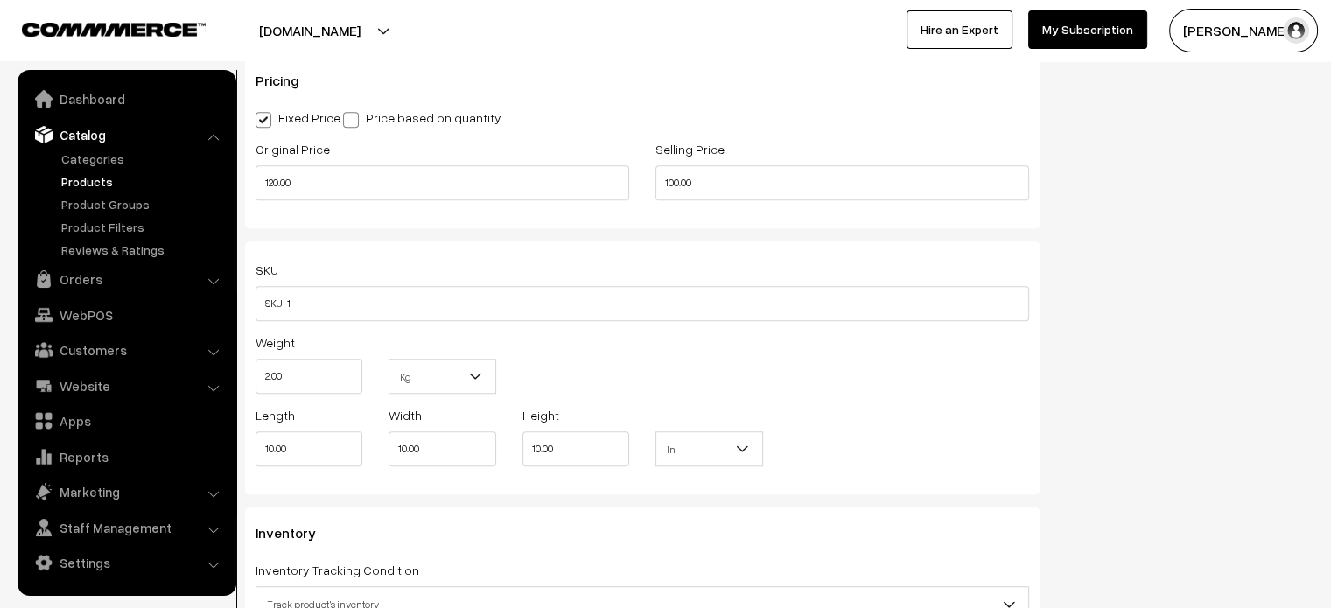
scroll to position [1168, 0]
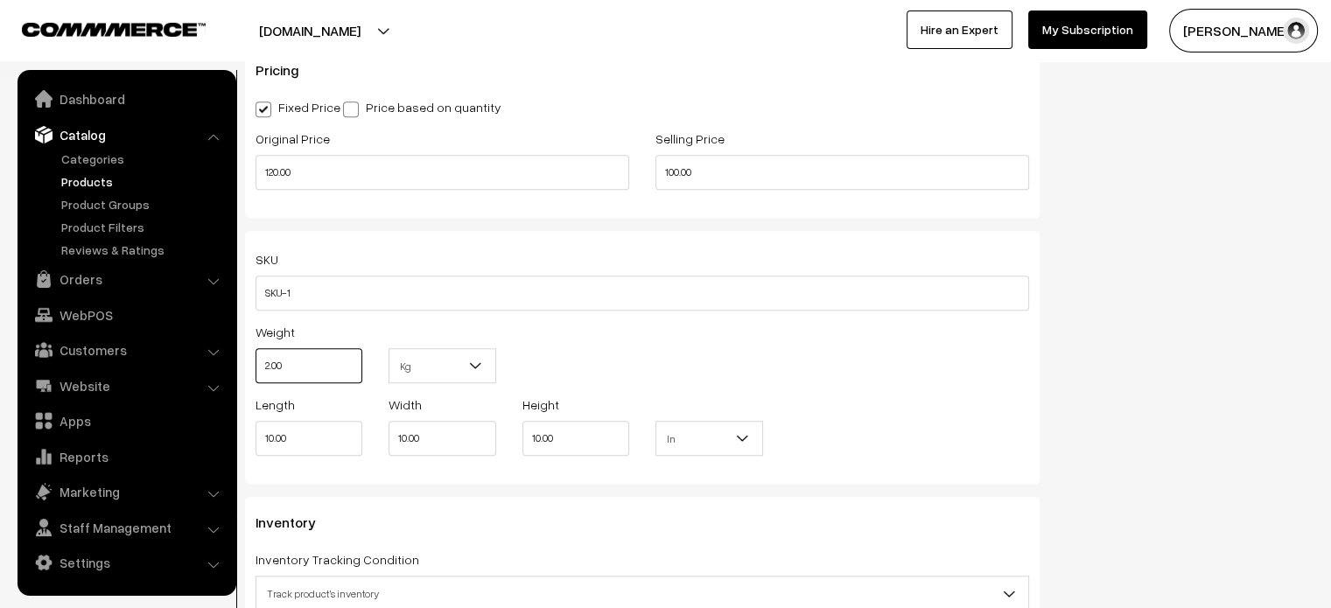
click at [274, 368] on input "2.00" at bounding box center [309, 365] width 107 height 35
click at [448, 363] on span "Kg" at bounding box center [441, 366] width 105 height 31
click at [284, 368] on input "2.00" at bounding box center [309, 365] width 107 height 35
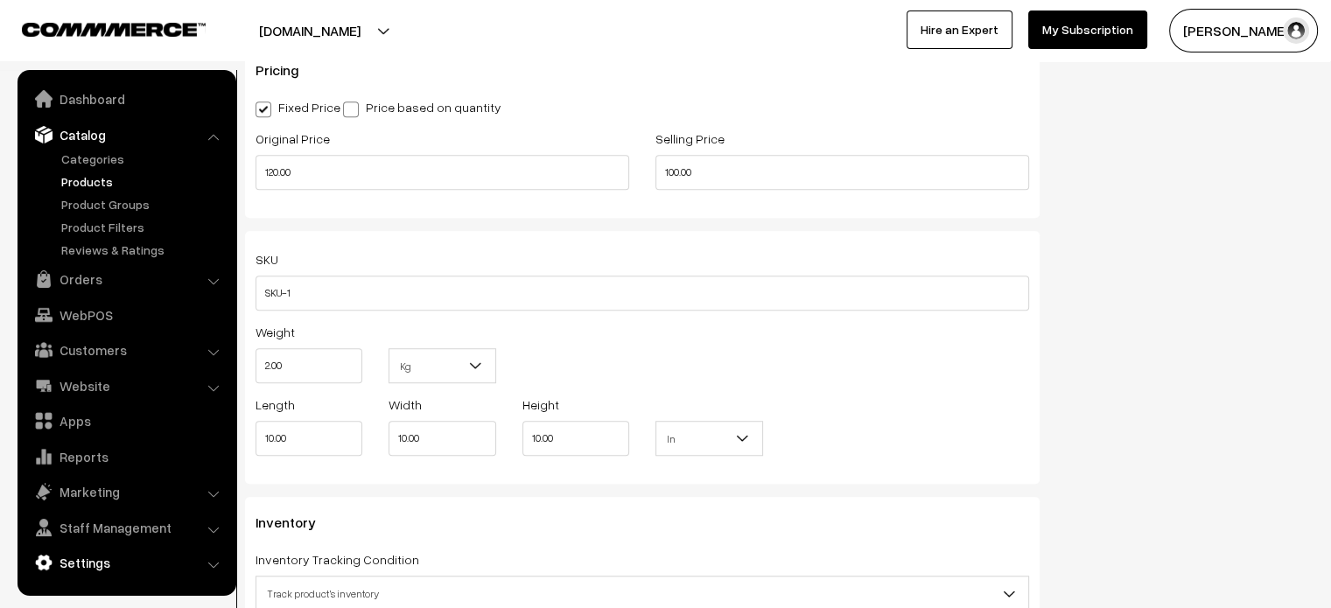
click at [96, 571] on link "Settings" at bounding box center [126, 563] width 208 height 32
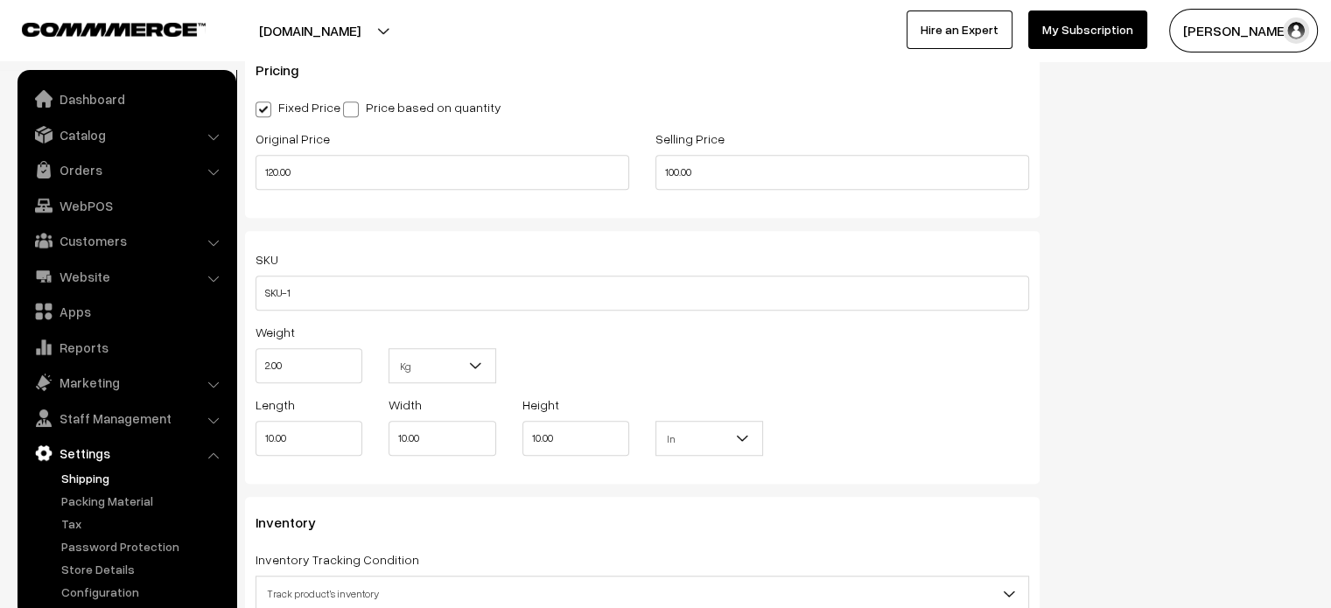
click at [96, 473] on link "Shipping" at bounding box center [143, 478] width 173 height 18
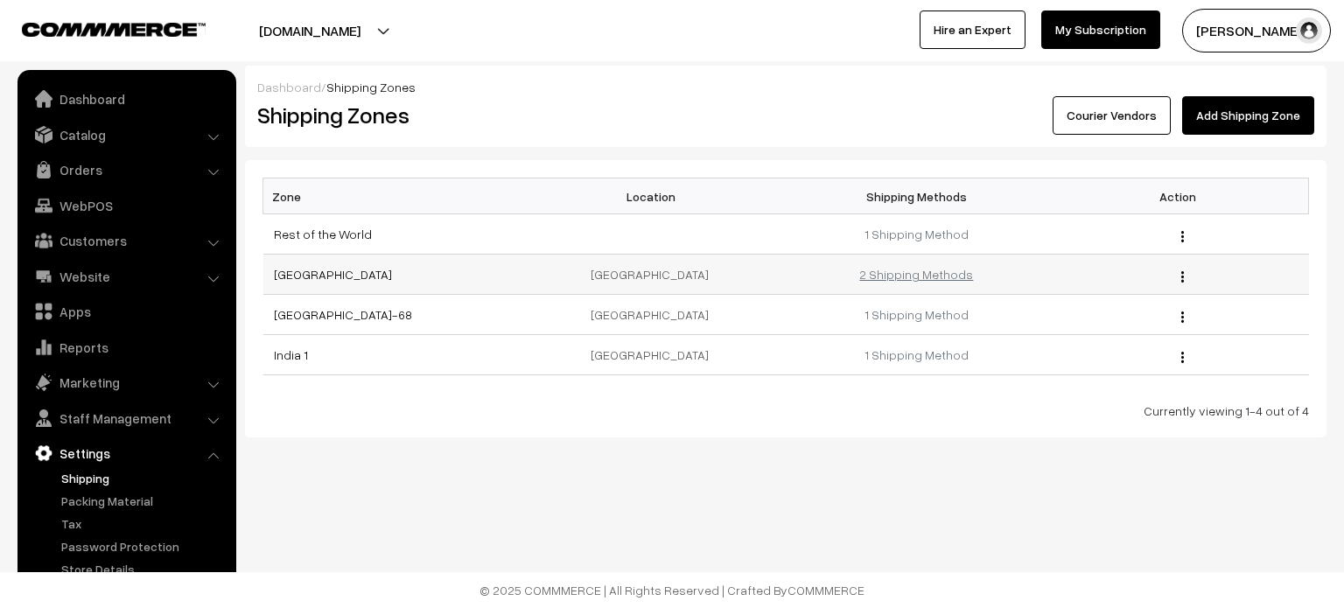
click at [932, 281] on link "2 Shipping Methods" at bounding box center [916, 274] width 114 height 15
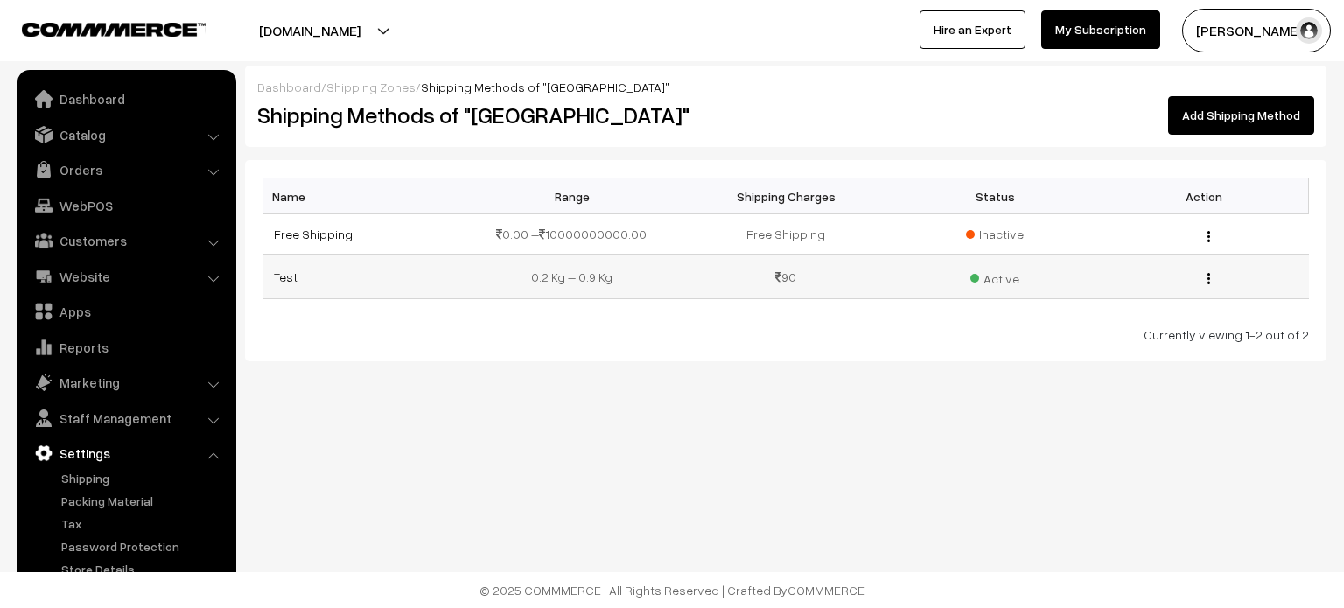
click at [282, 277] on link "Test" at bounding box center [286, 277] width 24 height 15
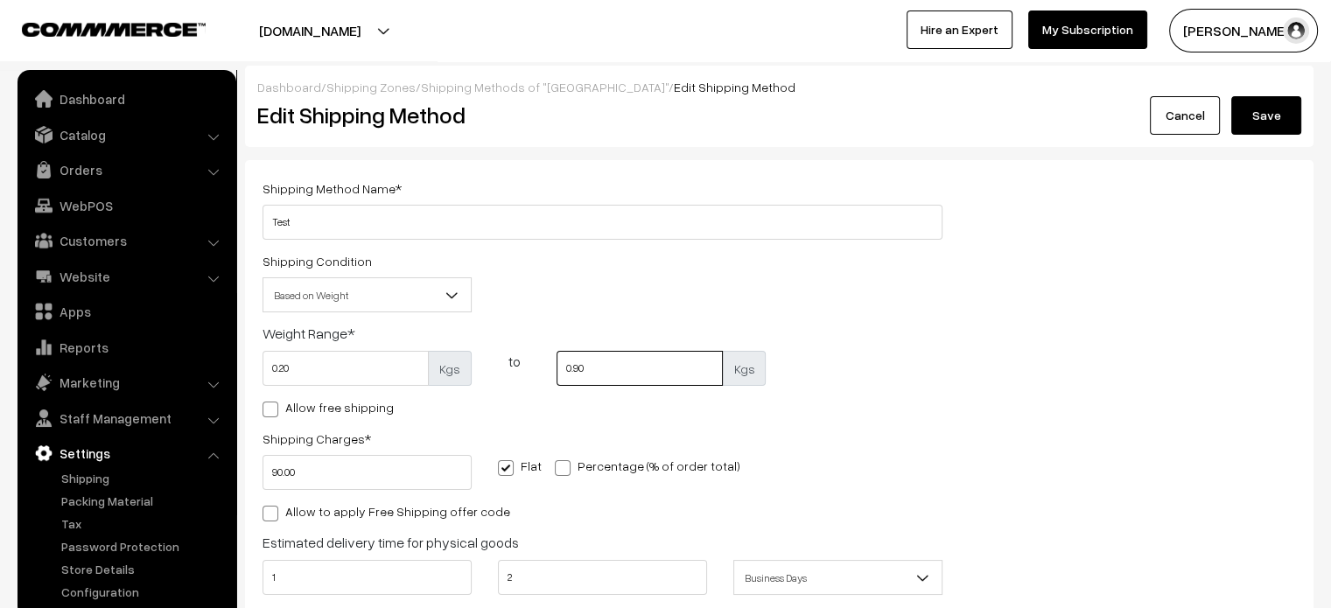
click at [595, 375] on input "0.90" at bounding box center [640, 368] width 166 height 35
type input "3"
click at [1261, 119] on button "Save" at bounding box center [1266, 115] width 70 height 39
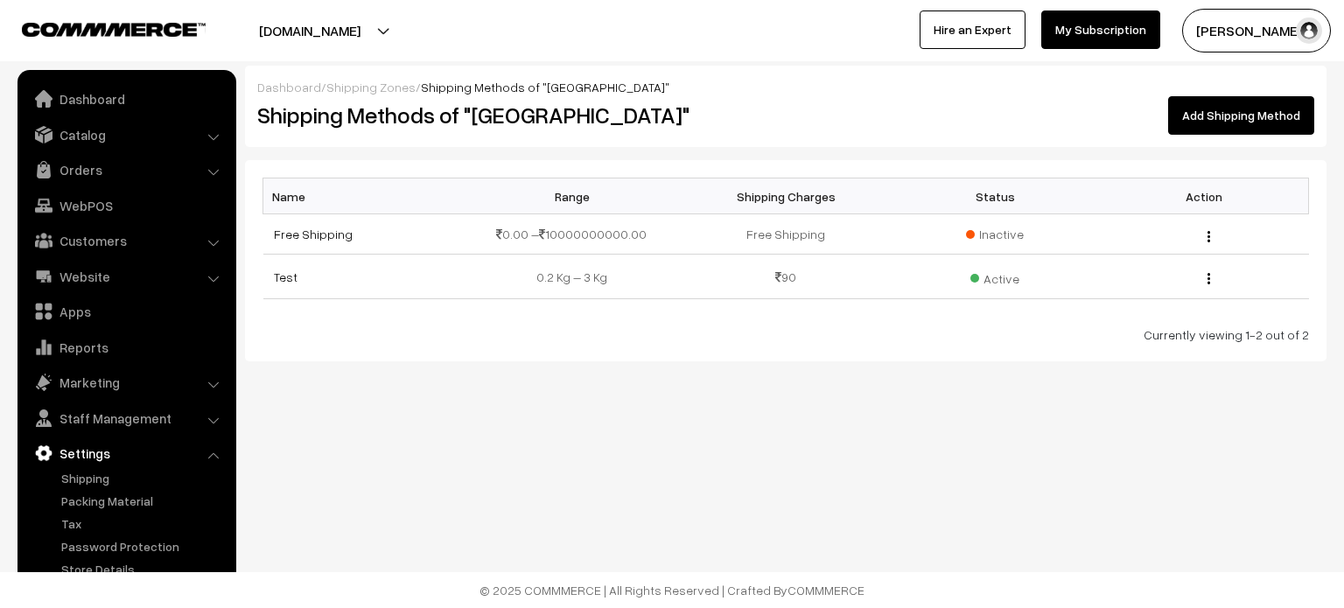
click at [109, 151] on ul "Dashboard Catalog" at bounding box center [127, 344] width 219 height 549
click at [99, 136] on link "Catalog" at bounding box center [126, 135] width 208 height 32
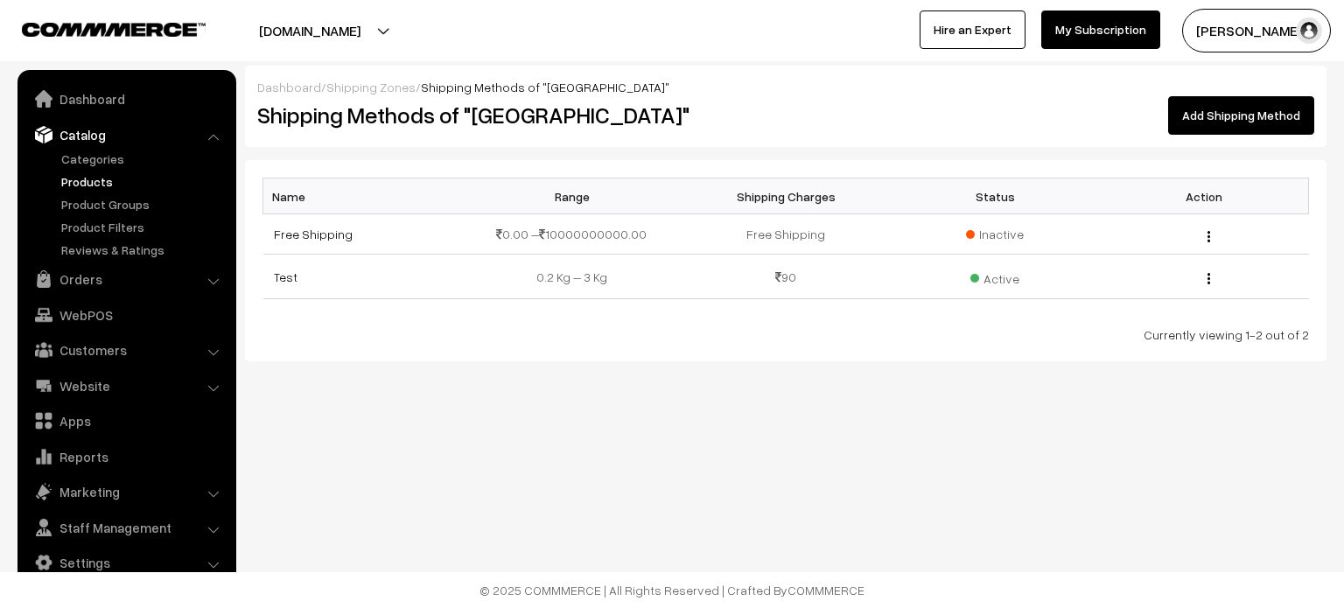
click at [106, 186] on link "Products" at bounding box center [143, 181] width 173 height 18
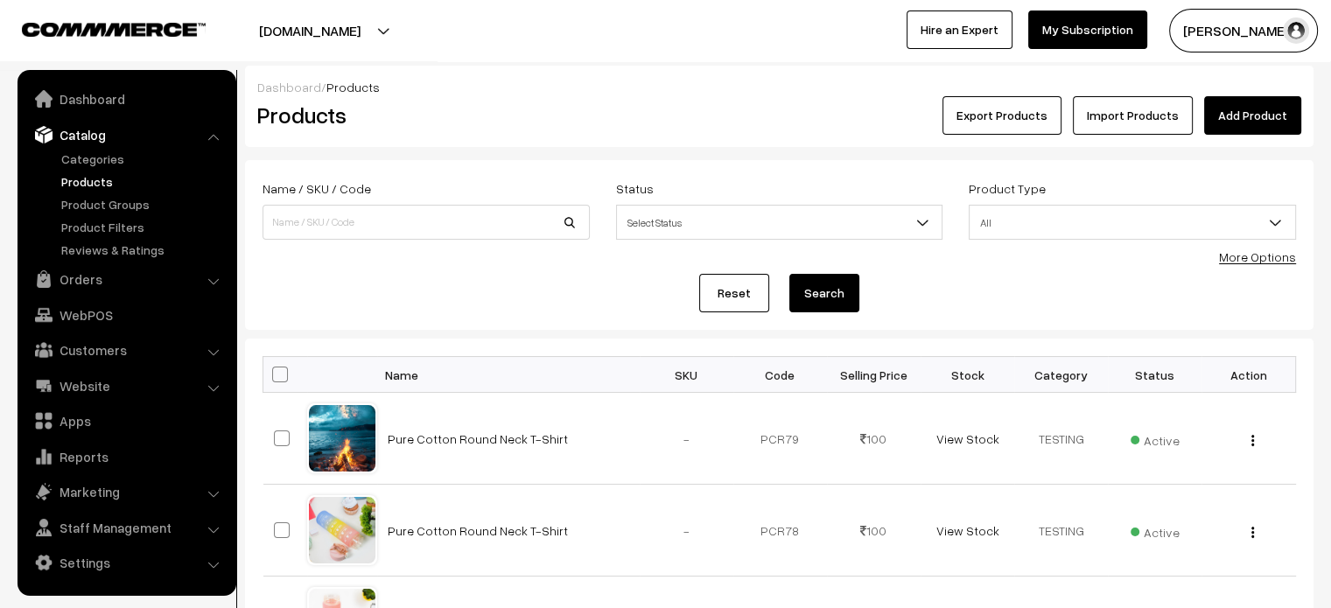
scroll to position [164, 0]
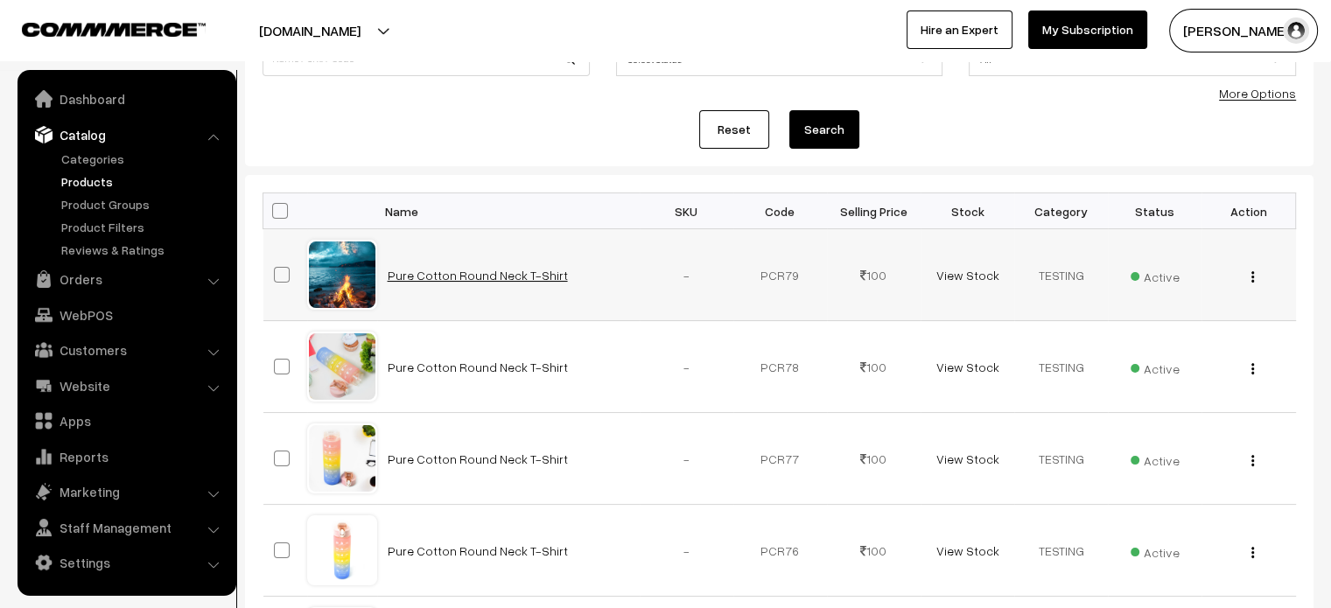
click at [487, 270] on link "Pure Cotton Round Neck T-Shirt" at bounding box center [478, 275] width 180 height 15
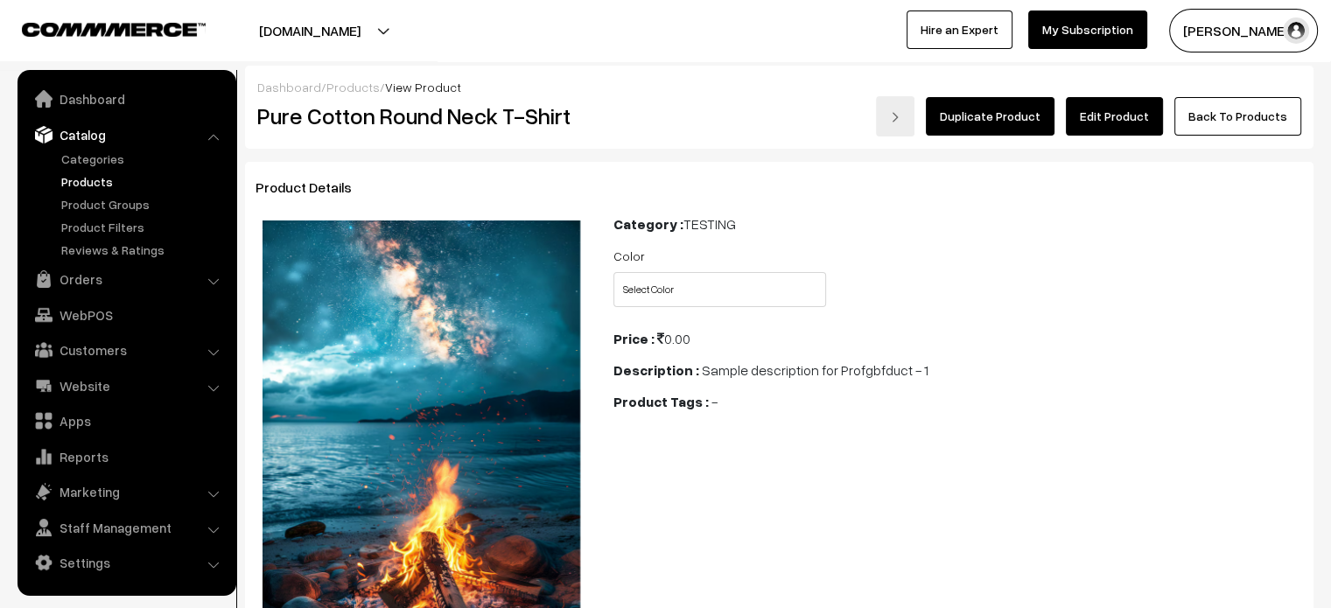
click at [354, 81] on link "Products" at bounding box center [352, 87] width 53 height 15
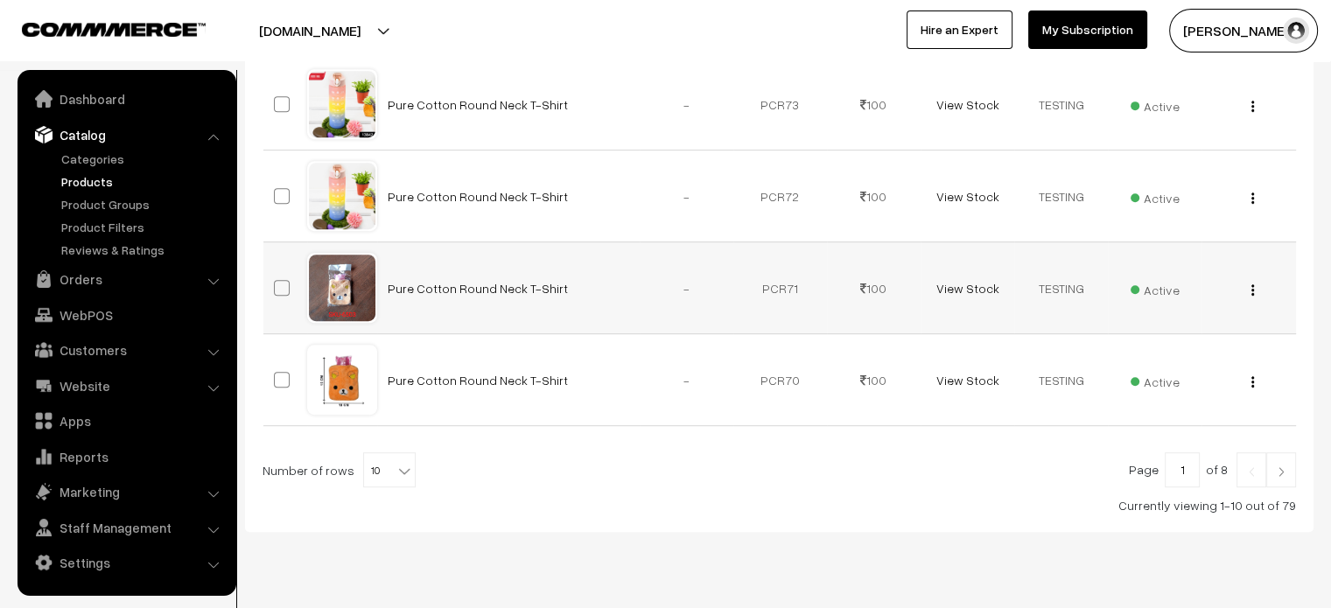
scroll to position [921, 0]
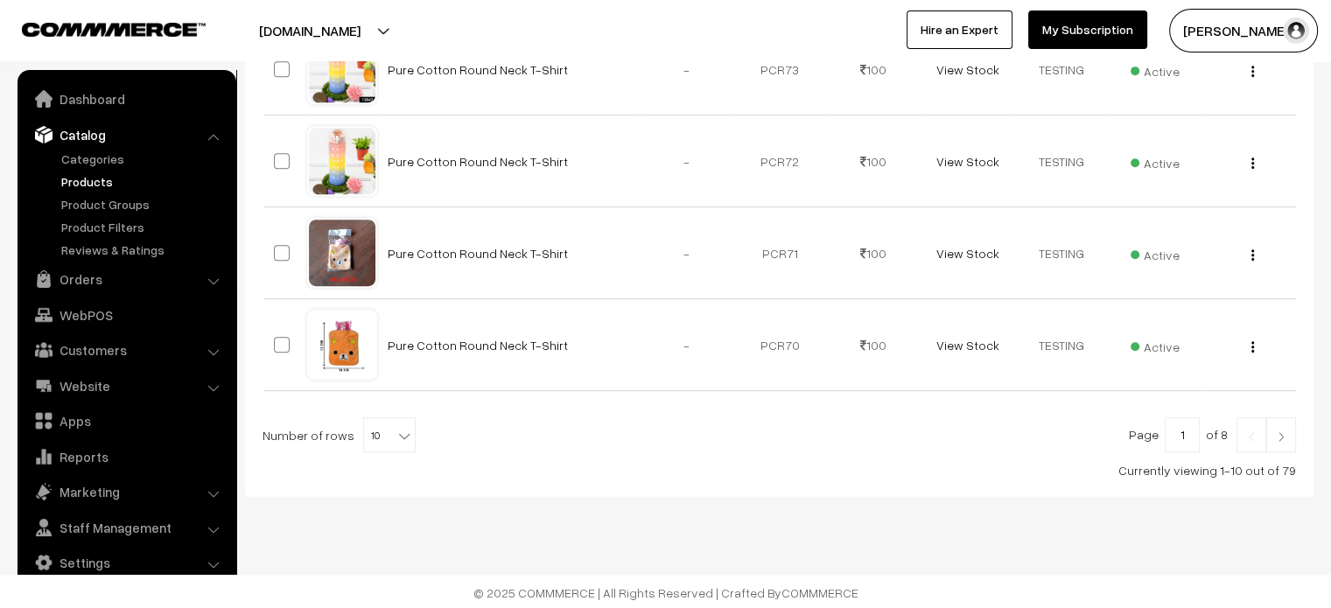
click at [1275, 431] on img at bounding box center [1281, 436] width 16 height 11
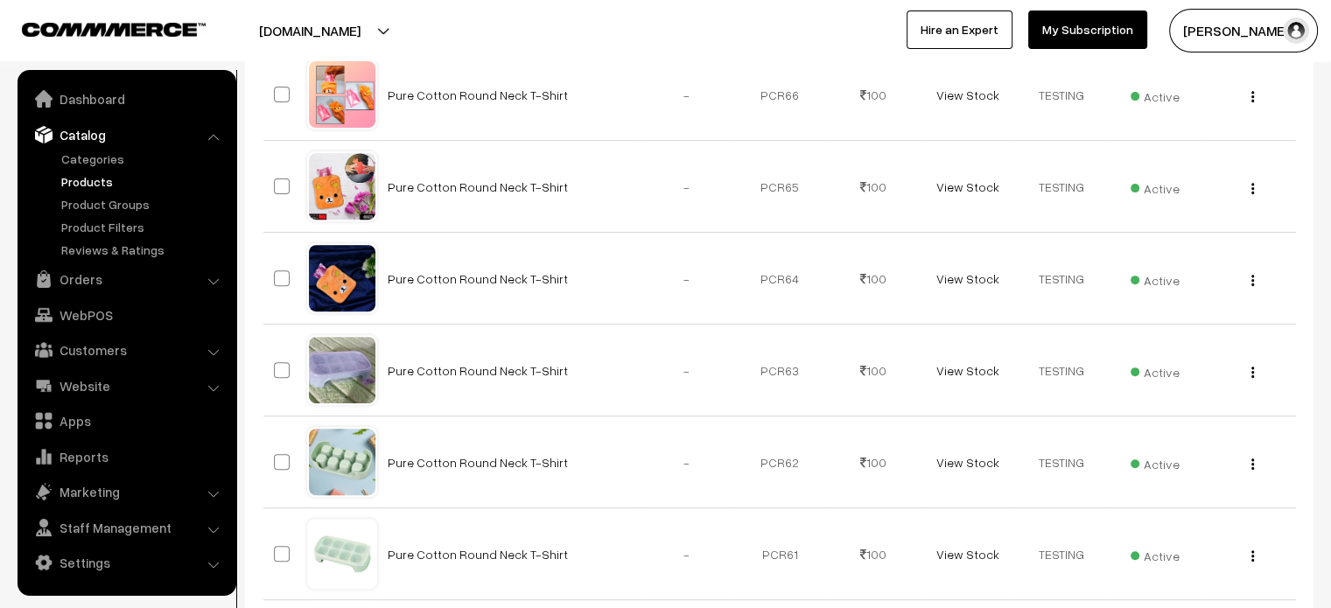
scroll to position [658, 0]
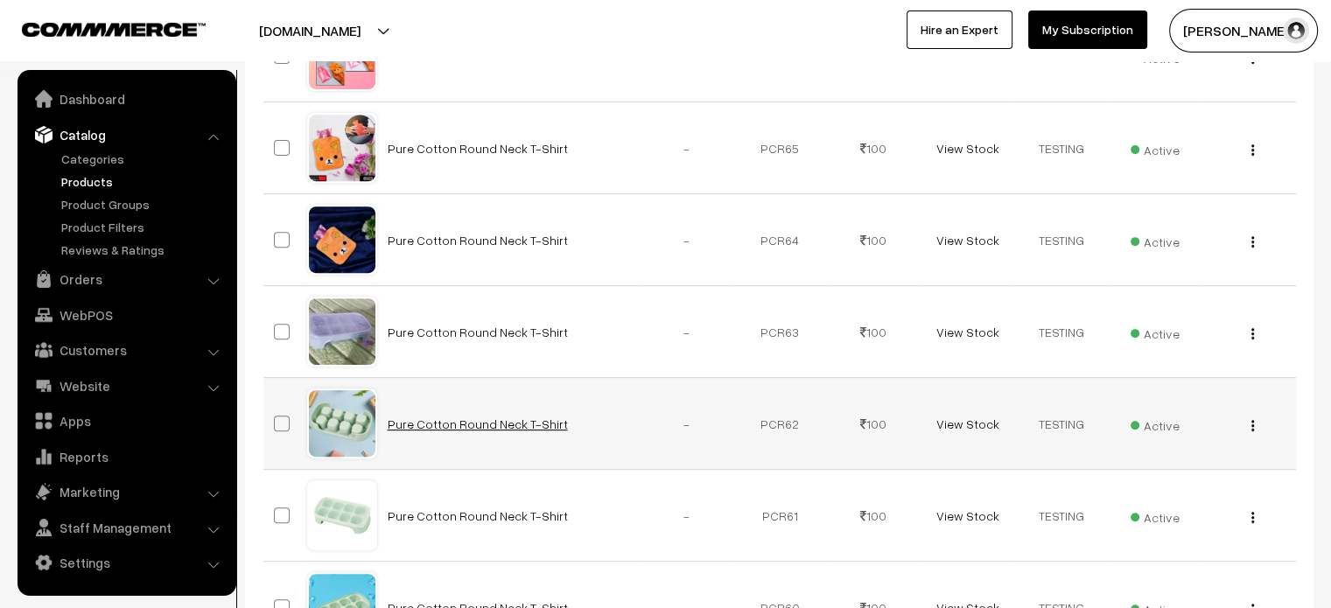
click at [480, 417] on link "Pure Cotton Round Neck T-Shirt" at bounding box center [478, 424] width 180 height 15
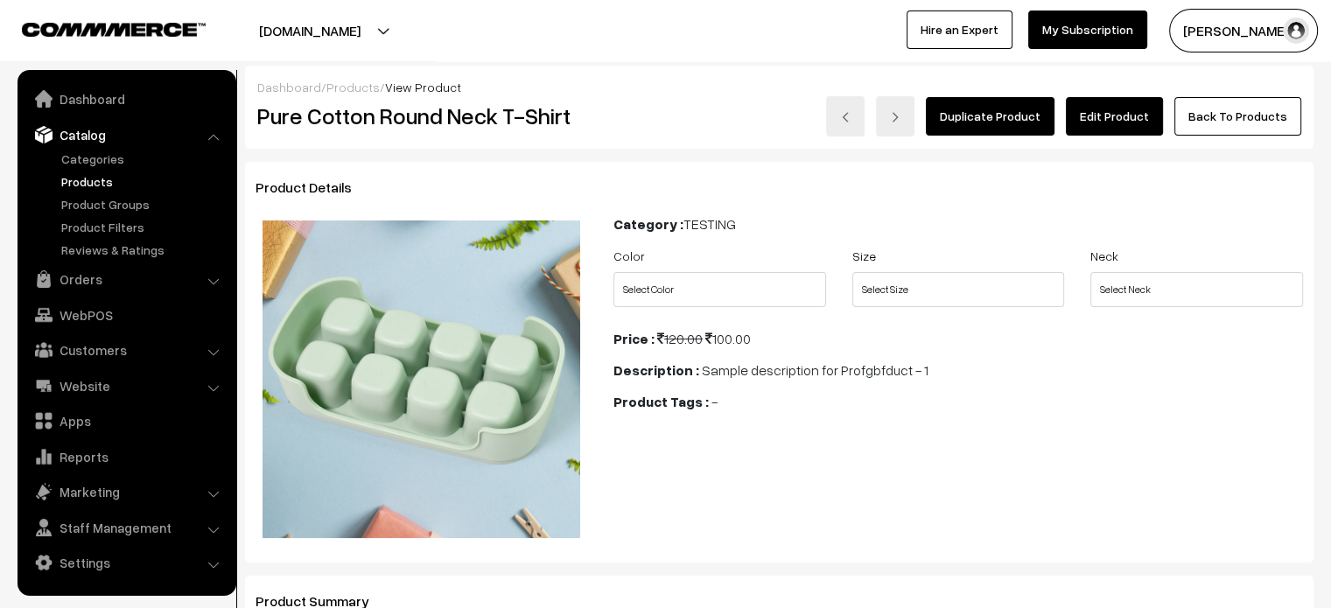
click at [1090, 111] on link "Edit Product" at bounding box center [1114, 116] width 97 height 39
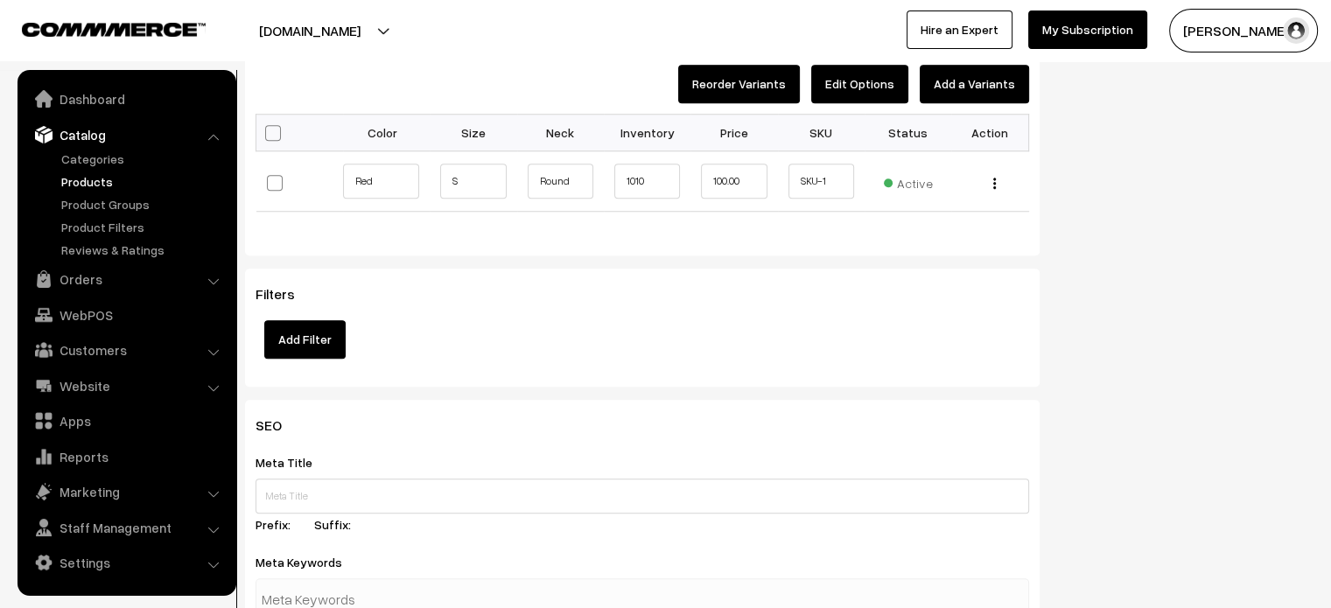
scroll to position [1445, 0]
click at [993, 182] on img "button" at bounding box center [994, 182] width 3 height 11
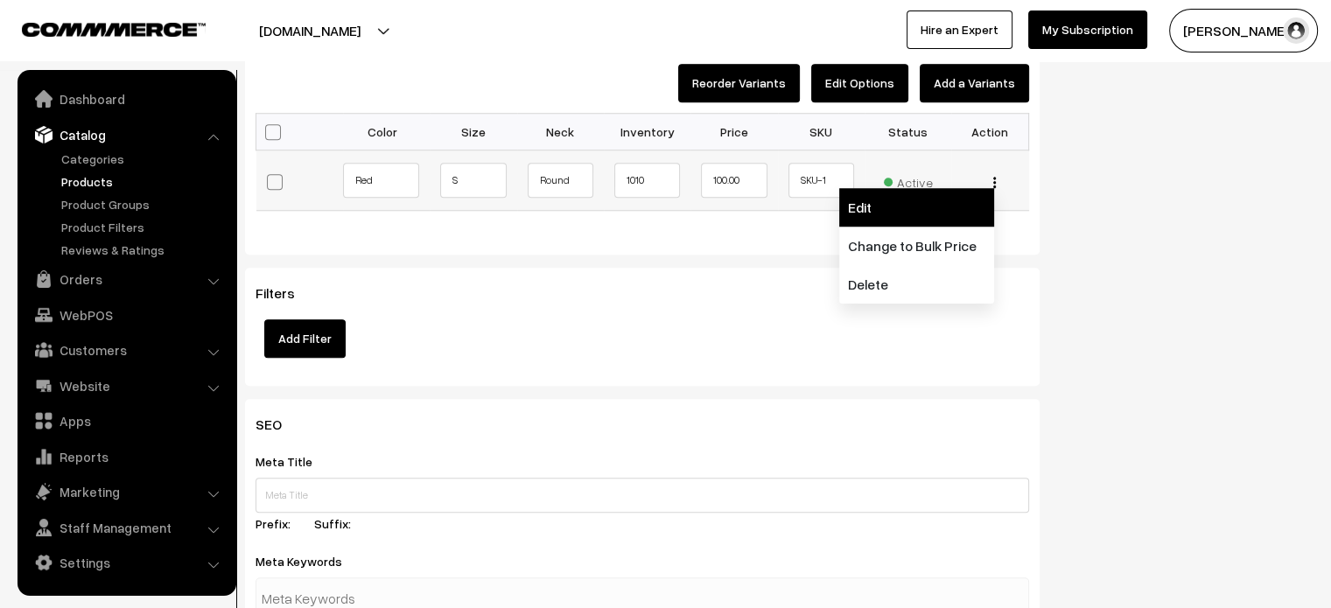
click at [949, 214] on link "Edit" at bounding box center [916, 207] width 155 height 39
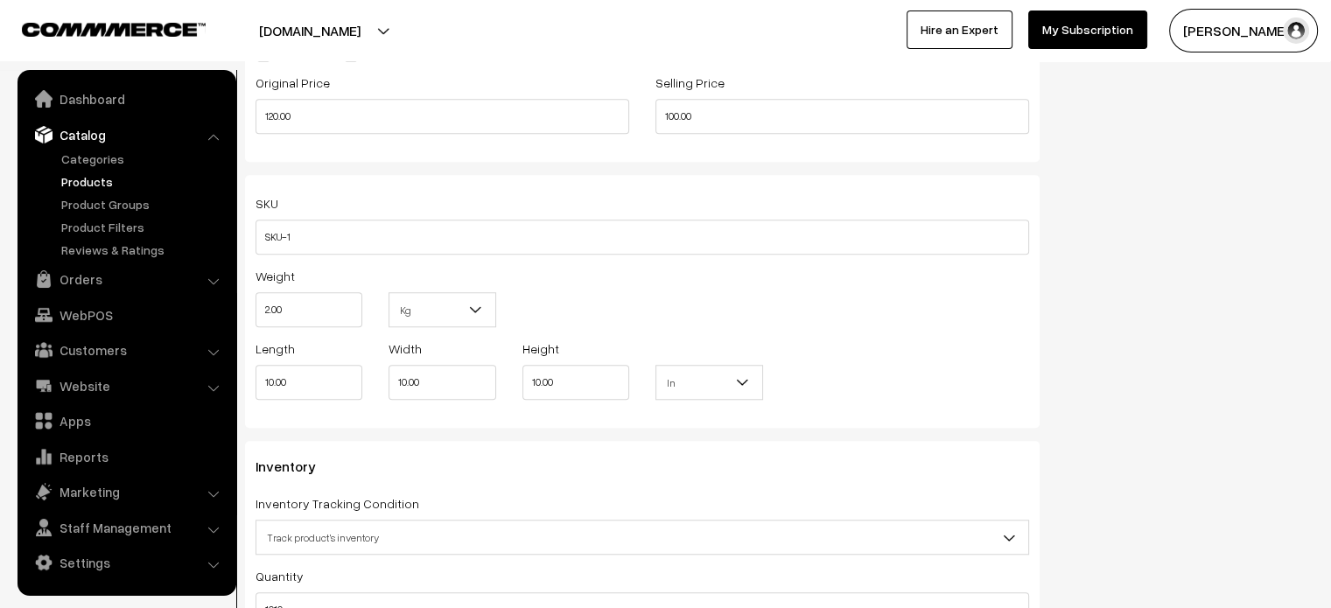
scroll to position [1370, 0]
click at [296, 317] on input "2.00" at bounding box center [309, 308] width 107 height 35
type input "."
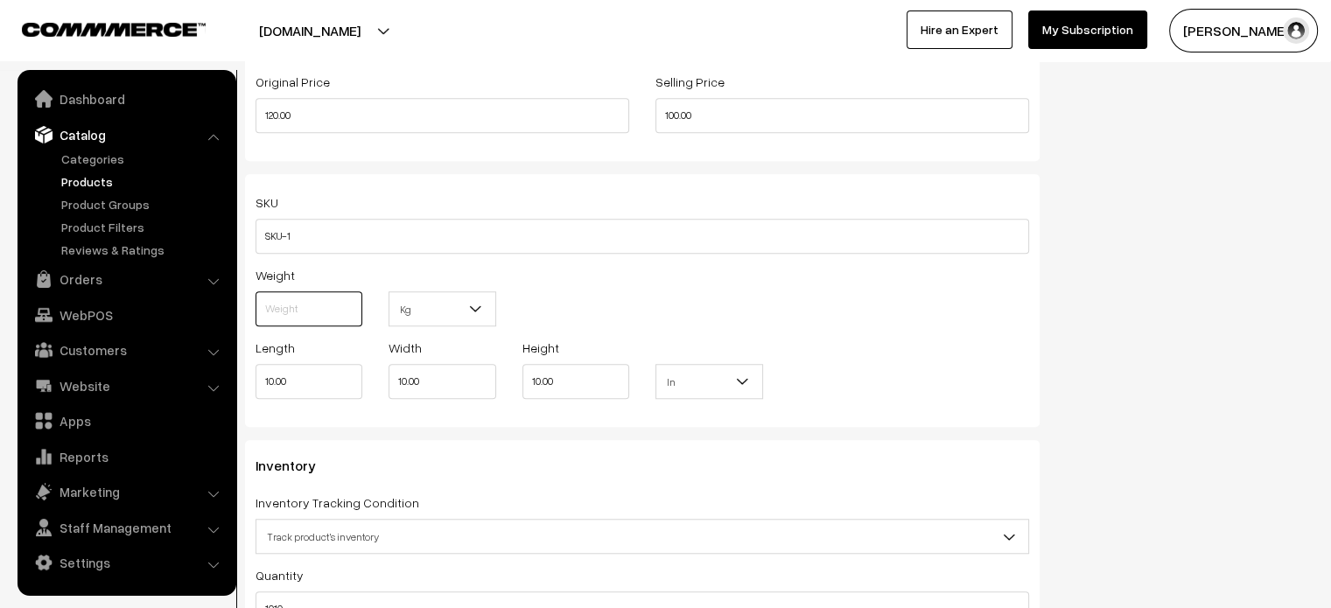
type input "."
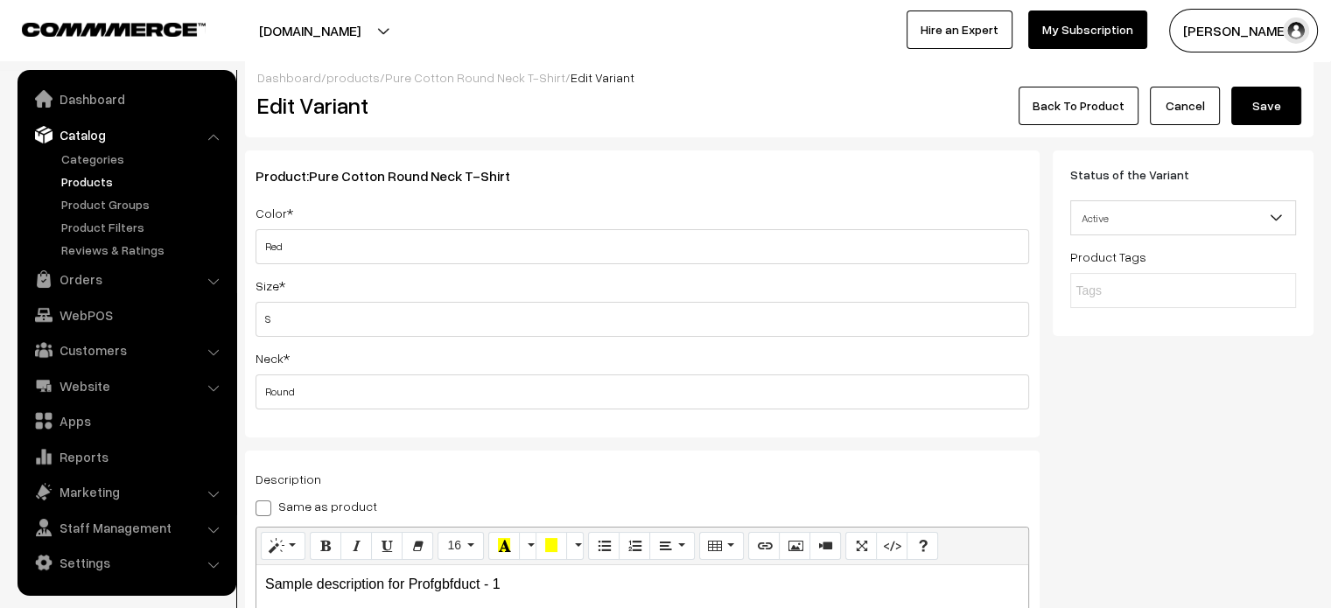
scroll to position [0, 0]
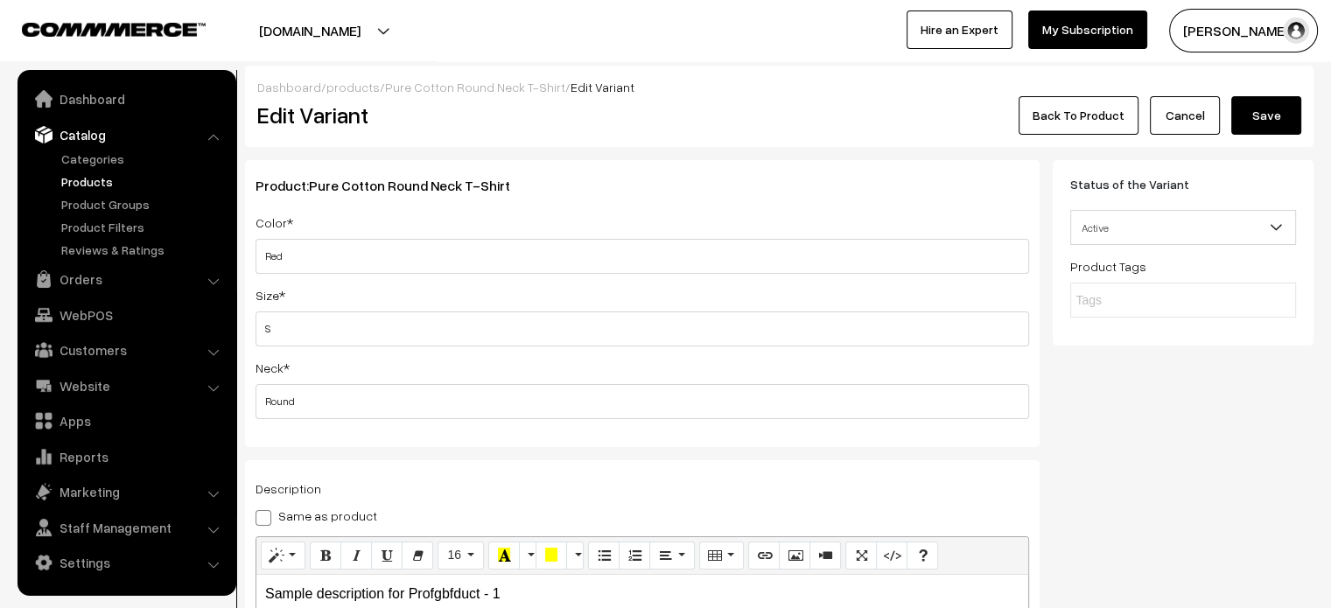
type input "0.30"
click at [1278, 131] on button "Save" at bounding box center [1266, 115] width 70 height 39
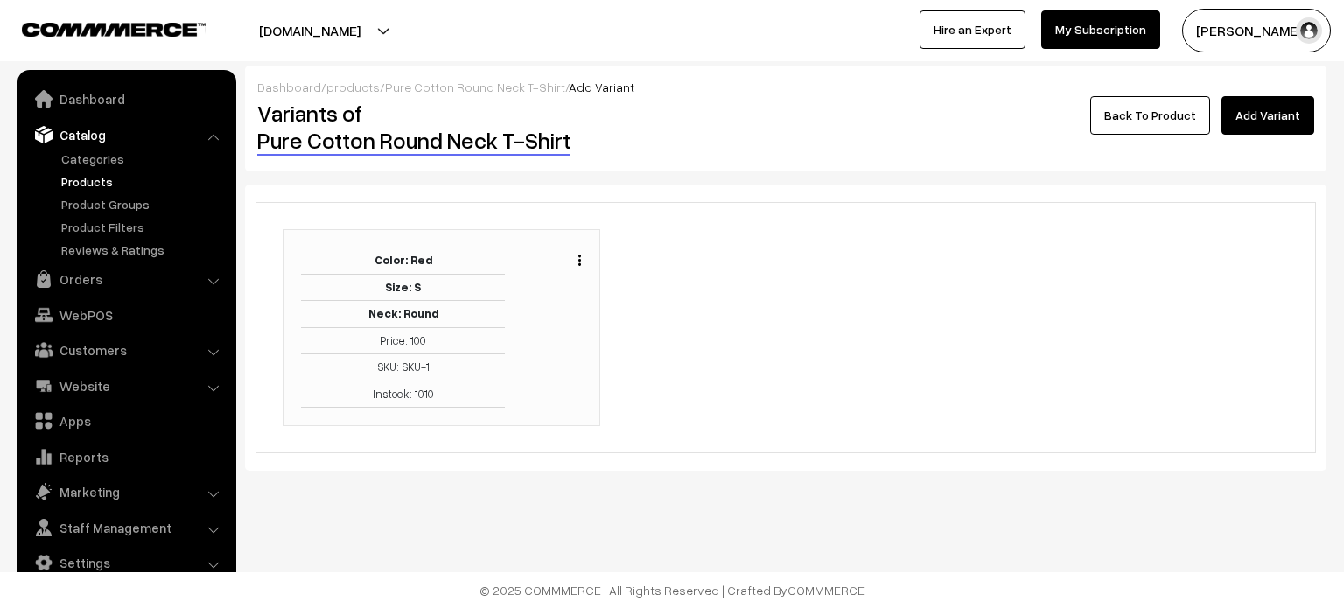
click at [1179, 106] on link "Back To Product" at bounding box center [1150, 115] width 120 height 39
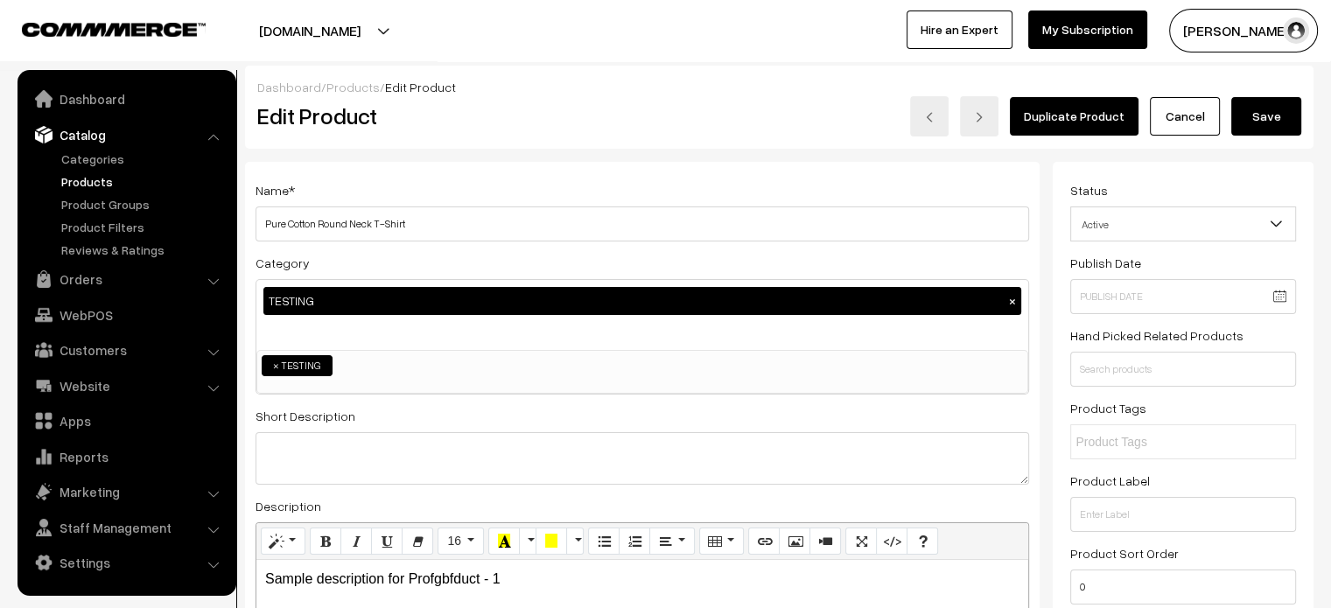
click at [1264, 114] on button "Save" at bounding box center [1266, 116] width 70 height 39
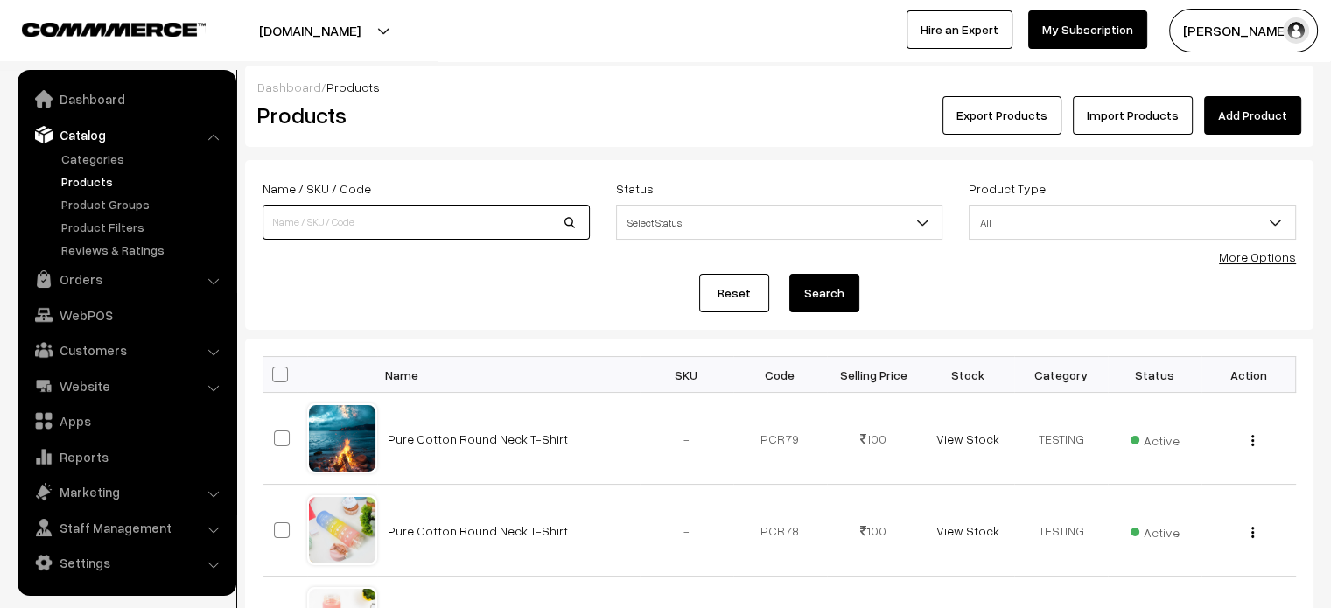
click at [417, 218] on input at bounding box center [426, 222] width 327 height 35
paste input "Pure Cotton Round Neck T-Shirt"
type input "Pure Cotton Round Neck T-Shirt"
click at [808, 295] on button "Search" at bounding box center [824, 293] width 70 height 39
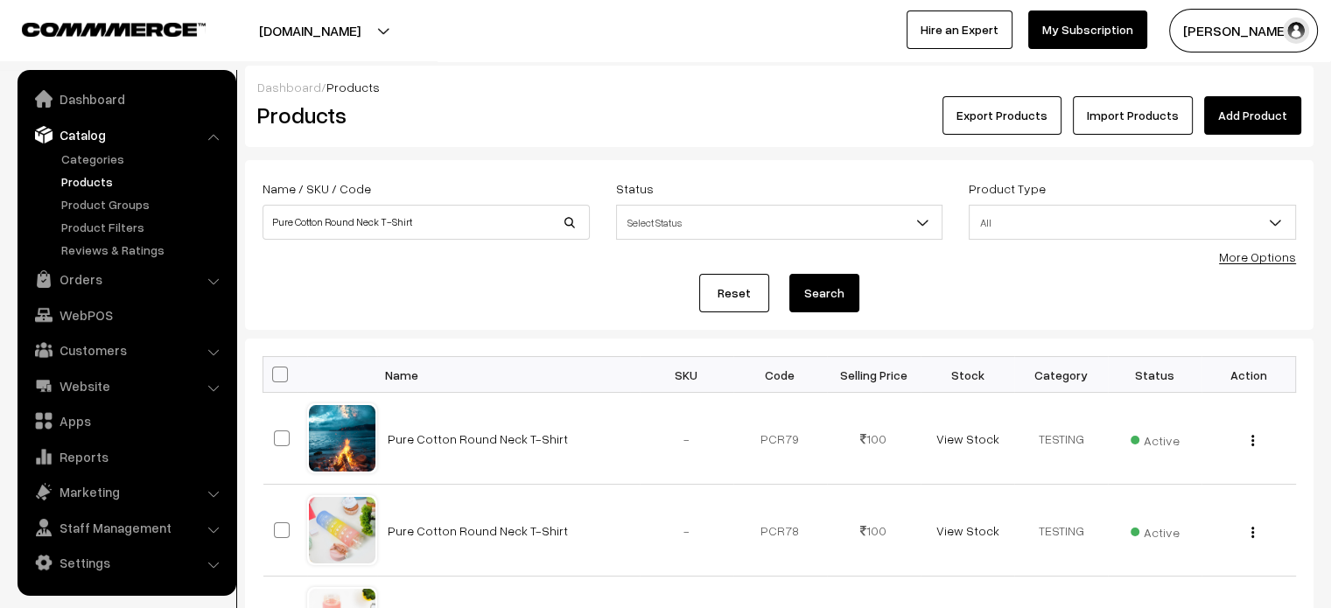
click at [808, 295] on button "Search" at bounding box center [824, 293] width 70 height 39
click at [749, 109] on div "Export Products Import Products Add Product" at bounding box center [957, 115] width 687 height 39
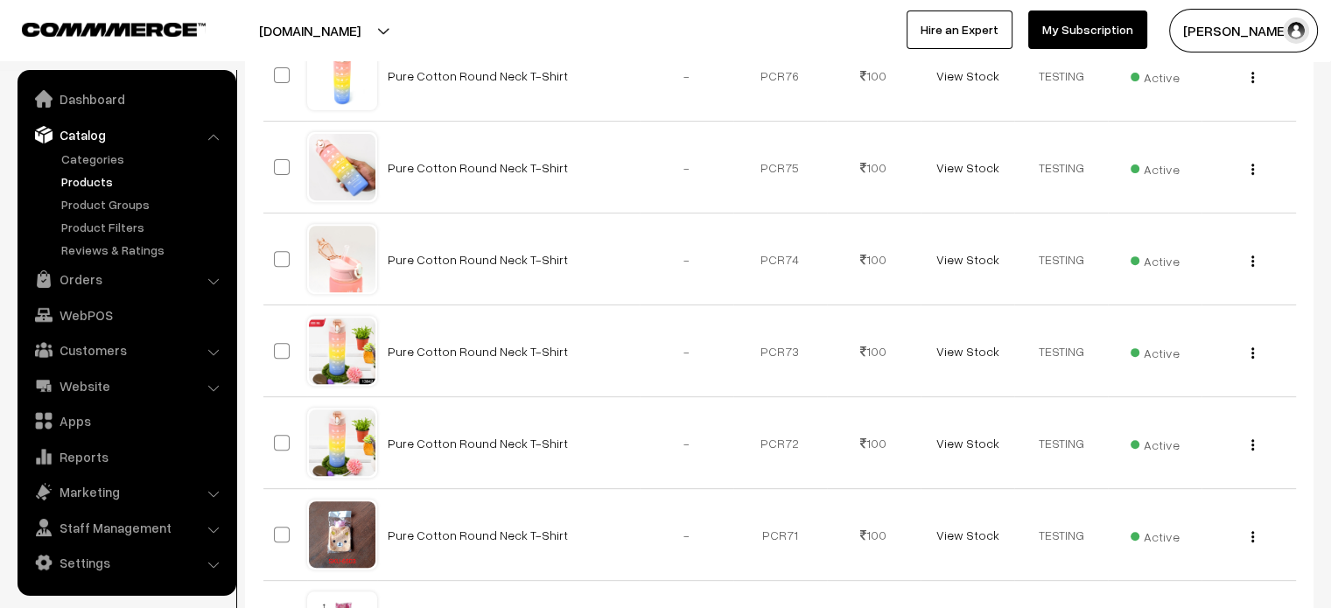
scroll to position [640, 0]
click at [469, 258] on link "Pure Cotton Round Neck T-Shirt" at bounding box center [478, 258] width 180 height 15
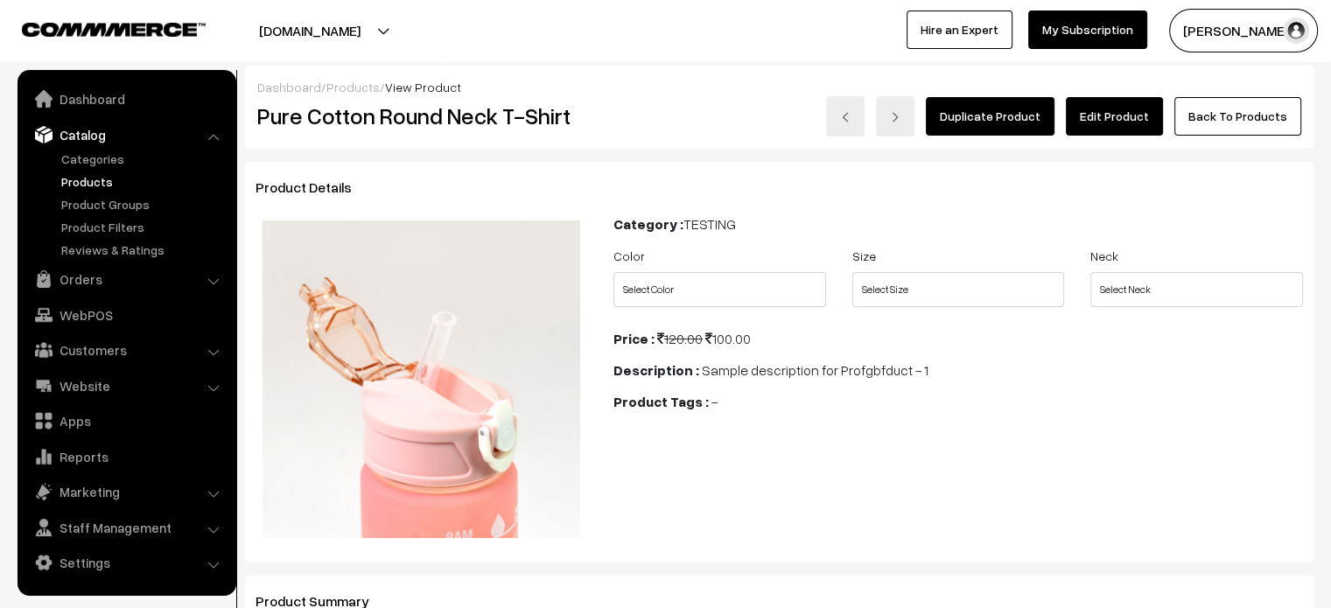
click at [1099, 119] on link "Edit Product" at bounding box center [1114, 116] width 97 height 39
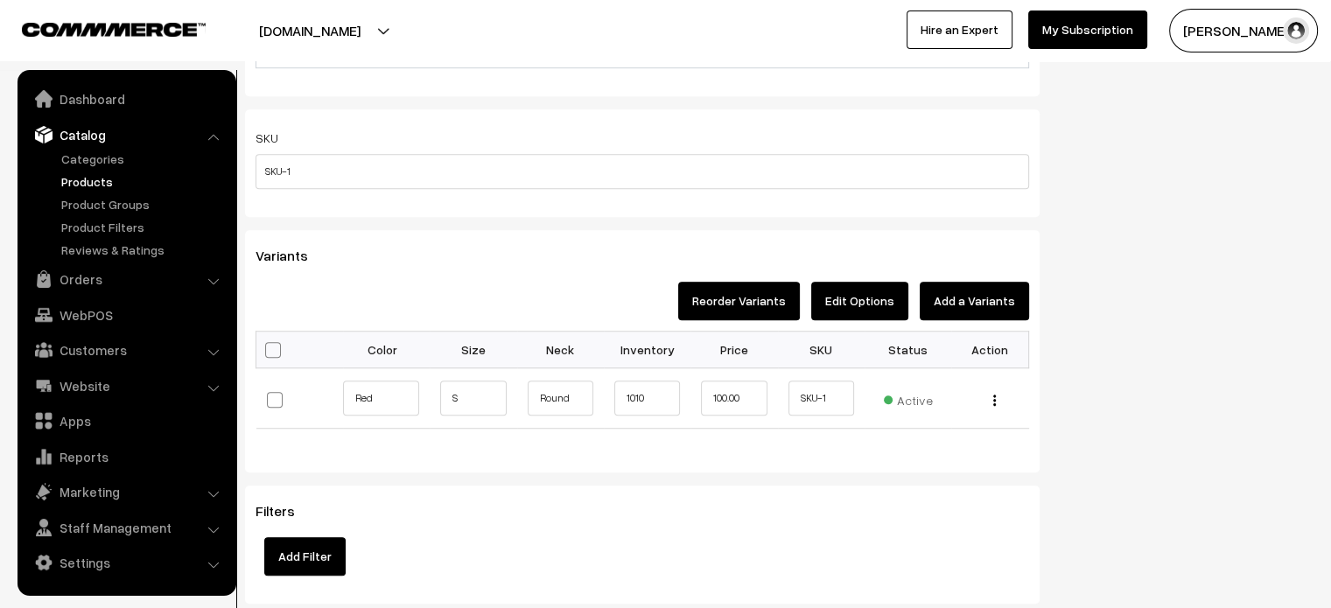
scroll to position [1228, 0]
click at [995, 395] on img "button" at bounding box center [994, 399] width 3 height 11
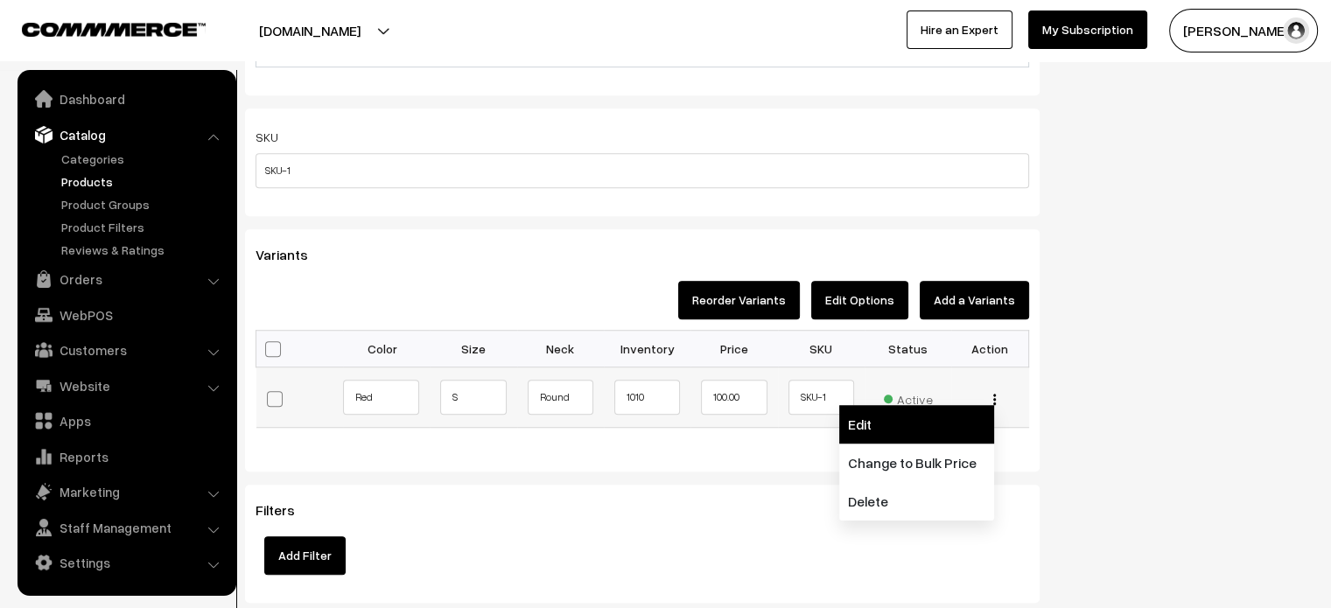
click at [914, 427] on link "Edit" at bounding box center [916, 424] width 155 height 39
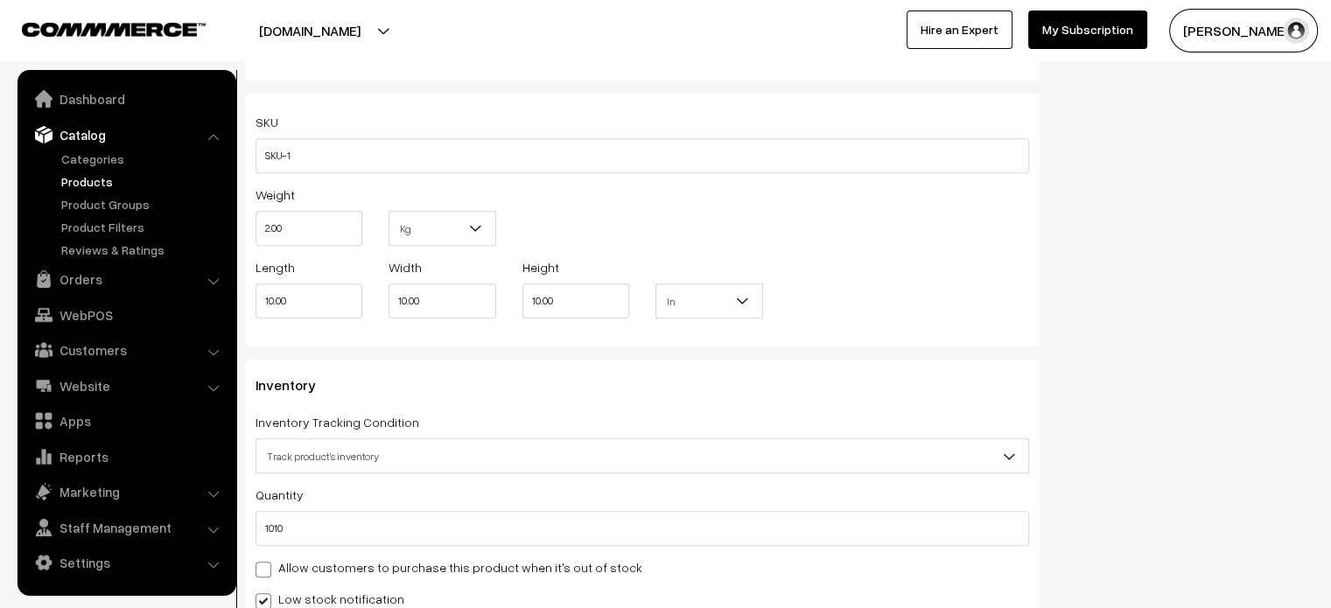
scroll to position [1454, 0]
click at [305, 227] on input "2.00" at bounding box center [309, 225] width 107 height 35
type input "0.03"
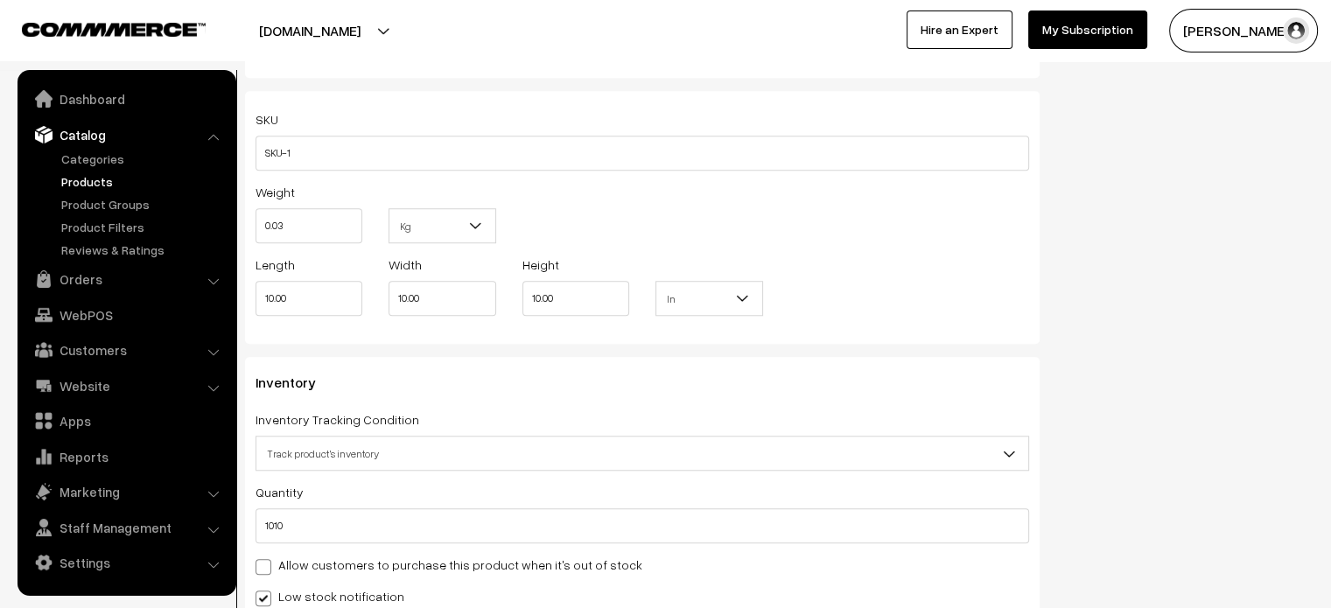
click at [906, 213] on div "Weight 0.03 Kg Kg" at bounding box center [642, 217] width 800 height 73
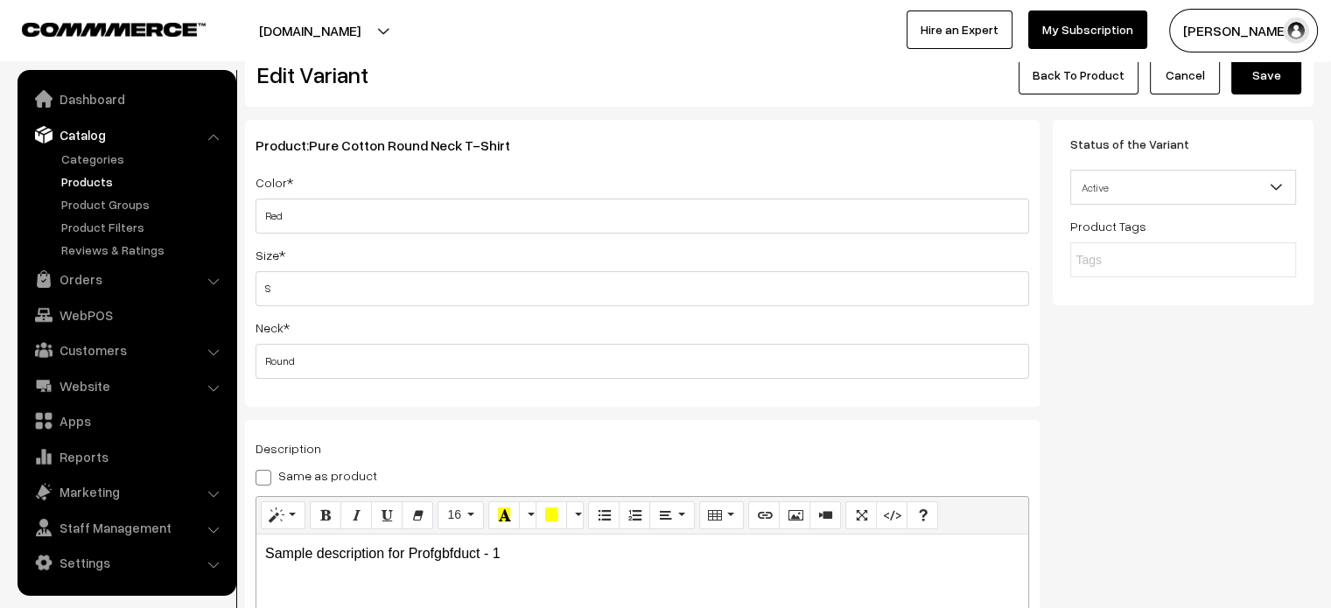
scroll to position [0, 0]
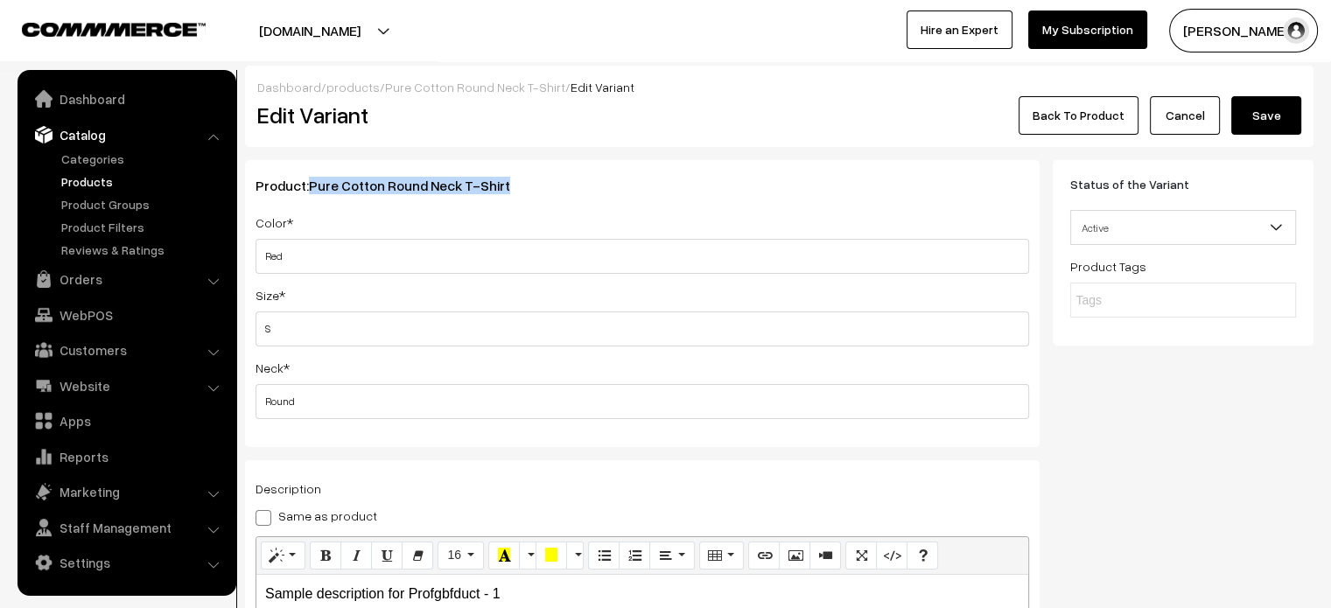
drag, startPoint x: 535, startPoint y: 193, endPoint x: 308, endPoint y: 193, distance: 226.7
click at [308, 193] on h3 "Product: Pure Cotton Round Neck T-Shirt" at bounding box center [643, 186] width 774 height 17
copy span "Pure Cotton Round Neck T-Shirt"
click at [1271, 120] on button "Save" at bounding box center [1266, 115] width 70 height 39
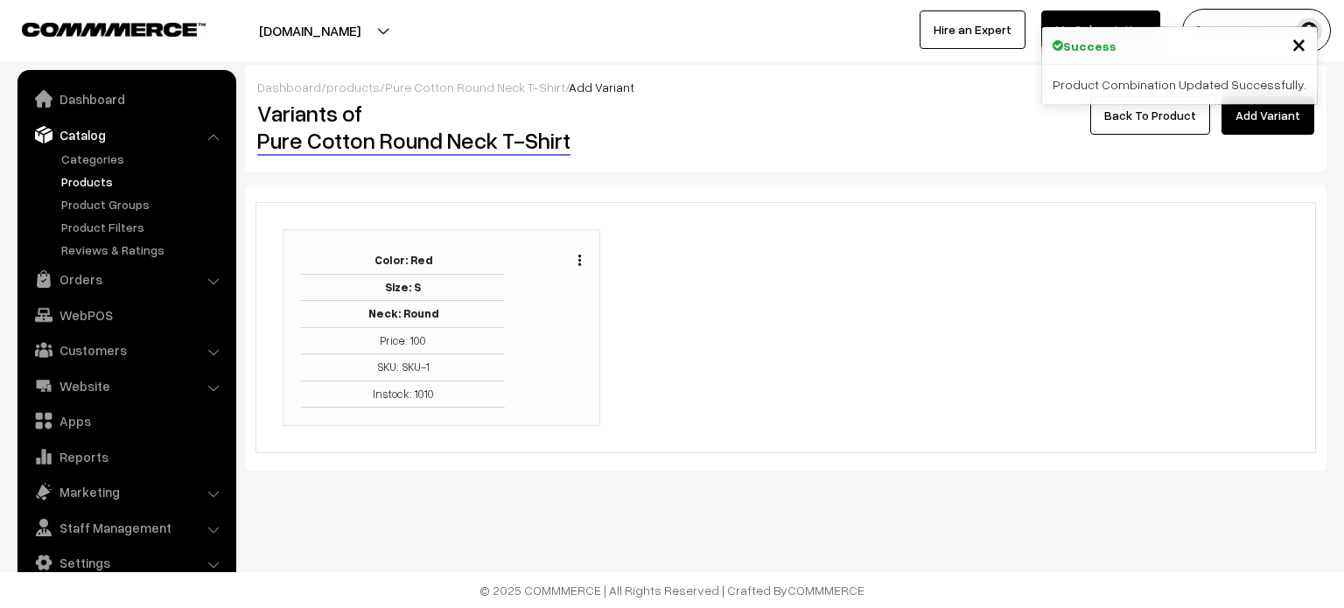
click at [1155, 123] on link "Back To Product" at bounding box center [1150, 115] width 120 height 39
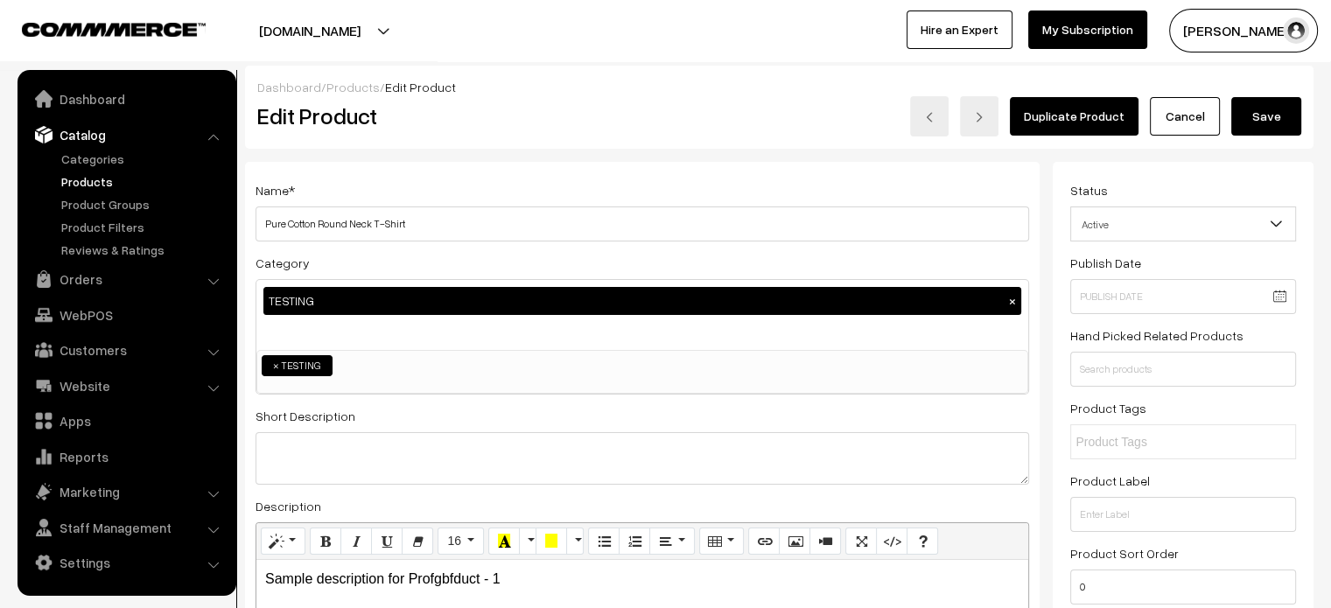
click at [1243, 125] on button "Save" at bounding box center [1266, 116] width 70 height 39
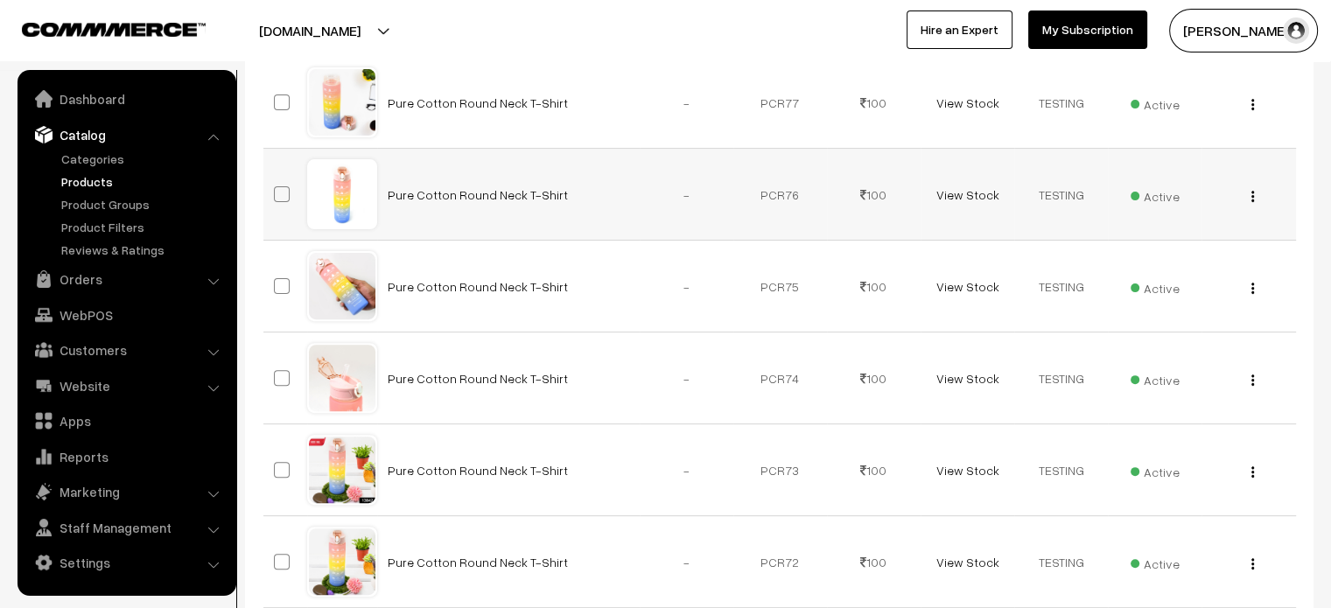
scroll to position [521, 0]
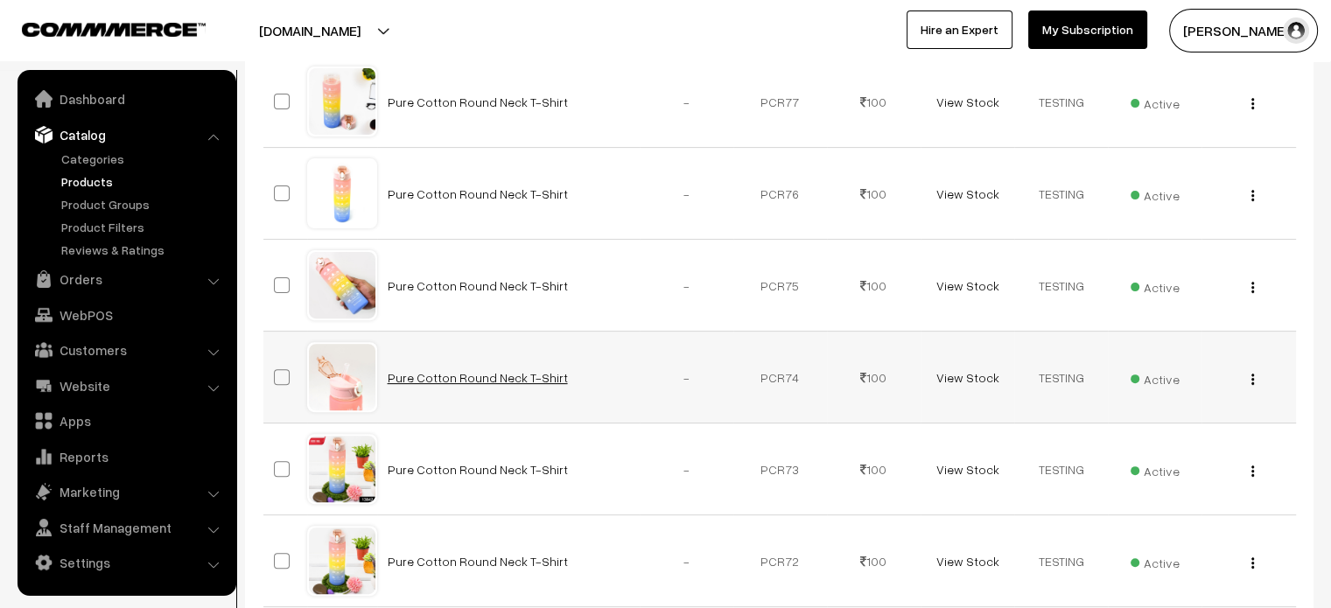
click at [508, 375] on link "Pure Cotton Round Neck T-Shirt" at bounding box center [478, 377] width 180 height 15
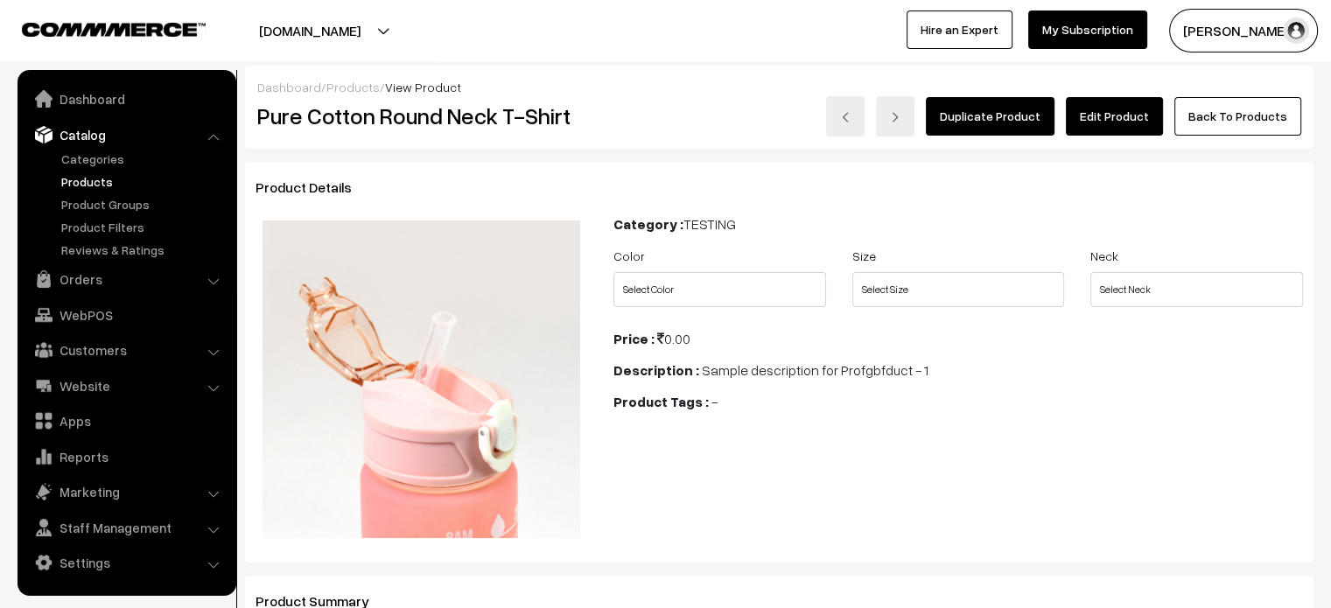
click at [1113, 122] on link "Edit Product" at bounding box center [1114, 116] width 97 height 39
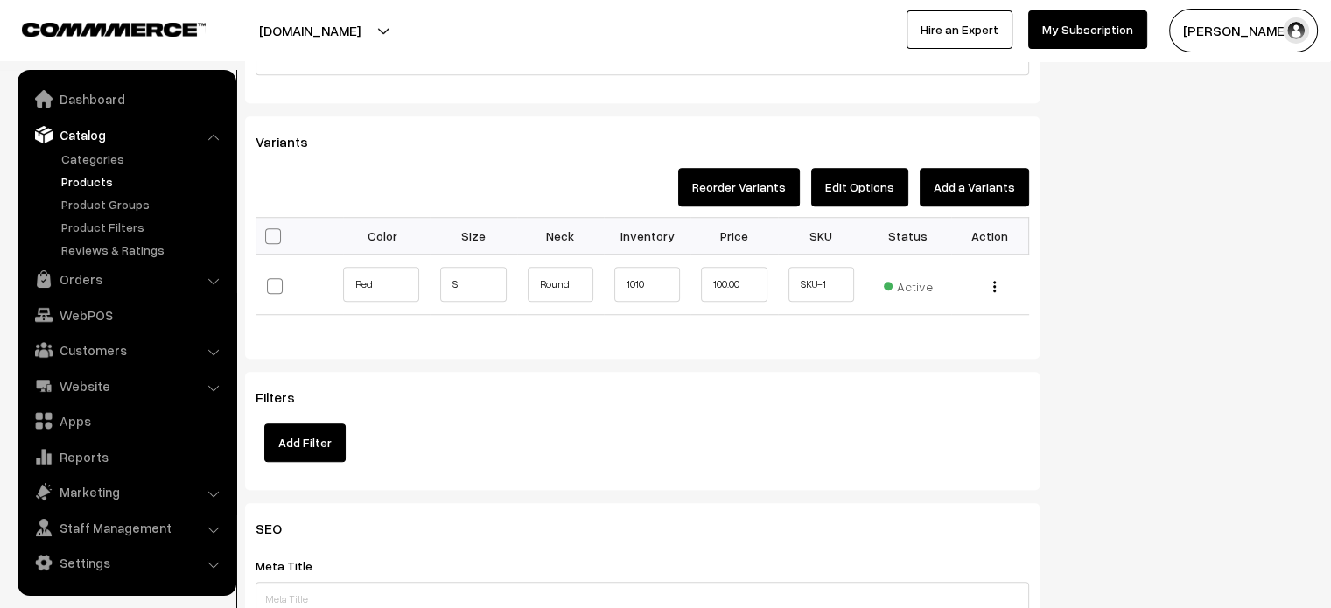
scroll to position [1342, 0]
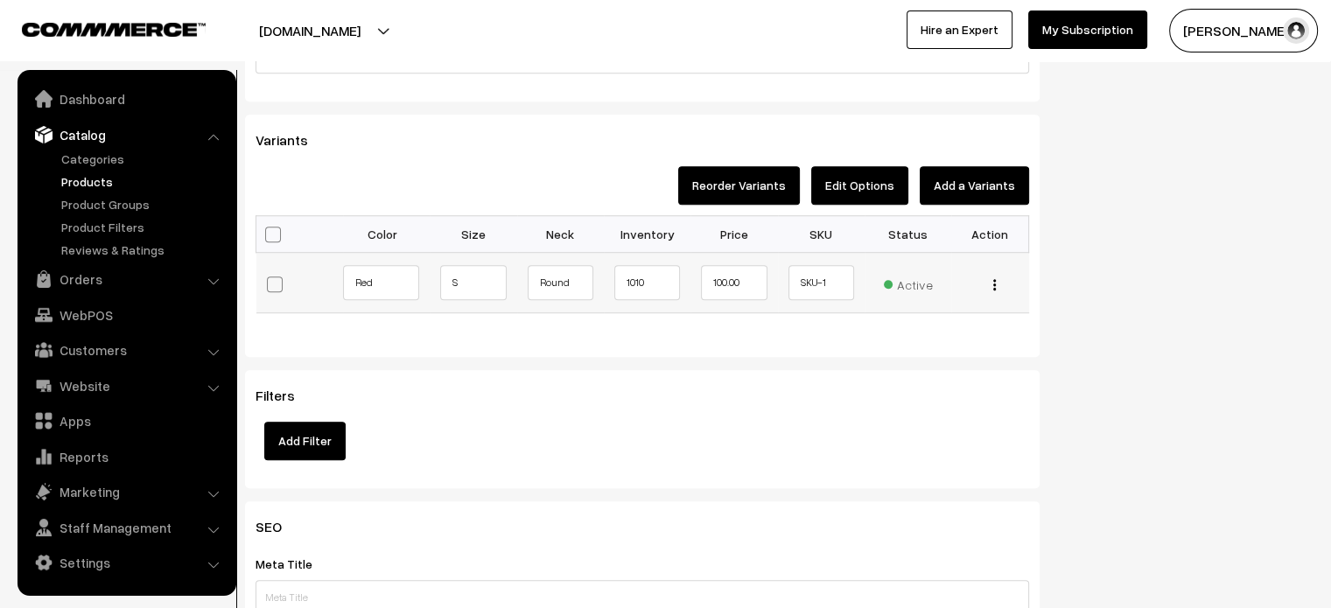
click at [993, 284] on img "button" at bounding box center [994, 284] width 3 height 11
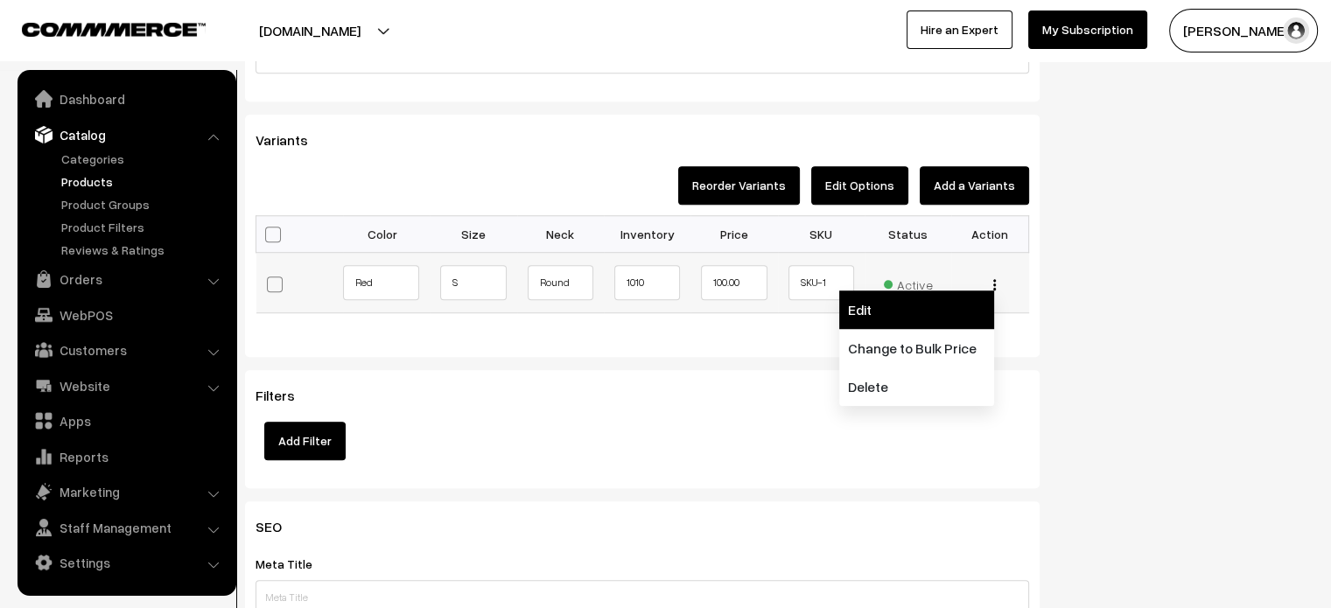
click at [914, 313] on link "Edit" at bounding box center [916, 310] width 155 height 39
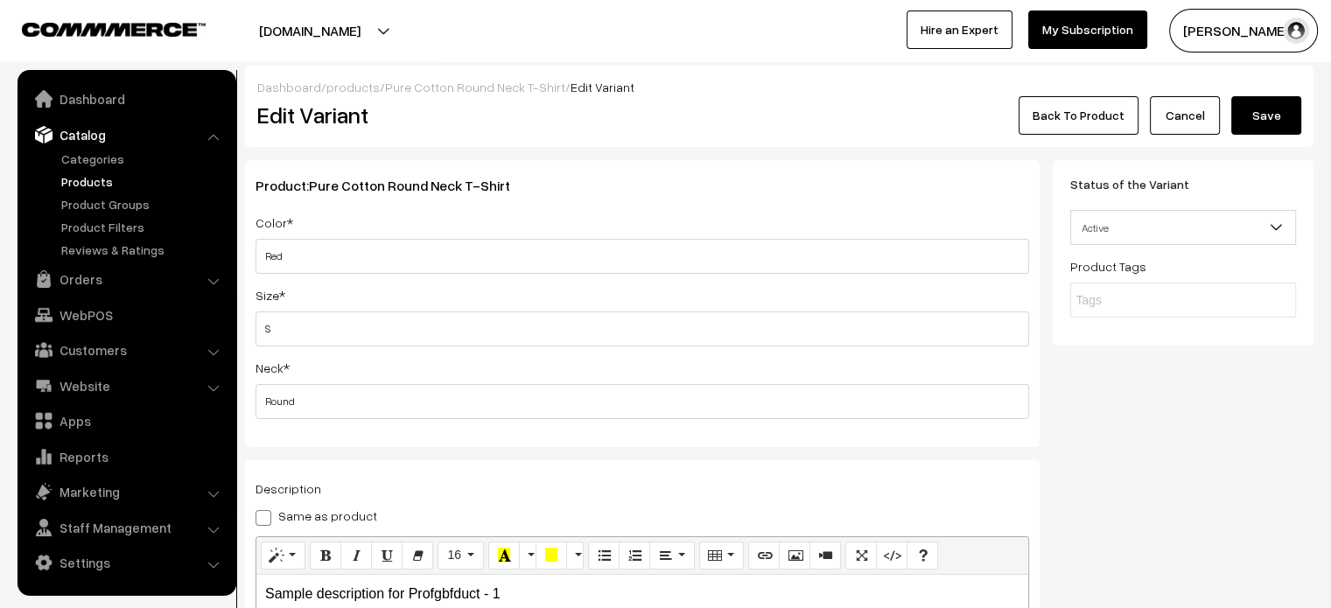
click at [1094, 122] on link "Back To Product" at bounding box center [1079, 115] width 120 height 39
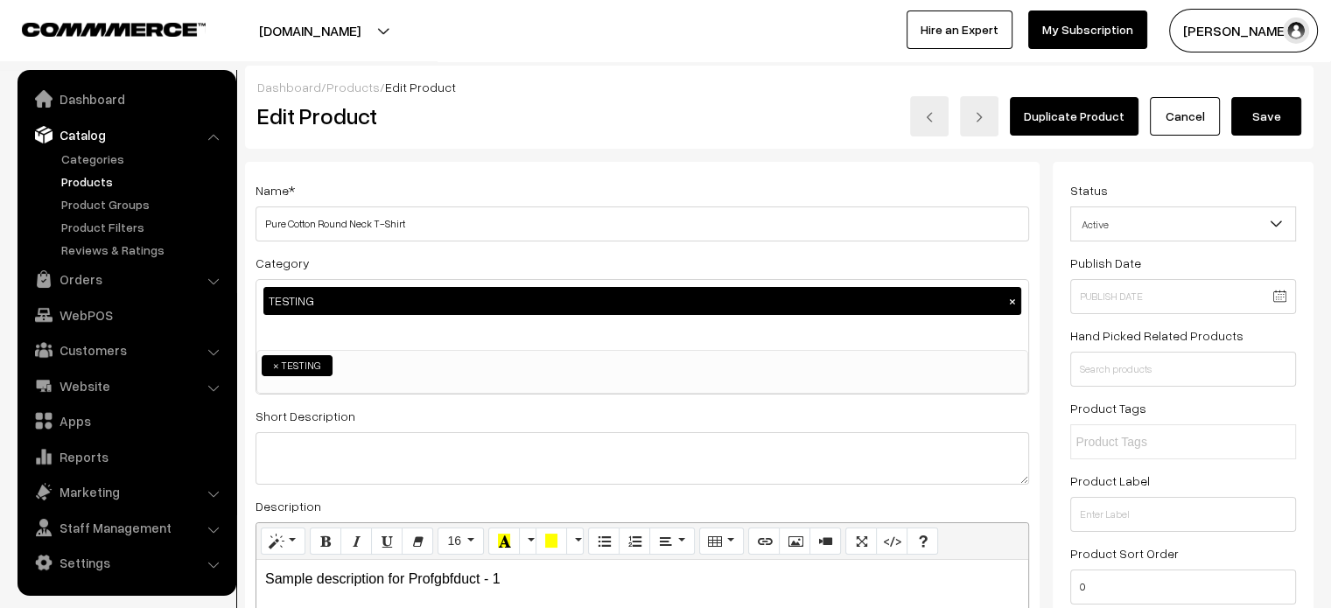
click at [1274, 118] on button "Save" at bounding box center [1266, 116] width 70 height 39
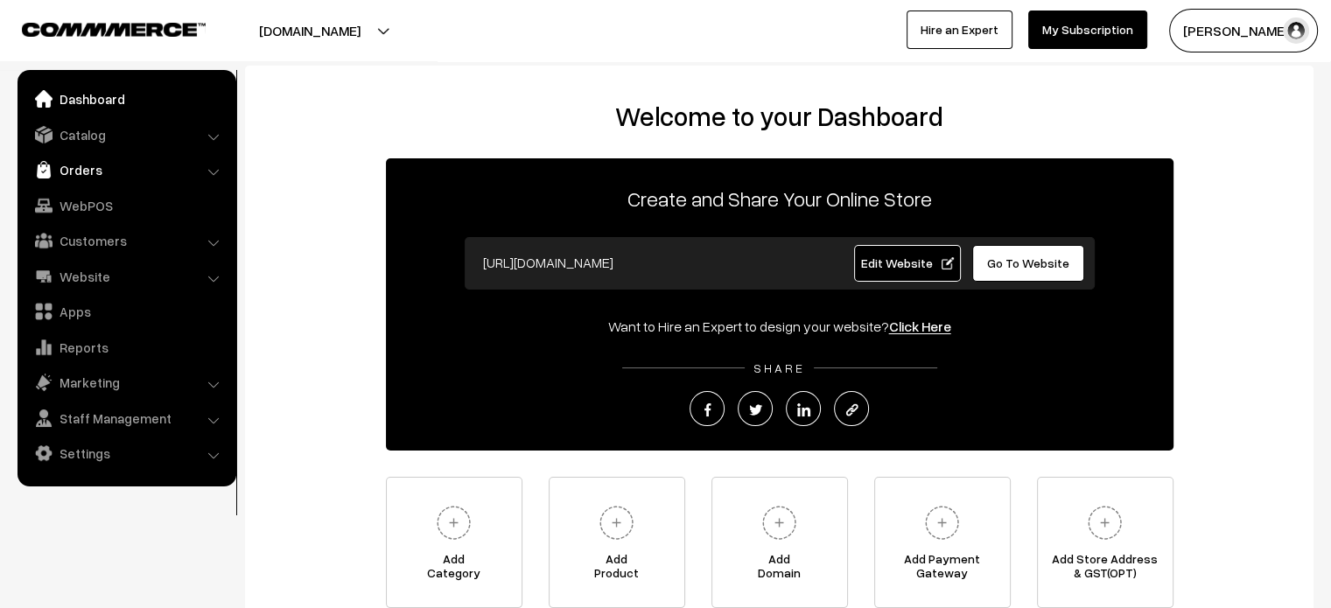
click at [85, 167] on link "Orders" at bounding box center [126, 170] width 208 height 32
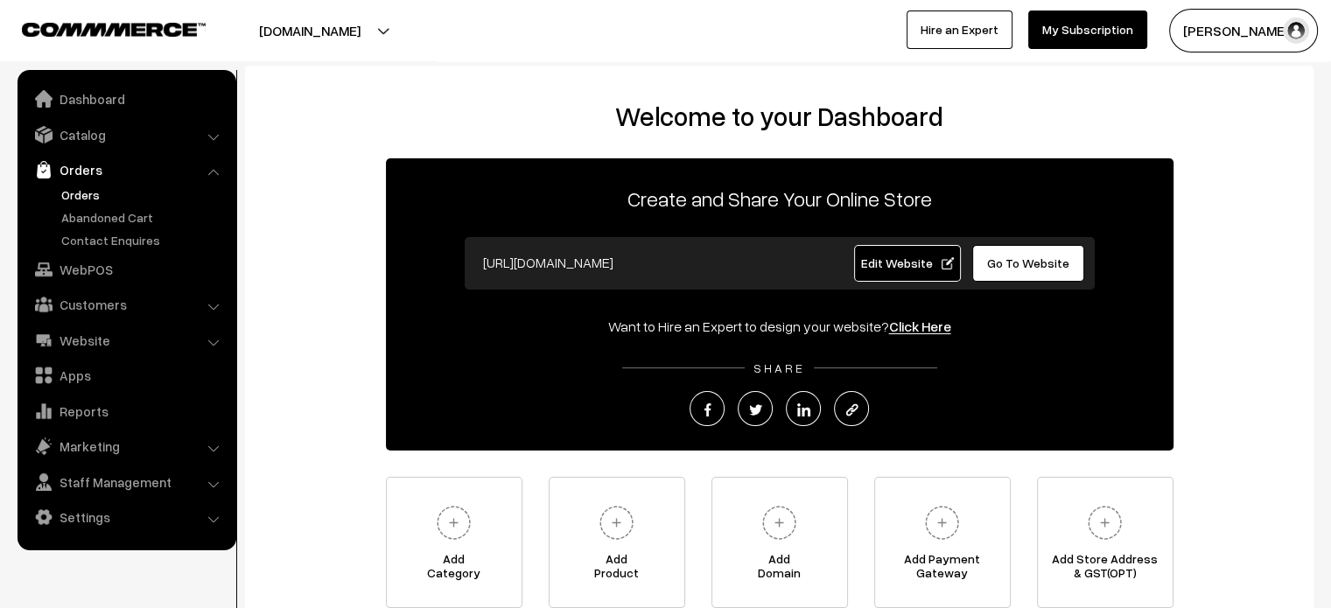
click at [95, 196] on link "Orders" at bounding box center [143, 195] width 173 height 18
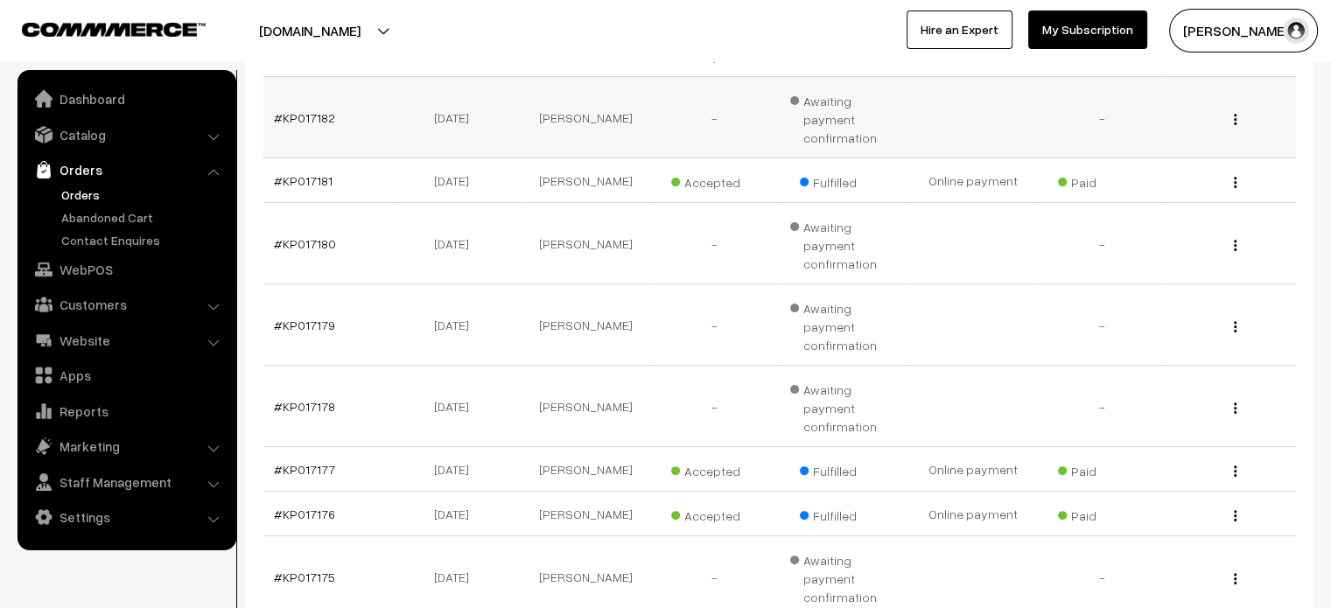
scroll to position [540, 0]
